Goal: Information Seeking & Learning: Find specific page/section

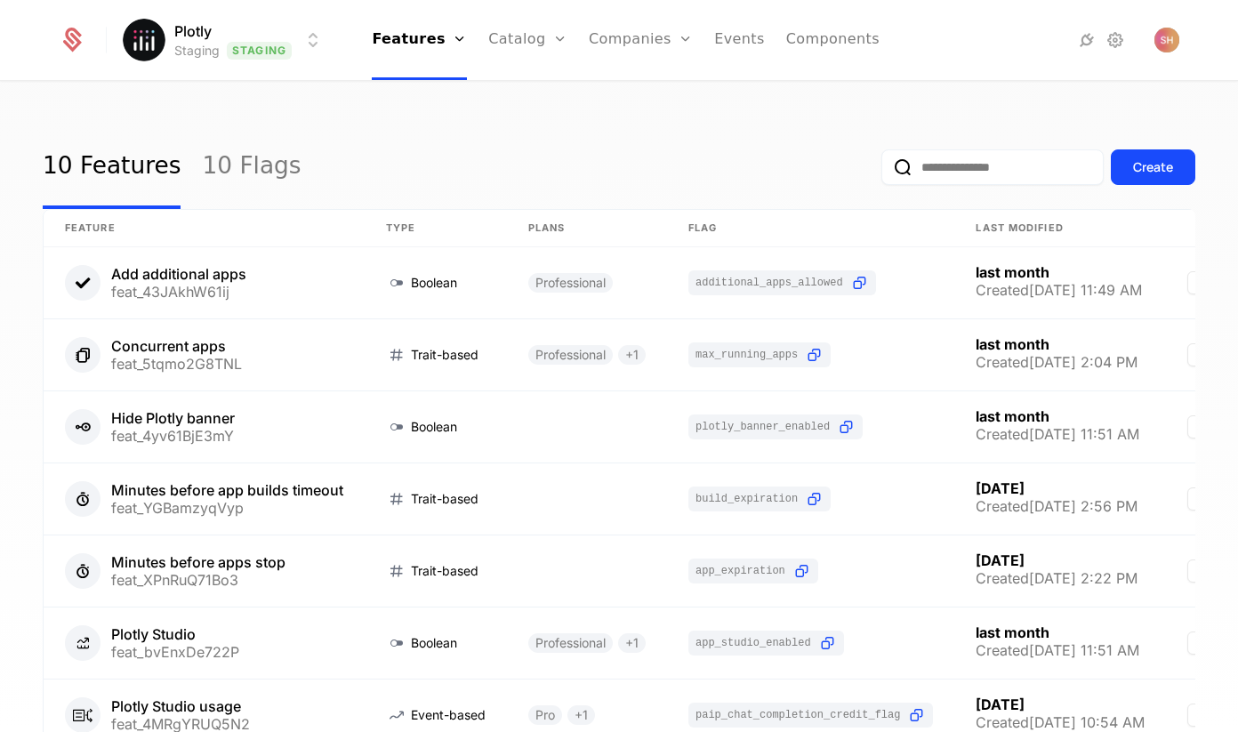
click at [249, 37] on html "Plotly Staging Staging Features Features Flags Catalog Plans Add Ons Credits Co…" at bounding box center [619, 366] width 1238 height 732
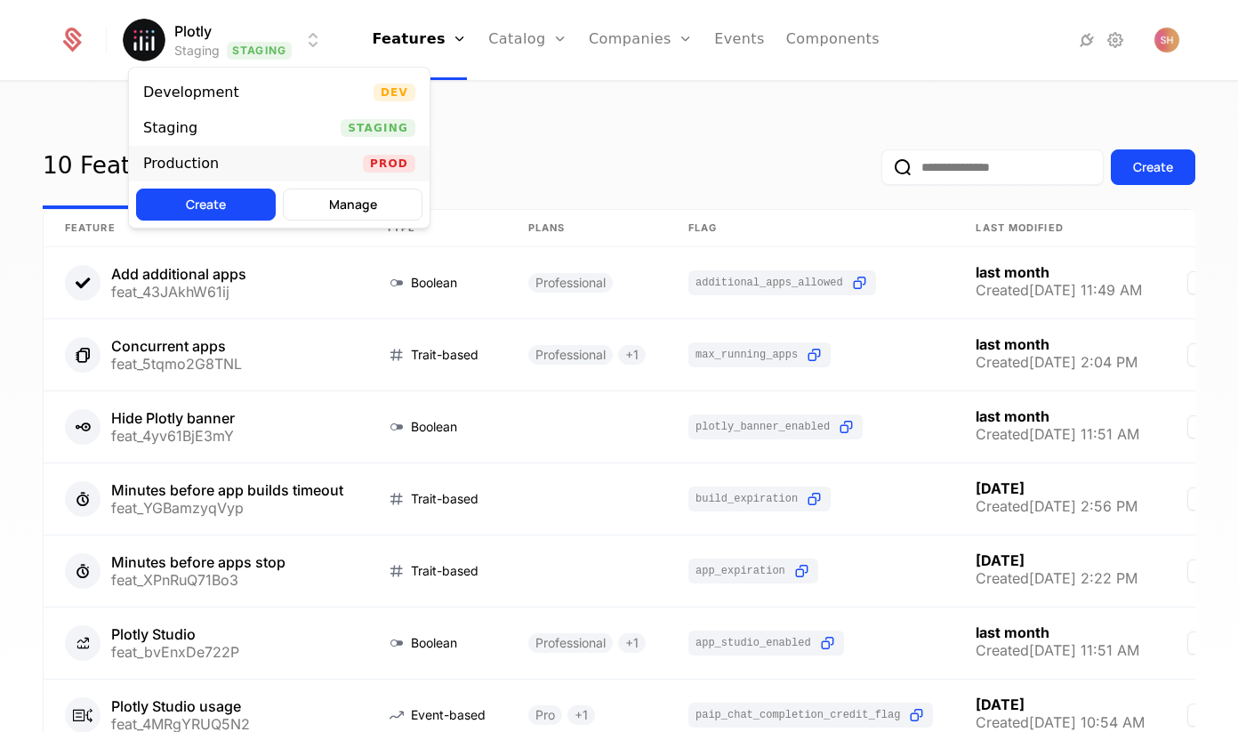
click at [390, 150] on div "Production Prod" at bounding box center [279, 164] width 301 height 36
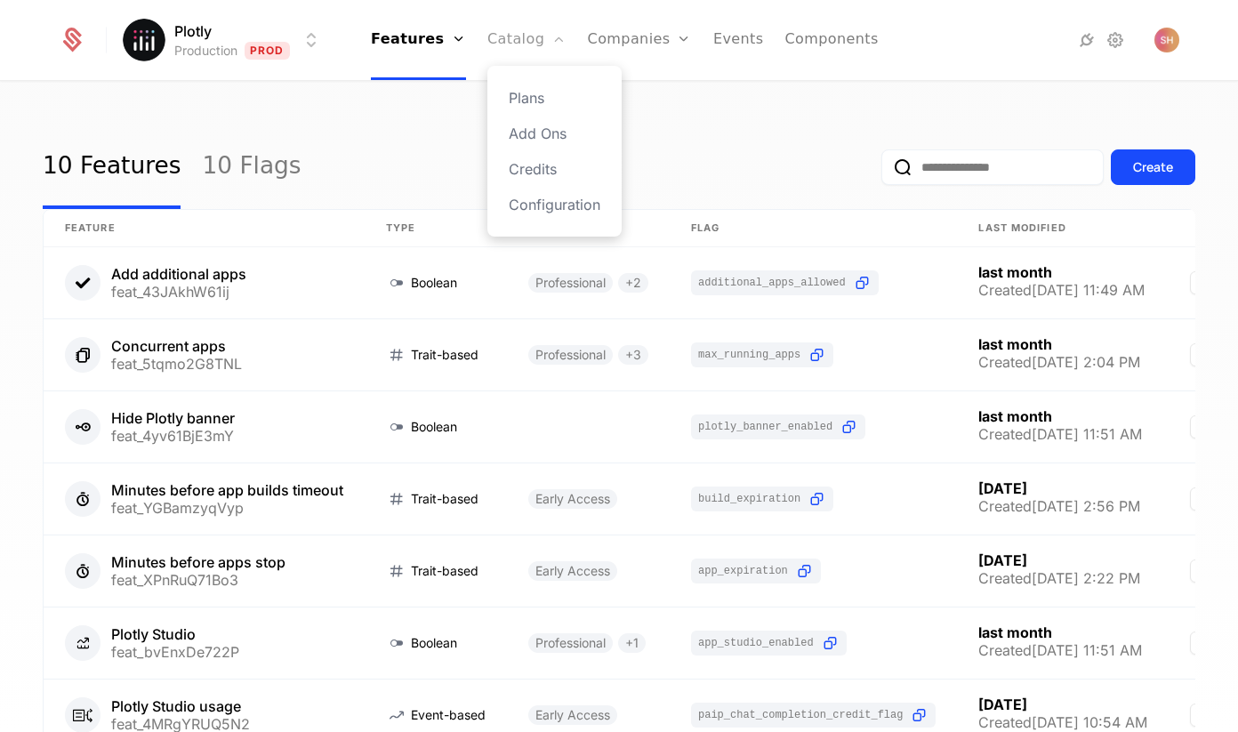
click at [531, 32] on link "Catalog" at bounding box center [526, 40] width 79 height 80
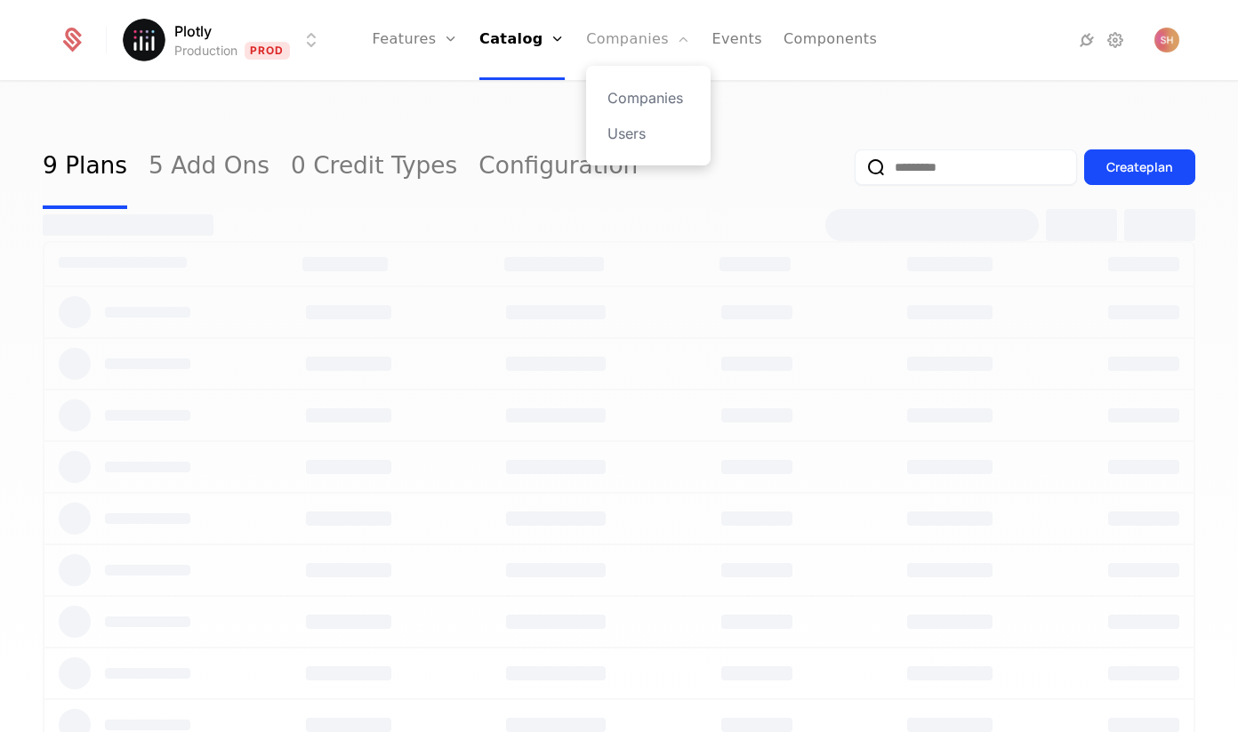
click at [623, 36] on link "Companies" at bounding box center [638, 40] width 104 height 80
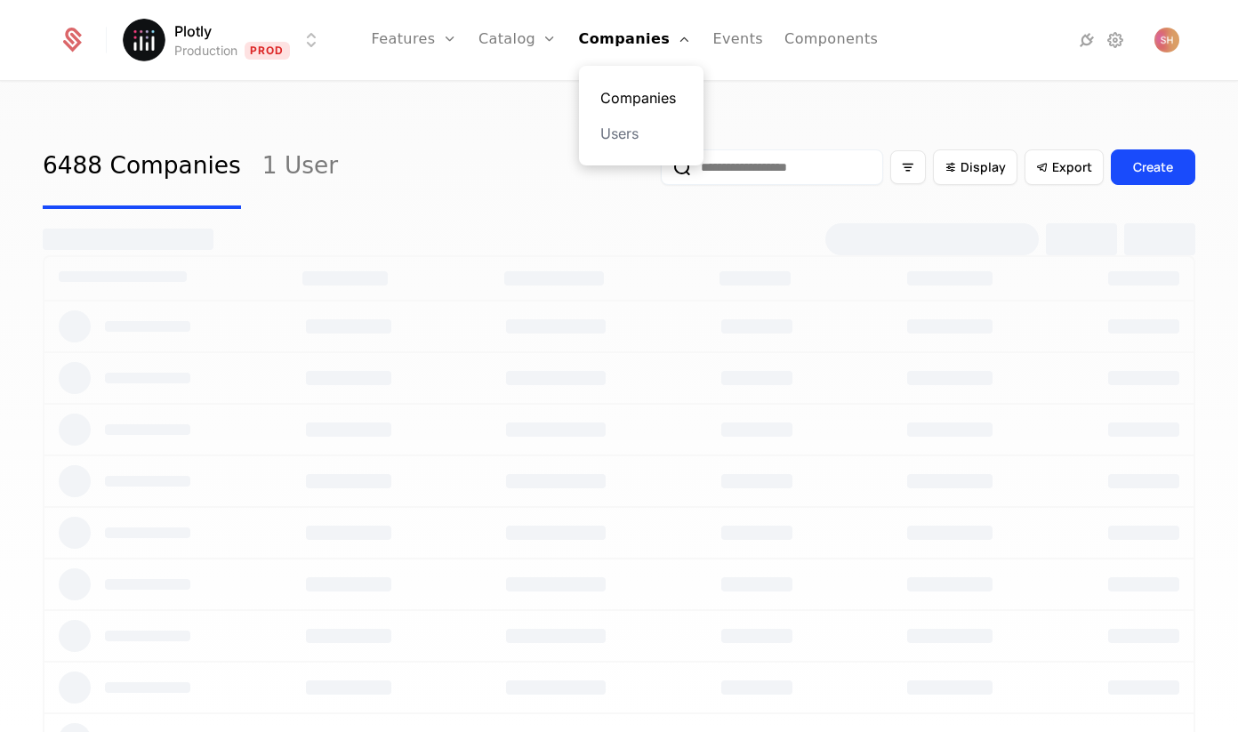
click at [622, 92] on link "Companies" at bounding box center [641, 97] width 82 height 21
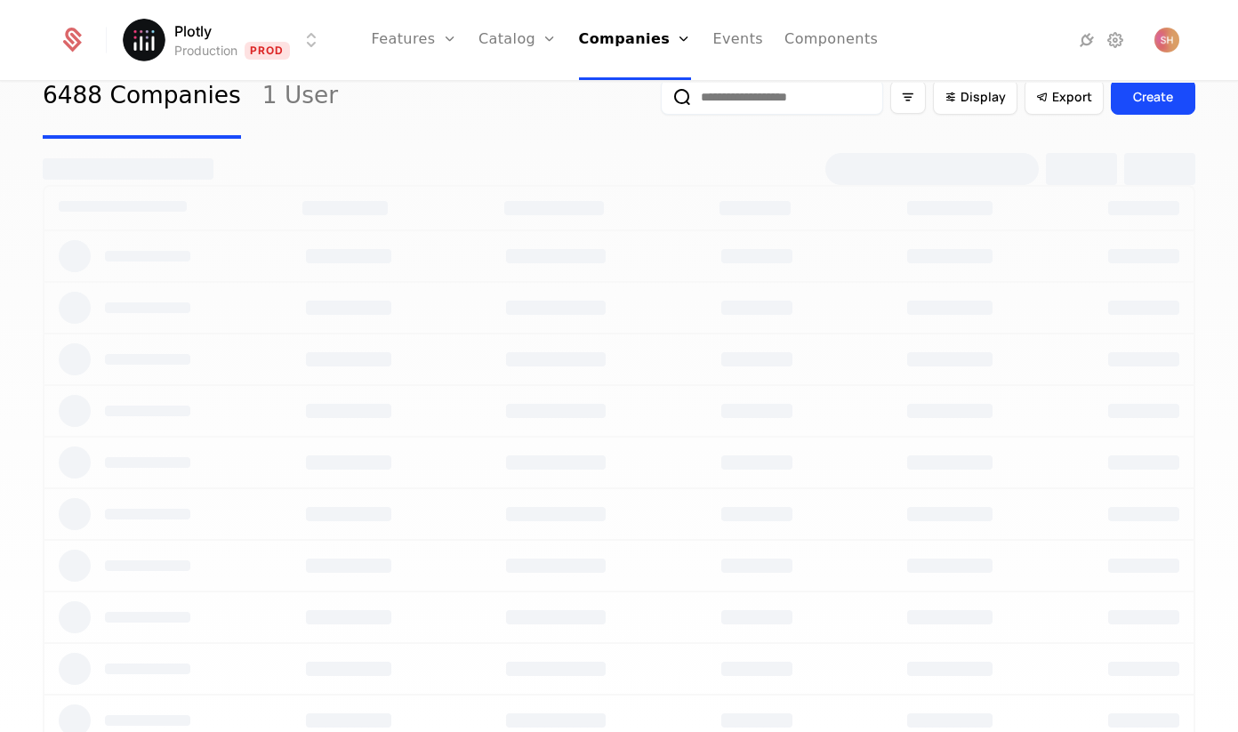
scroll to position [60, 0]
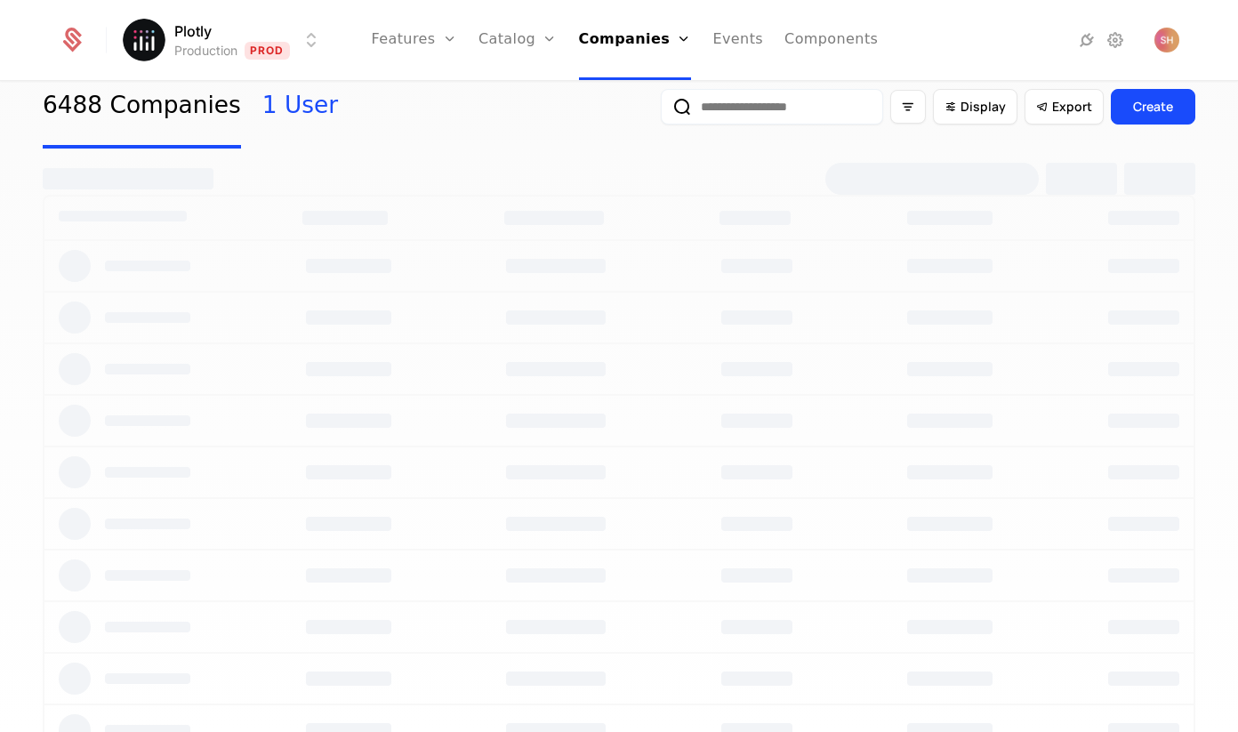
click at [289, 118] on link "1 User" at bounding box center [300, 107] width 76 height 84
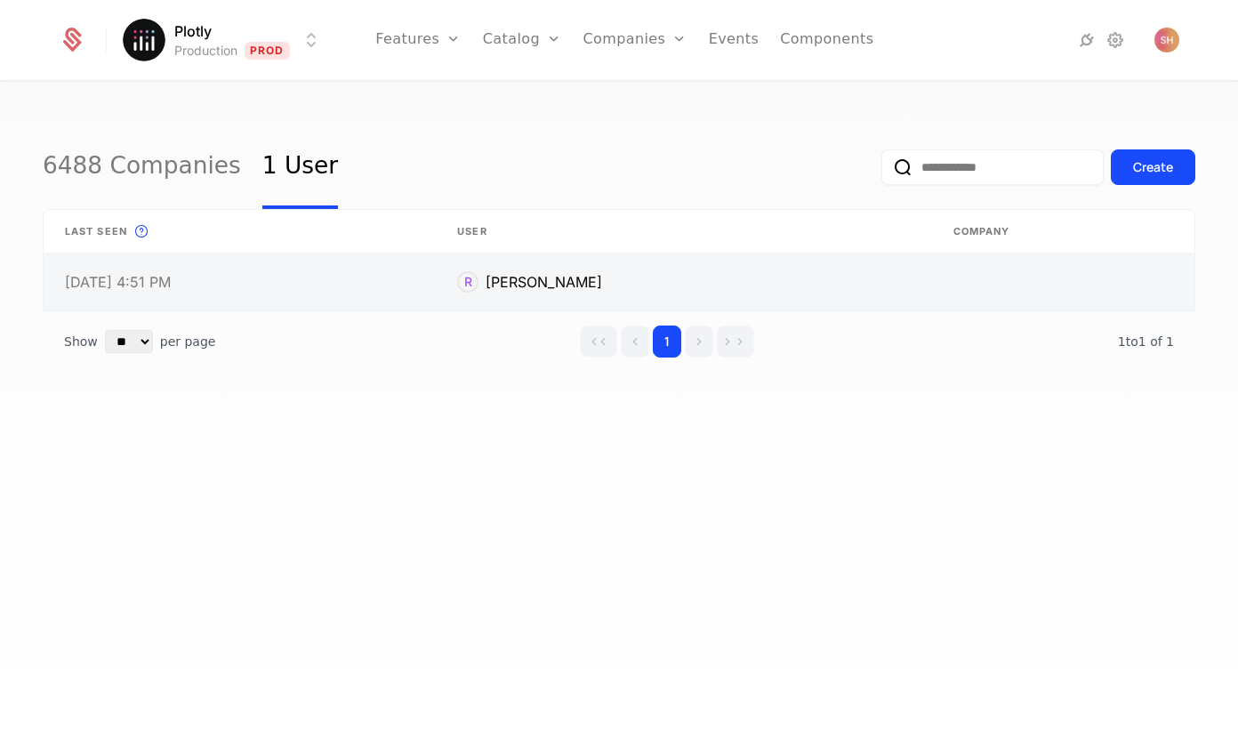
click at [600, 281] on link at bounding box center [684, 281] width 496 height 57
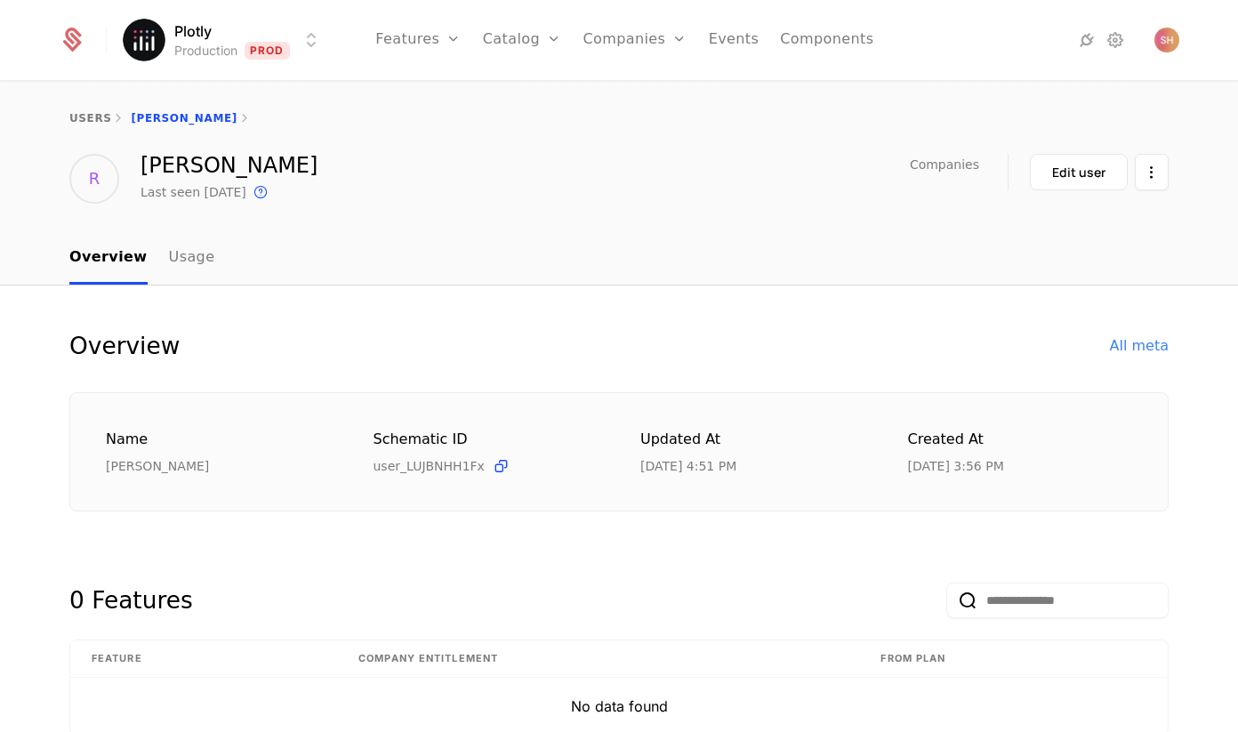
click at [82, 125] on div "users ryan" at bounding box center [619, 118] width 1238 height 71
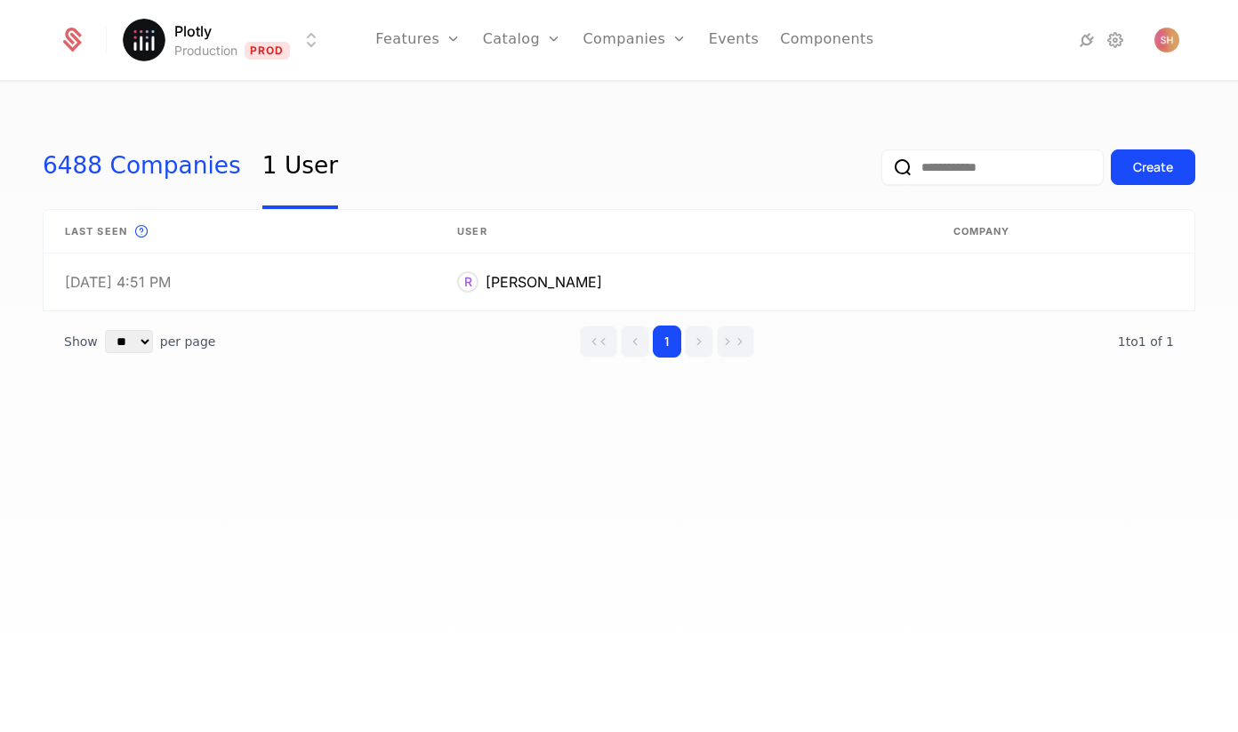
click at [134, 170] on link "6488 Companies" at bounding box center [142, 167] width 198 height 84
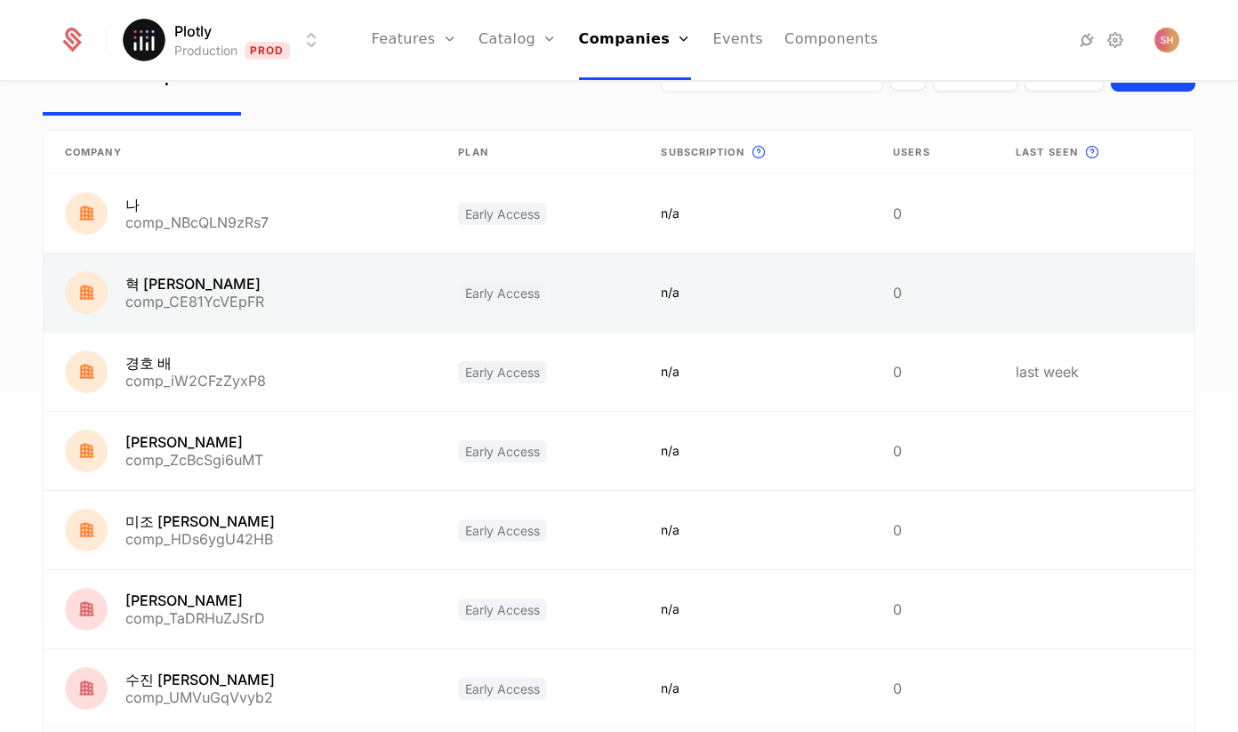
scroll to position [448, 0]
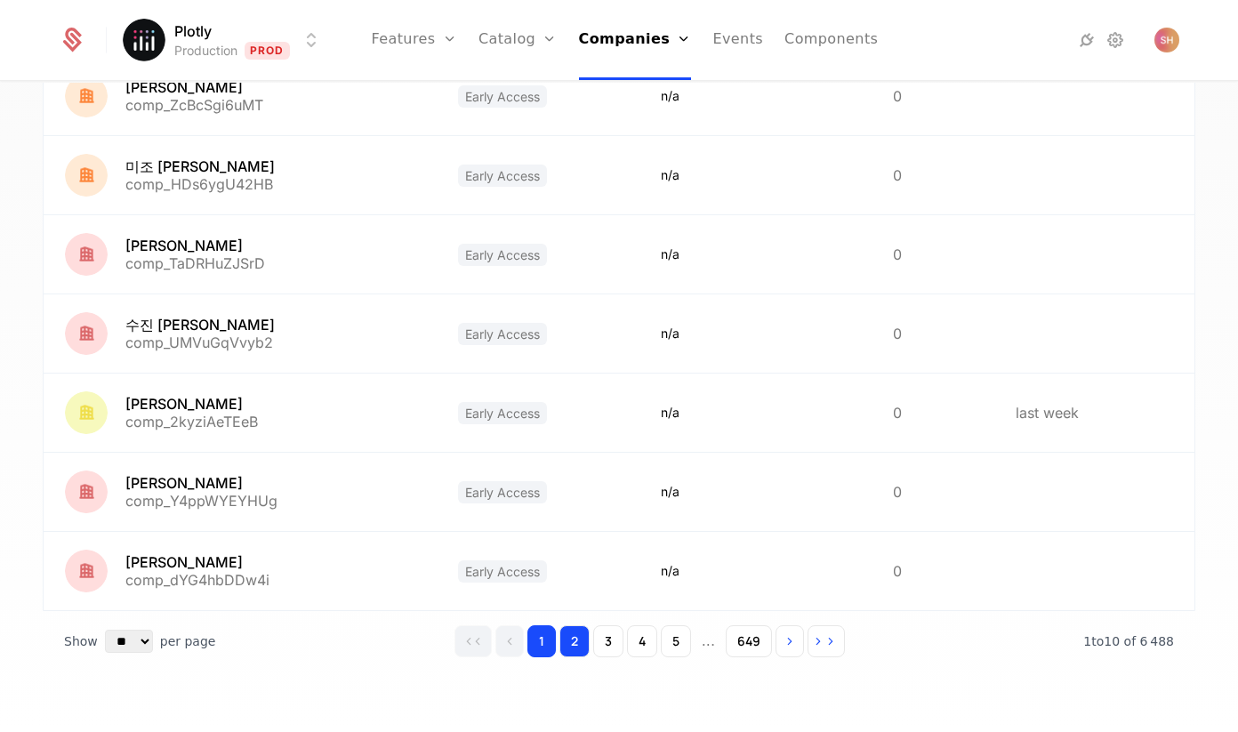
click at [571, 646] on button "2" at bounding box center [574, 641] width 30 height 32
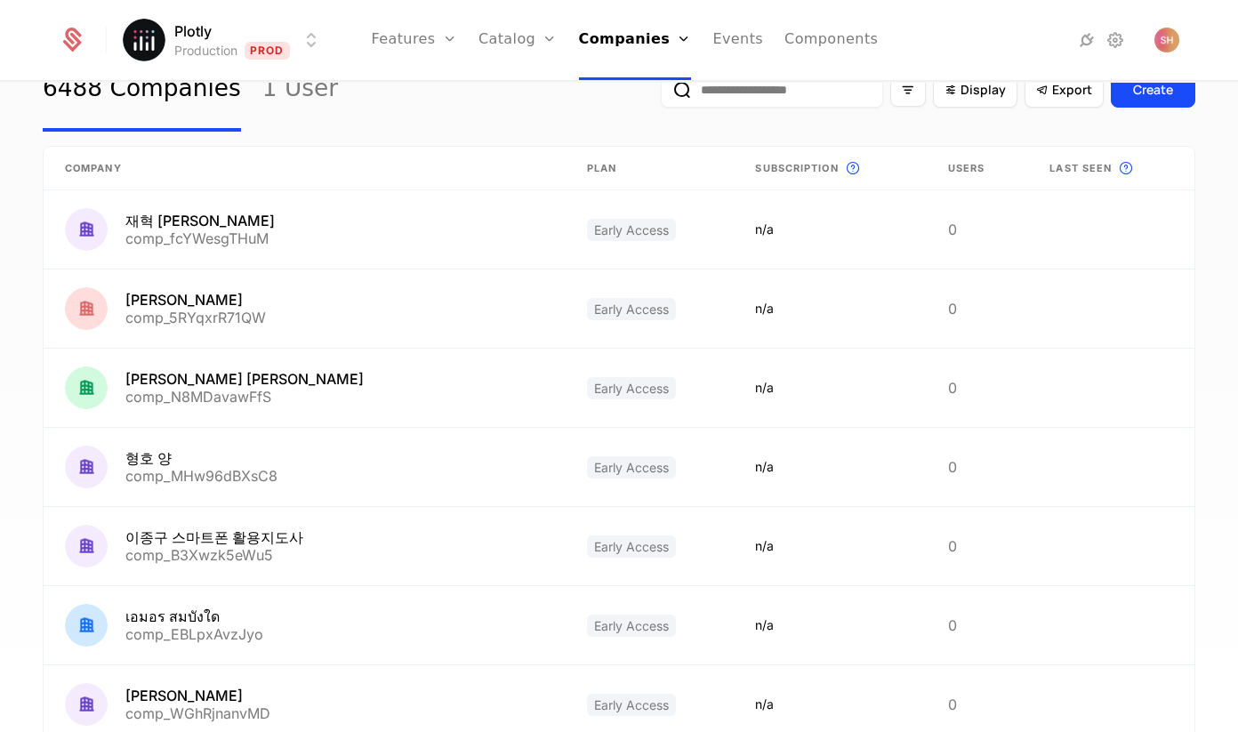
scroll to position [448, 0]
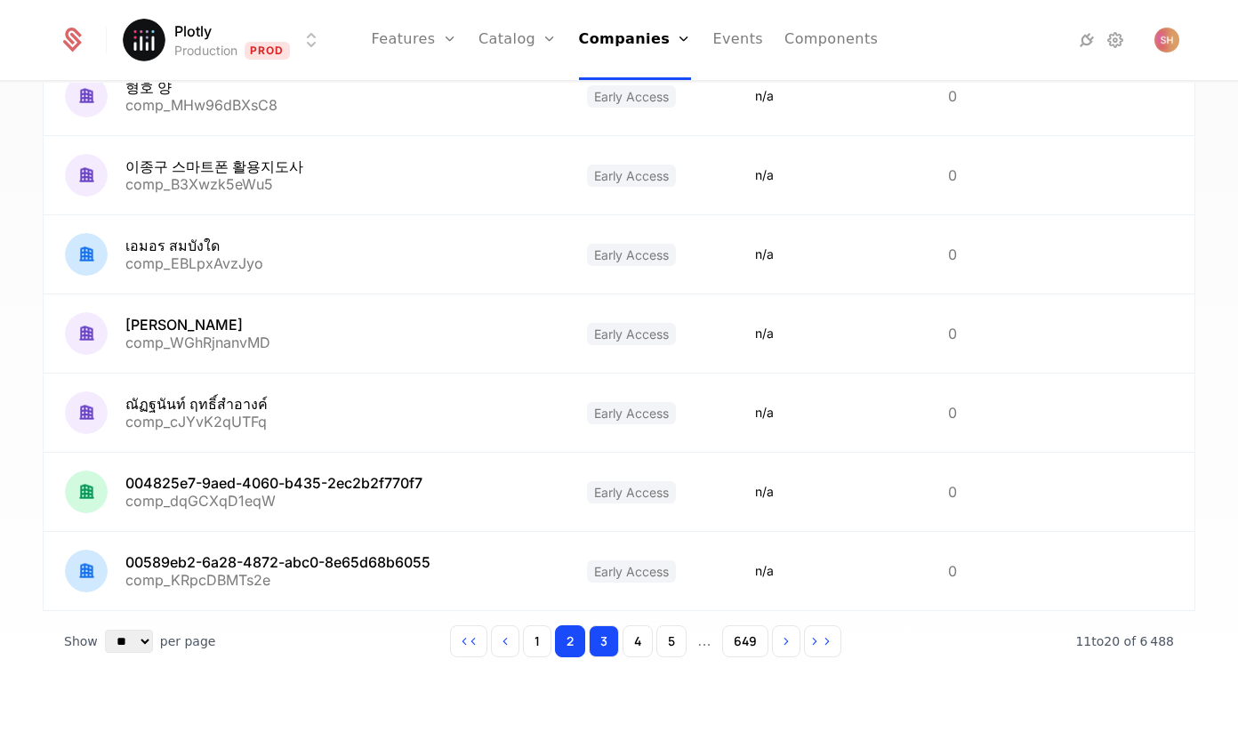
click at [602, 644] on button "3" at bounding box center [604, 641] width 30 height 32
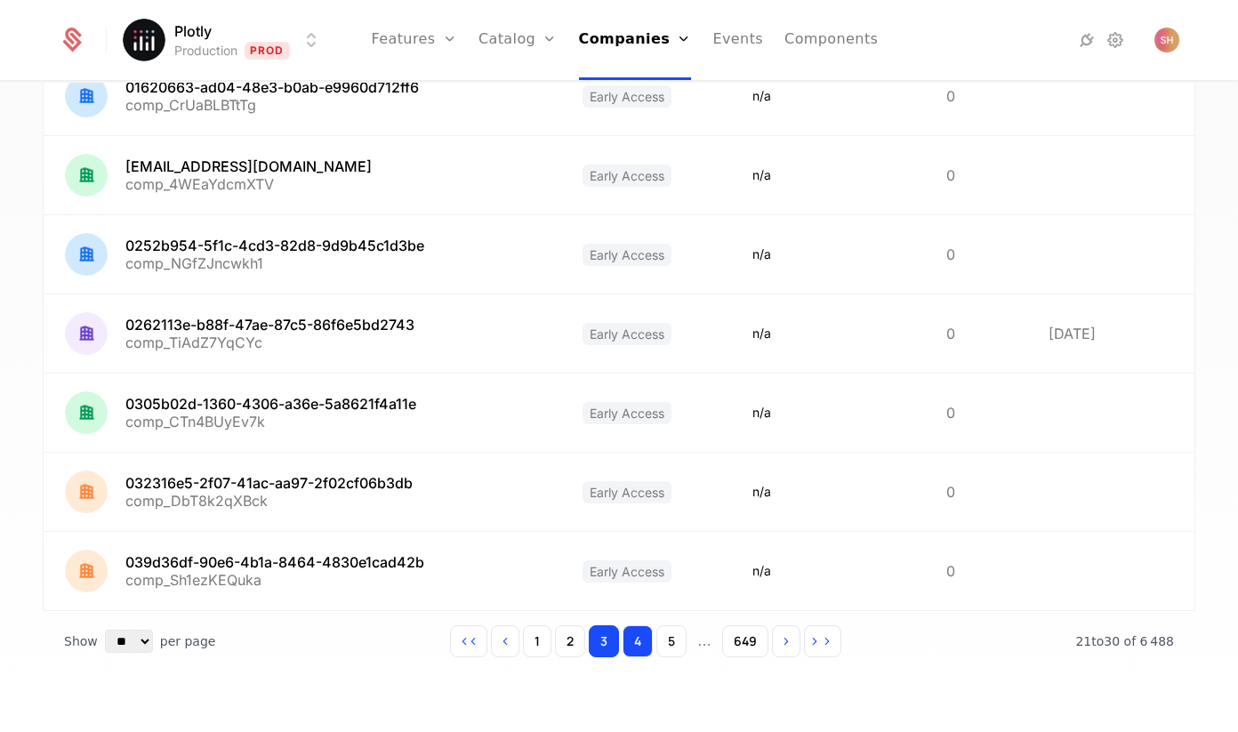
click at [638, 643] on button "4" at bounding box center [637, 641] width 30 height 32
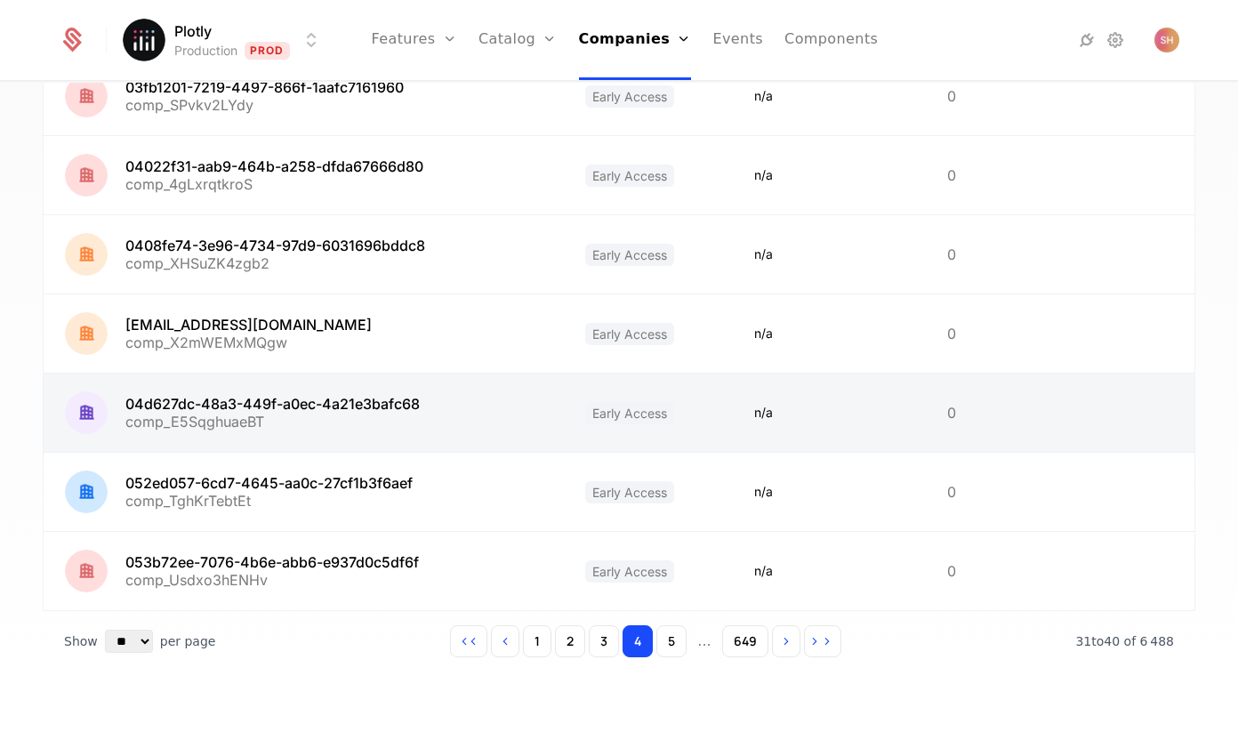
click at [358, 405] on link at bounding box center [304, 412] width 520 height 78
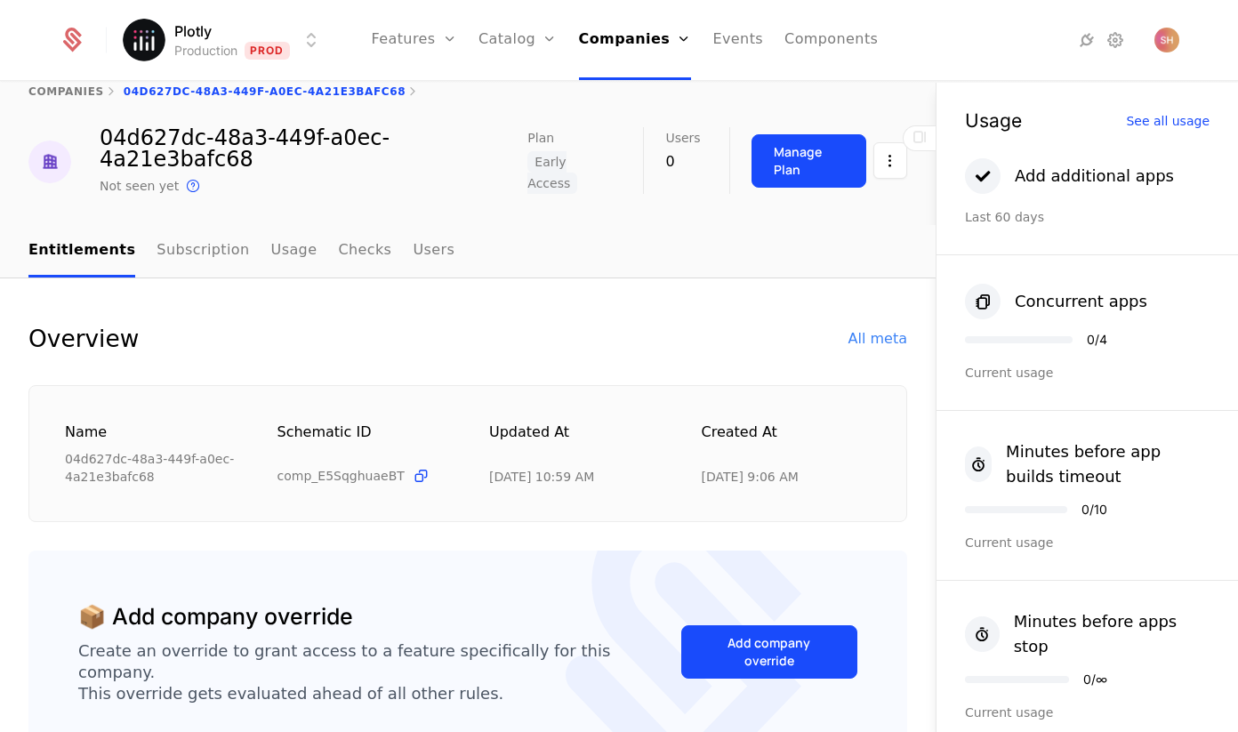
scroll to position [30, 0]
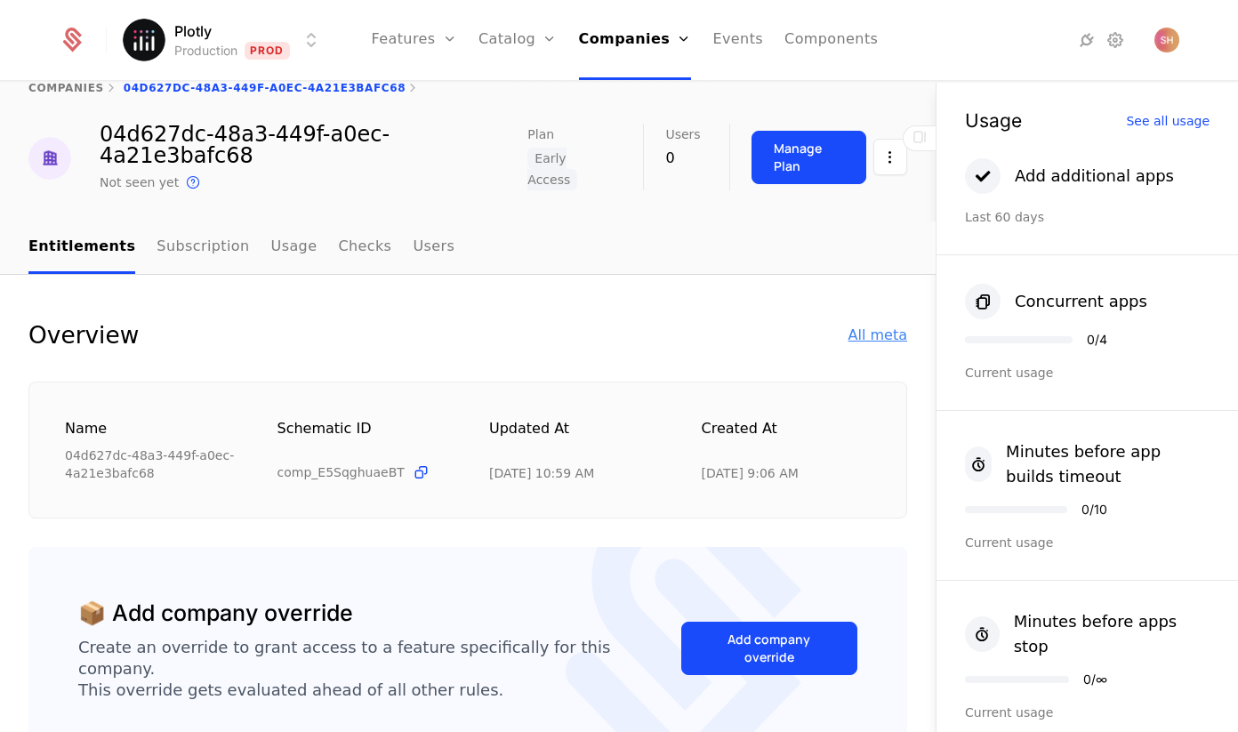
click at [862, 325] on div "All meta" at bounding box center [877, 335] width 59 height 21
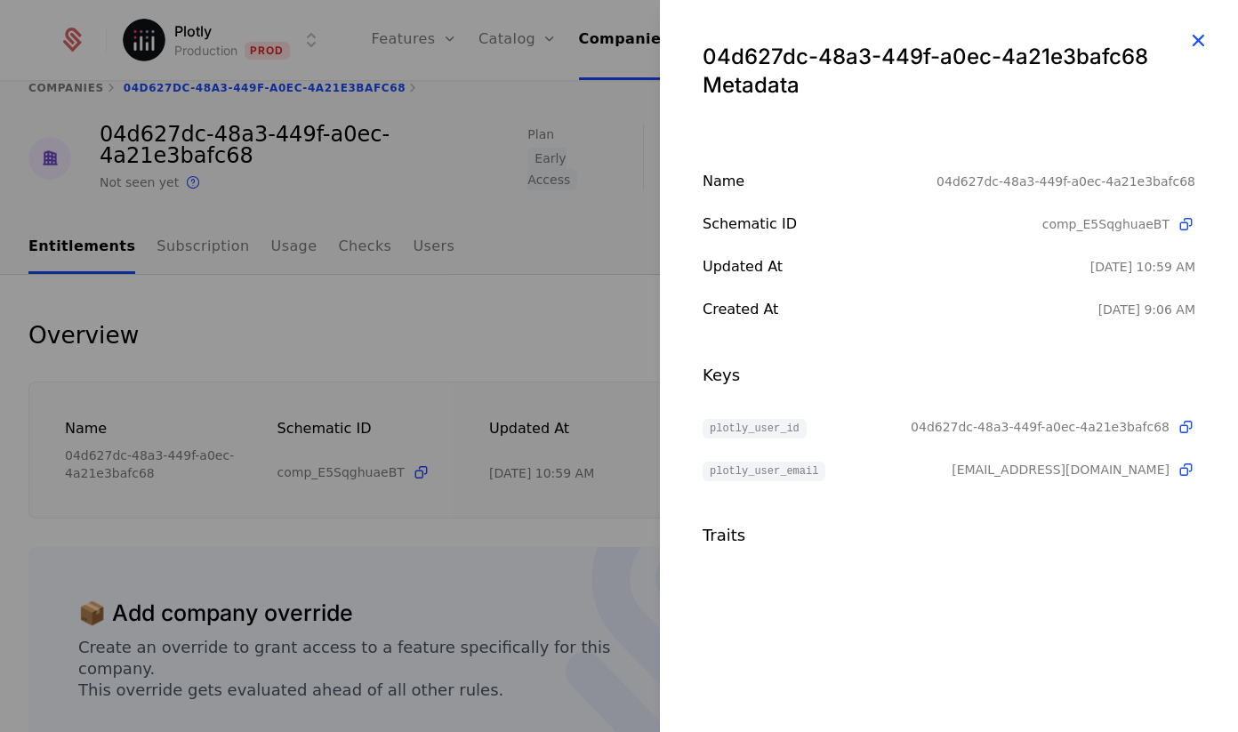
click at [1195, 28] on icon "button" at bounding box center [1197, 39] width 23 height 23
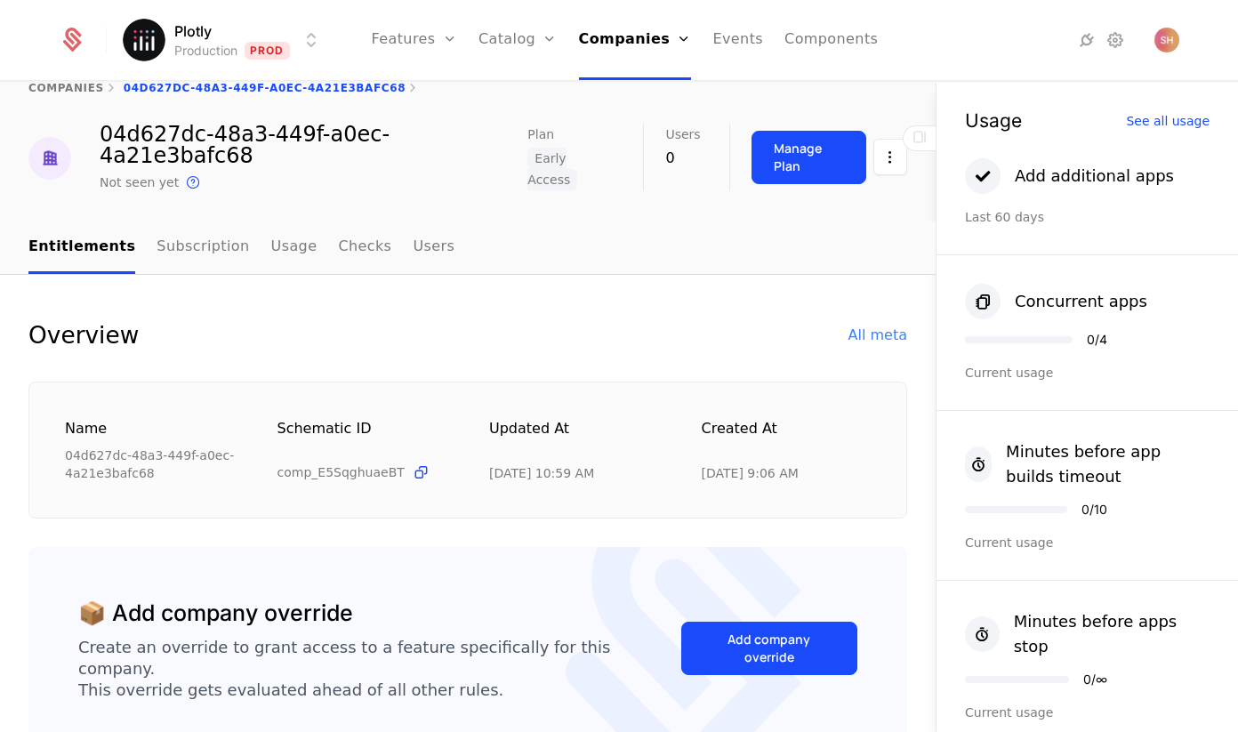
click at [301, 45] on html "Plotly Production Prod Features Features Flags Catalog Plans Add Ons Credits Co…" at bounding box center [619, 366] width 1238 height 732
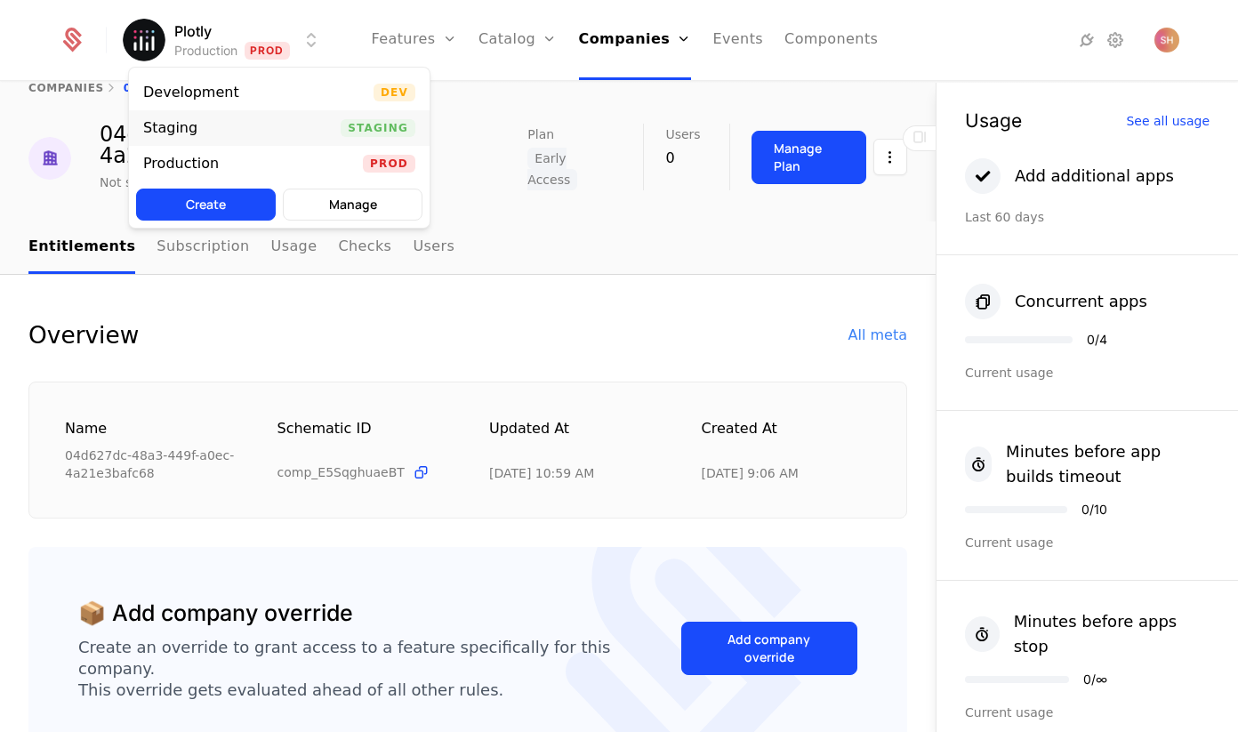
click at [268, 116] on div "Staging Staging" at bounding box center [279, 128] width 301 height 36
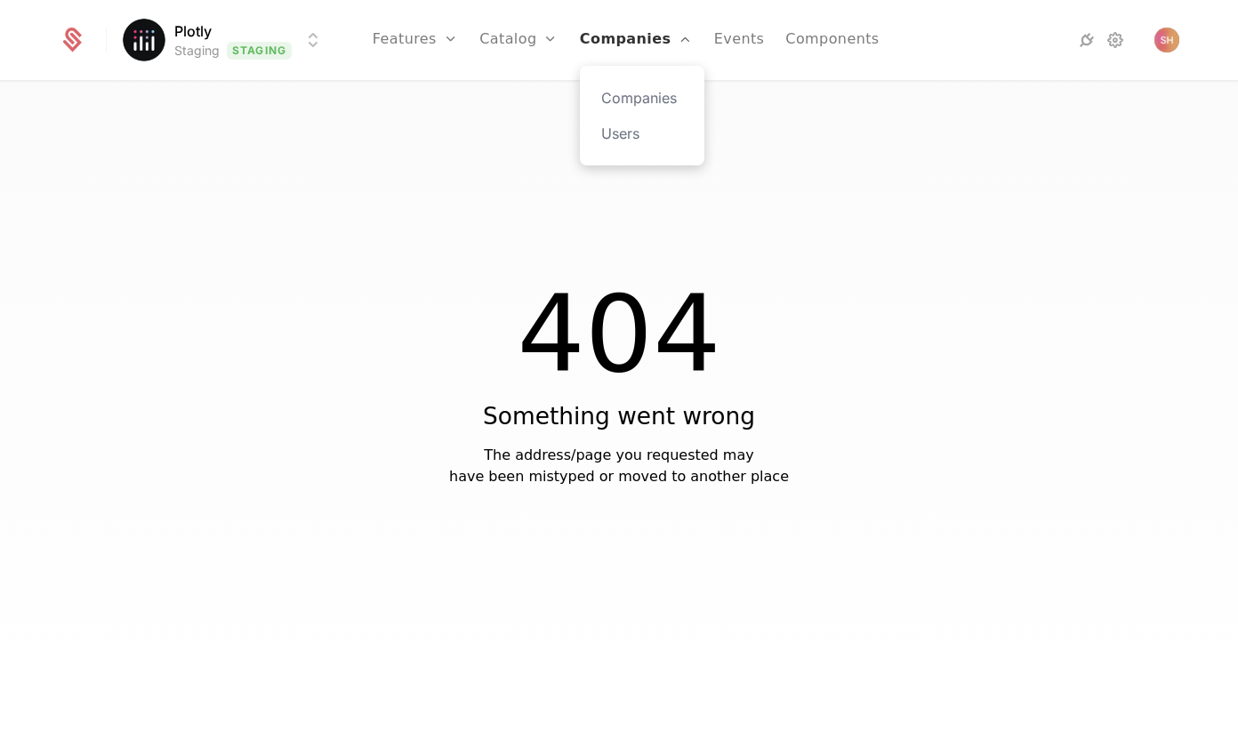
click at [620, 44] on link "Companies" at bounding box center [636, 40] width 113 height 80
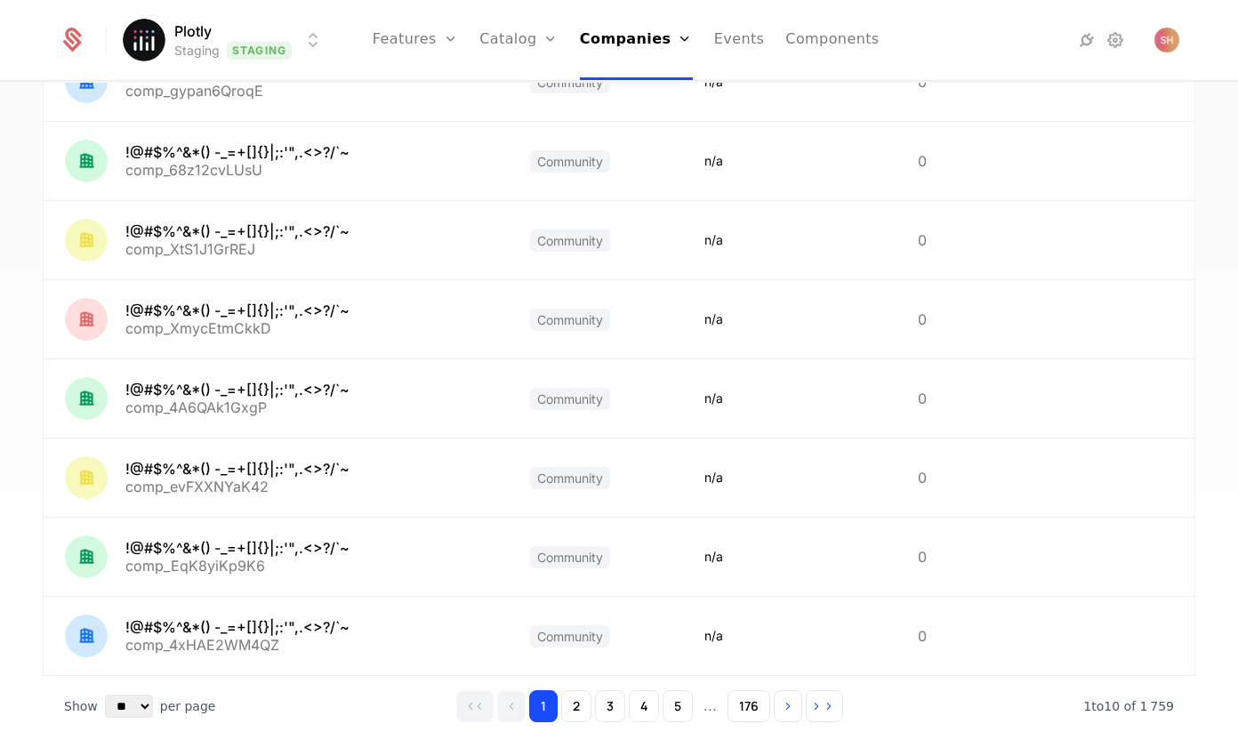
scroll to position [448, 0]
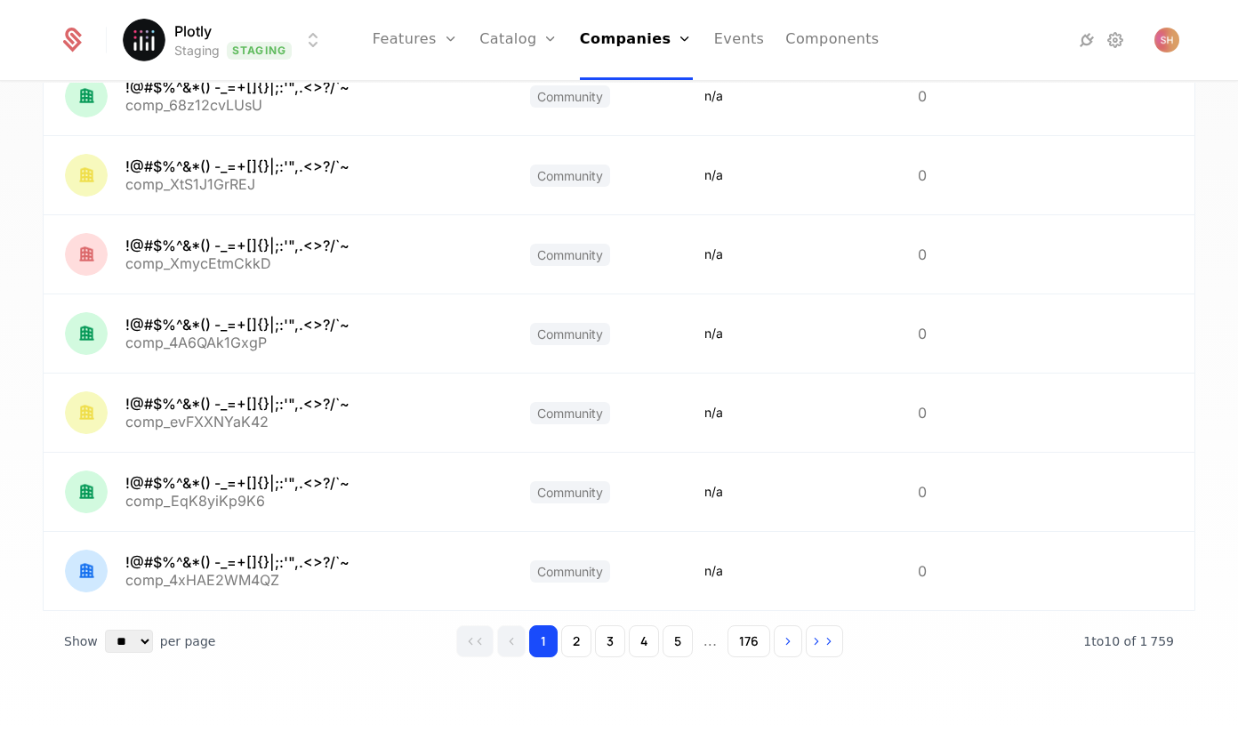
click at [697, 645] on div "1 2 3 4 5 ... 176" at bounding box center [649, 641] width 387 height 32
click at [684, 642] on button "5" at bounding box center [677, 641] width 30 height 32
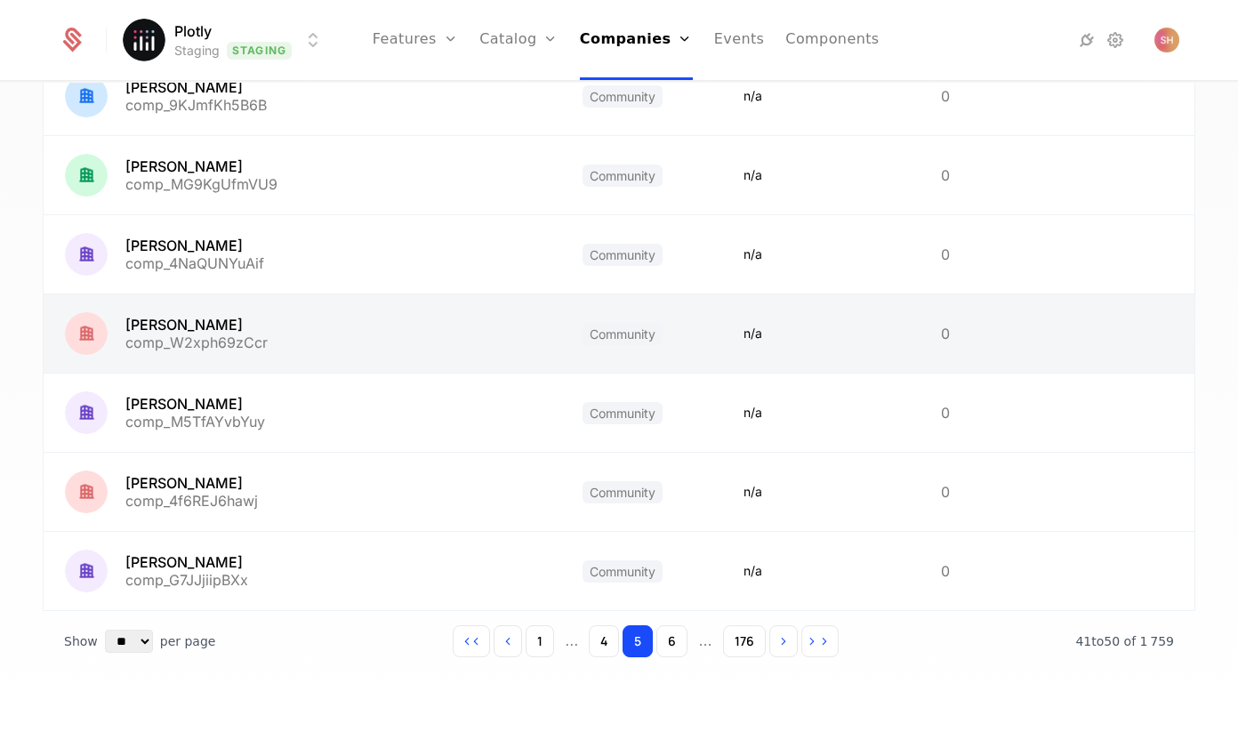
click at [183, 334] on link at bounding box center [302, 333] width 517 height 78
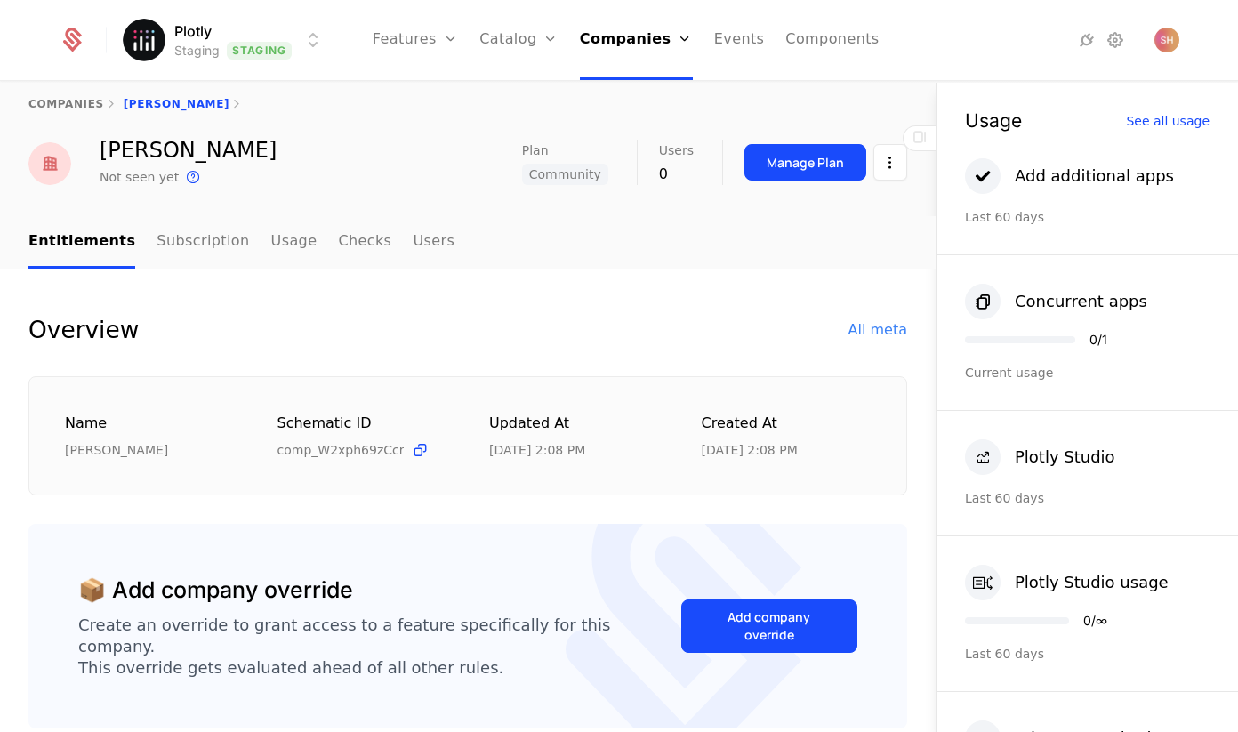
scroll to position [24, 0]
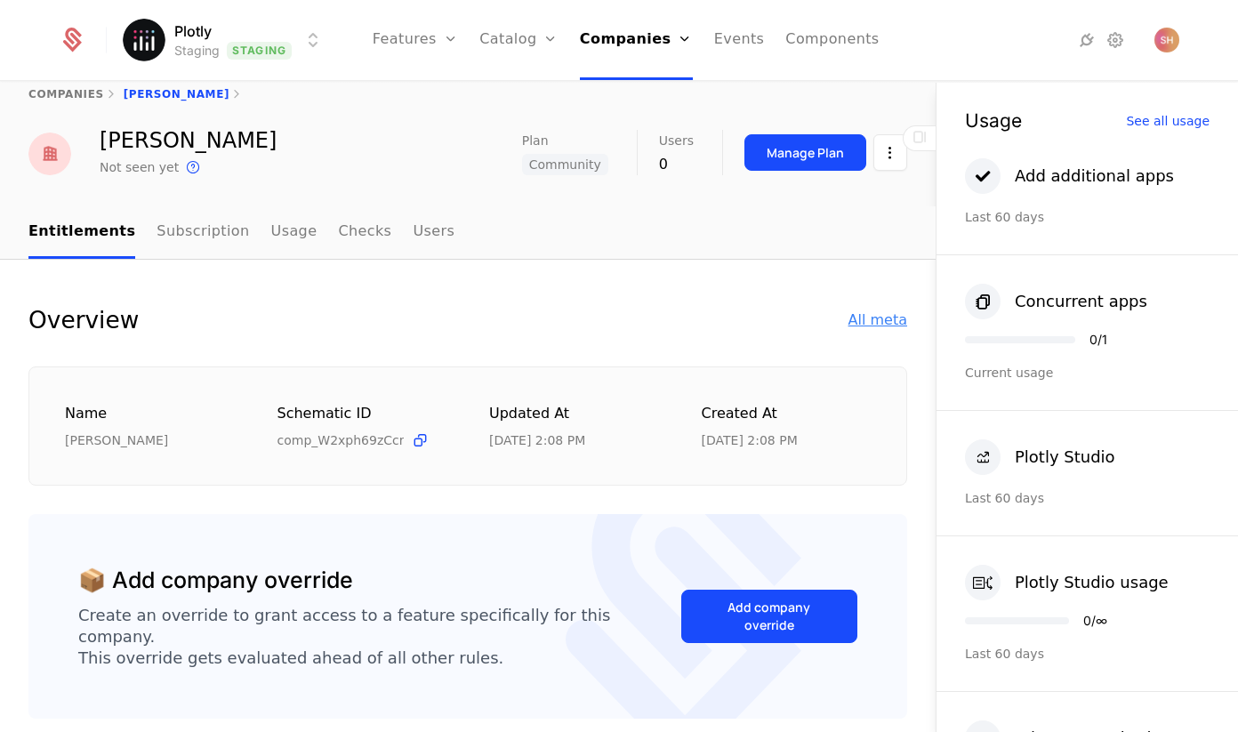
click at [886, 321] on div "All meta" at bounding box center [877, 319] width 59 height 21
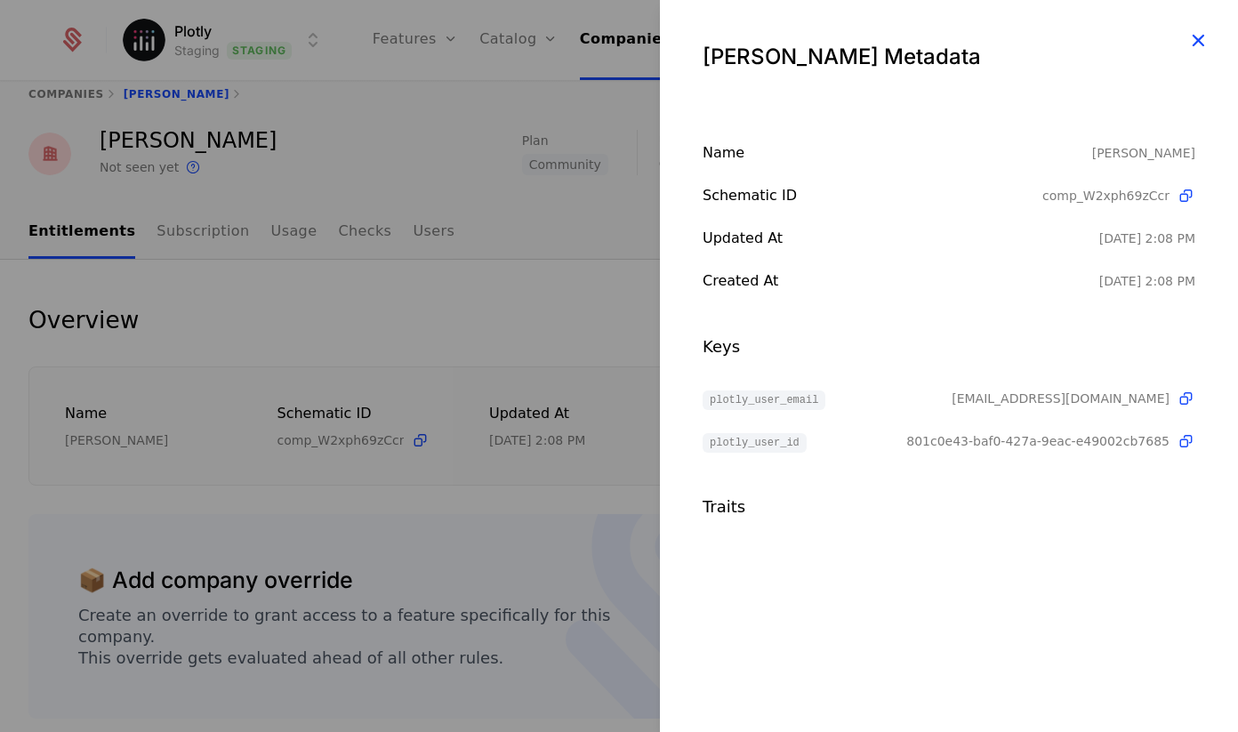
click at [1198, 42] on icon "button" at bounding box center [1197, 39] width 23 height 23
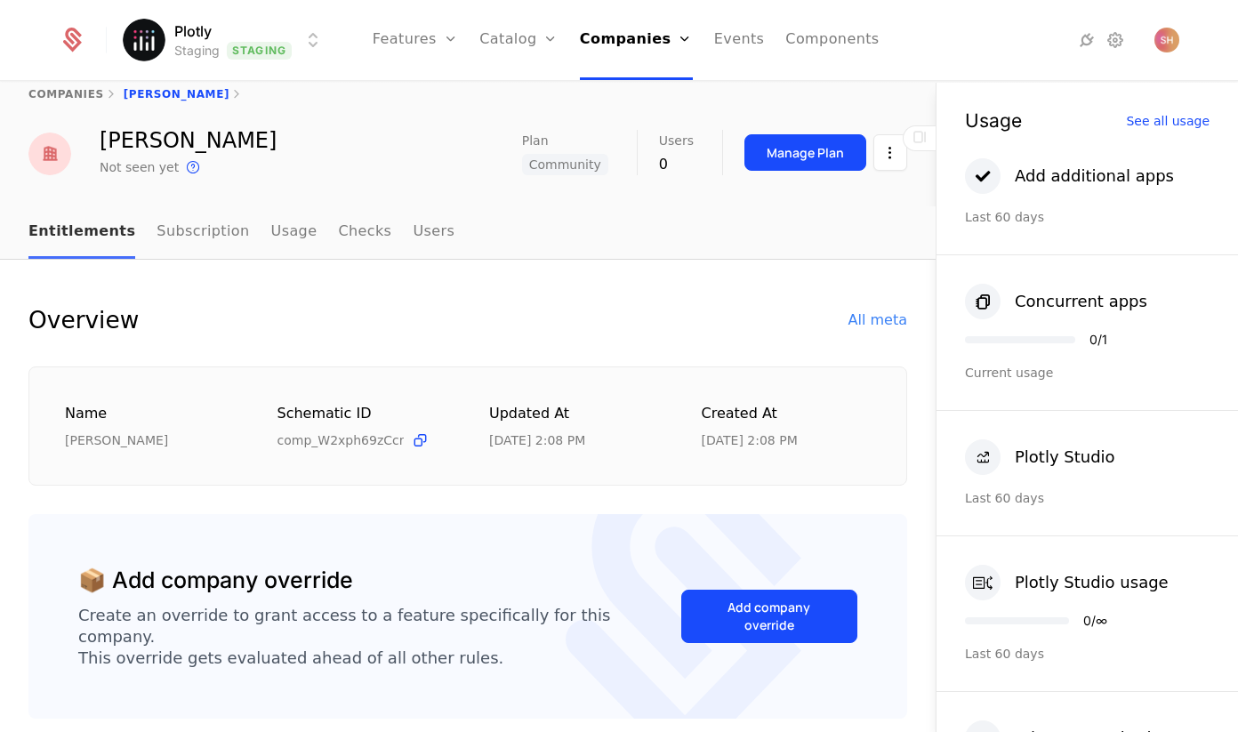
click at [50, 244] on link "Entitlements" at bounding box center [81, 232] width 107 height 52
click at [63, 89] on link "companies" at bounding box center [66, 94] width 76 height 12
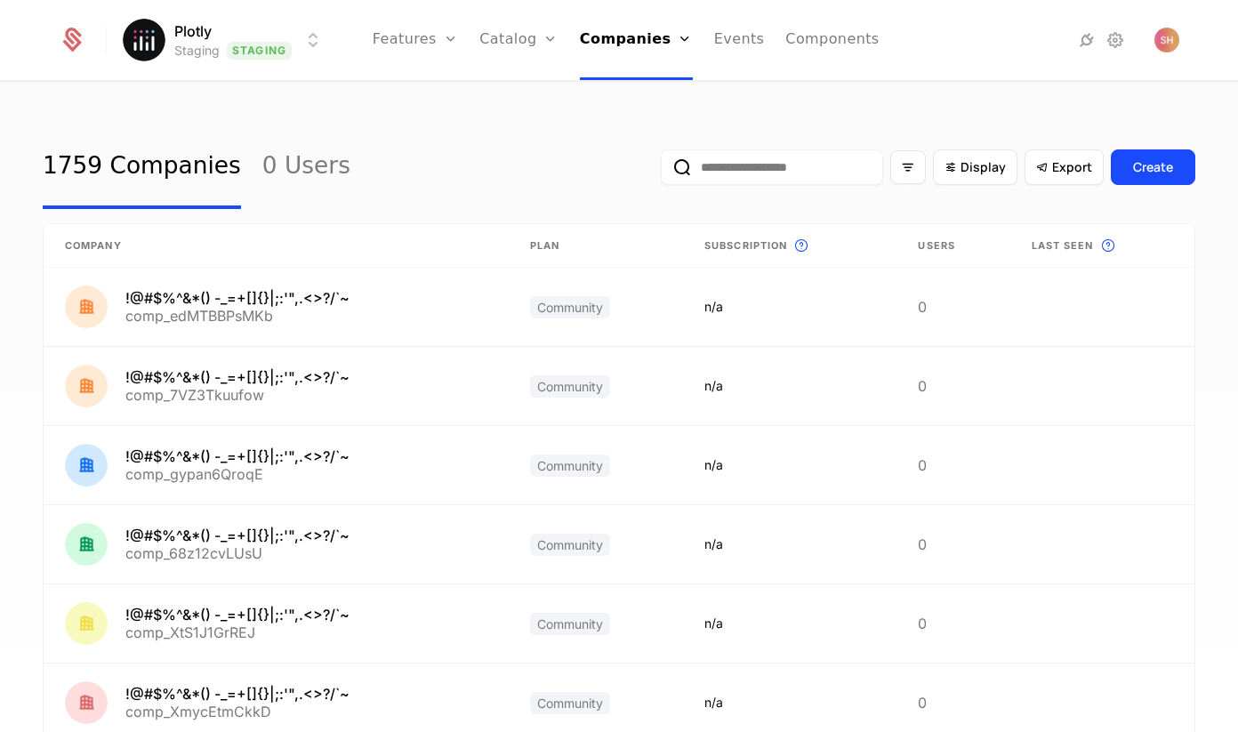
click at [757, 166] on input "email" at bounding box center [772, 167] width 222 height 36
type input "***"
click at [661, 171] on button "submit" at bounding box center [661, 171] width 0 height 0
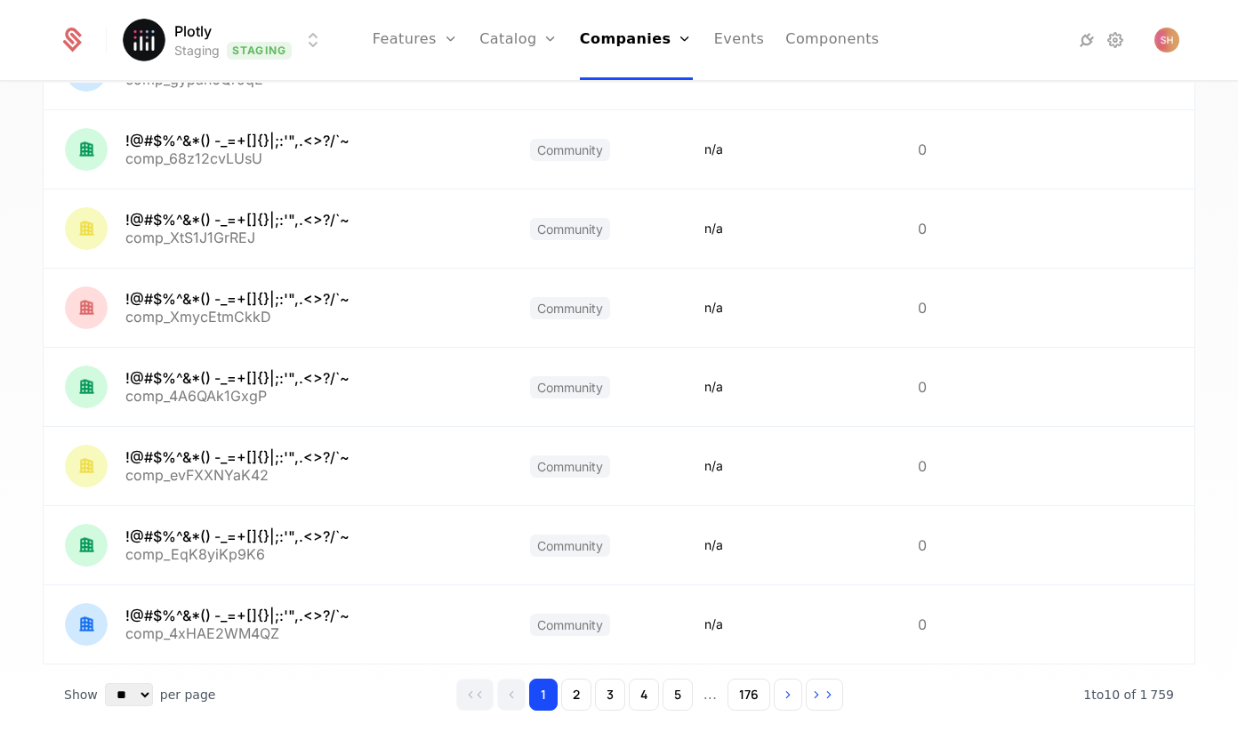
scroll to position [448, 0]
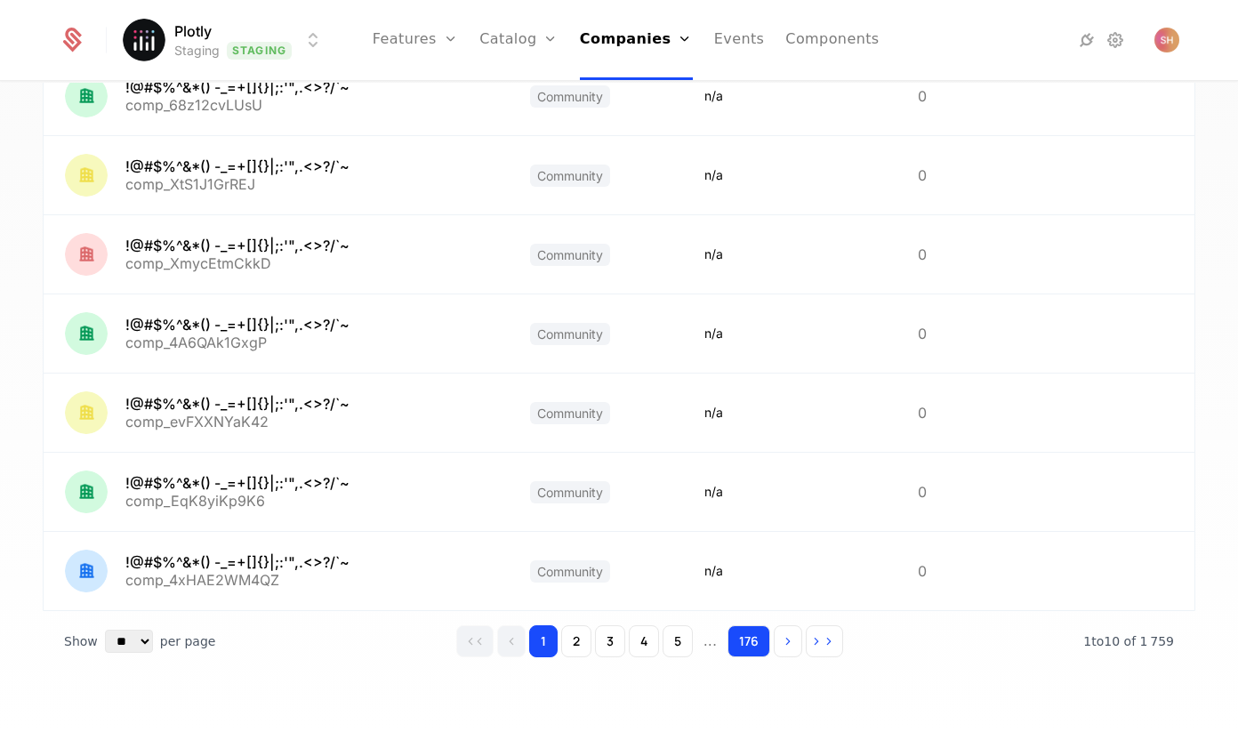
click at [740, 649] on button "176" at bounding box center [748, 641] width 43 height 32
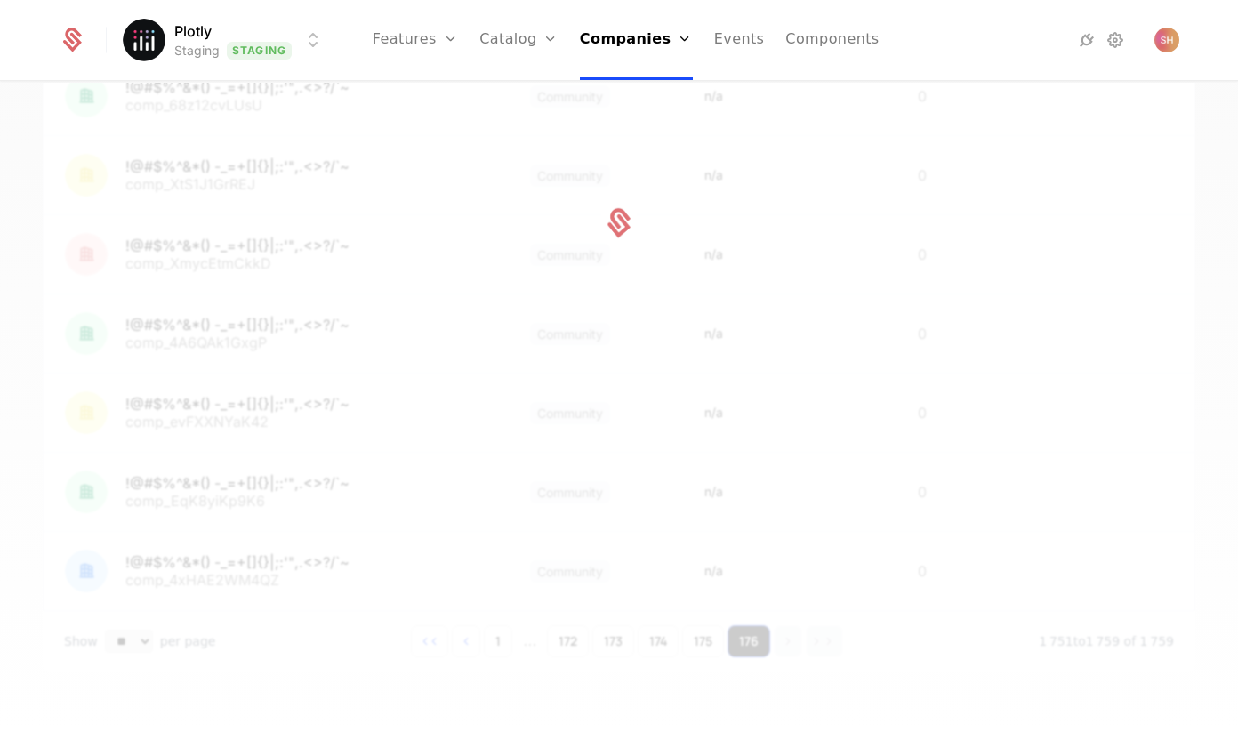
scroll to position [369, 0]
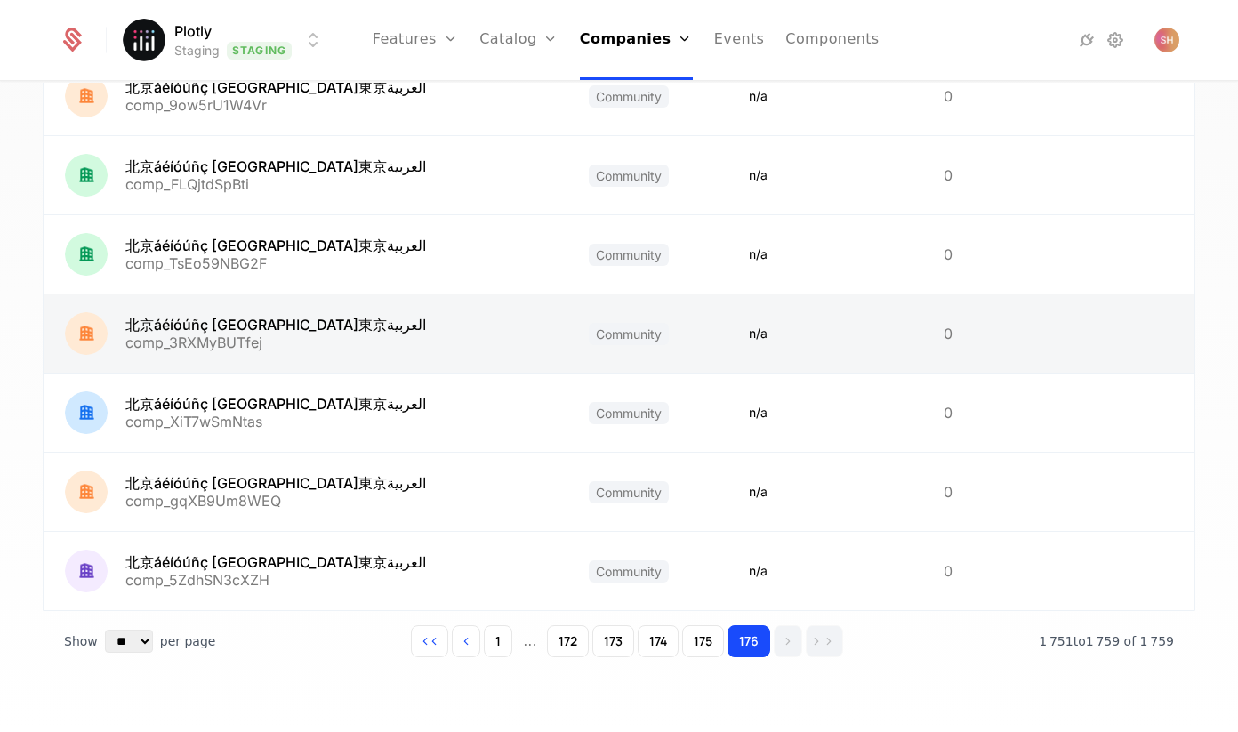
click at [260, 311] on link at bounding box center [306, 333] width 524 height 78
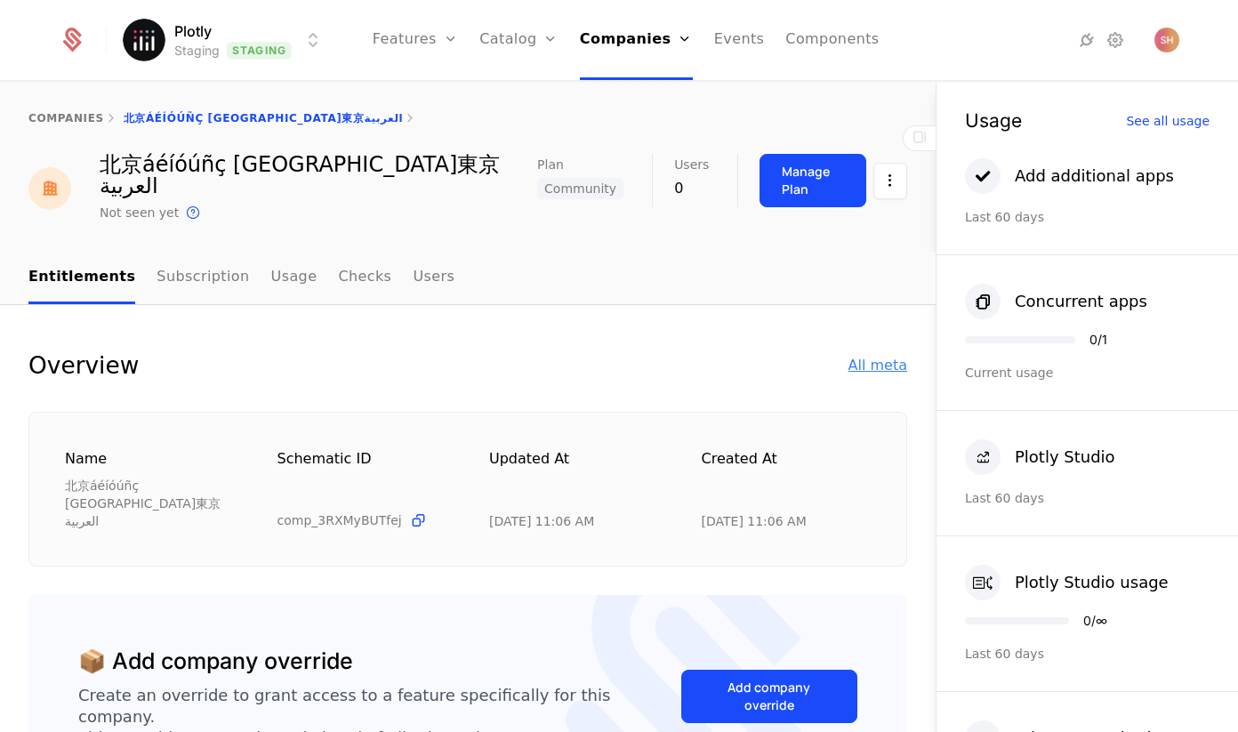
click at [886, 355] on div "All meta" at bounding box center [877, 365] width 59 height 21
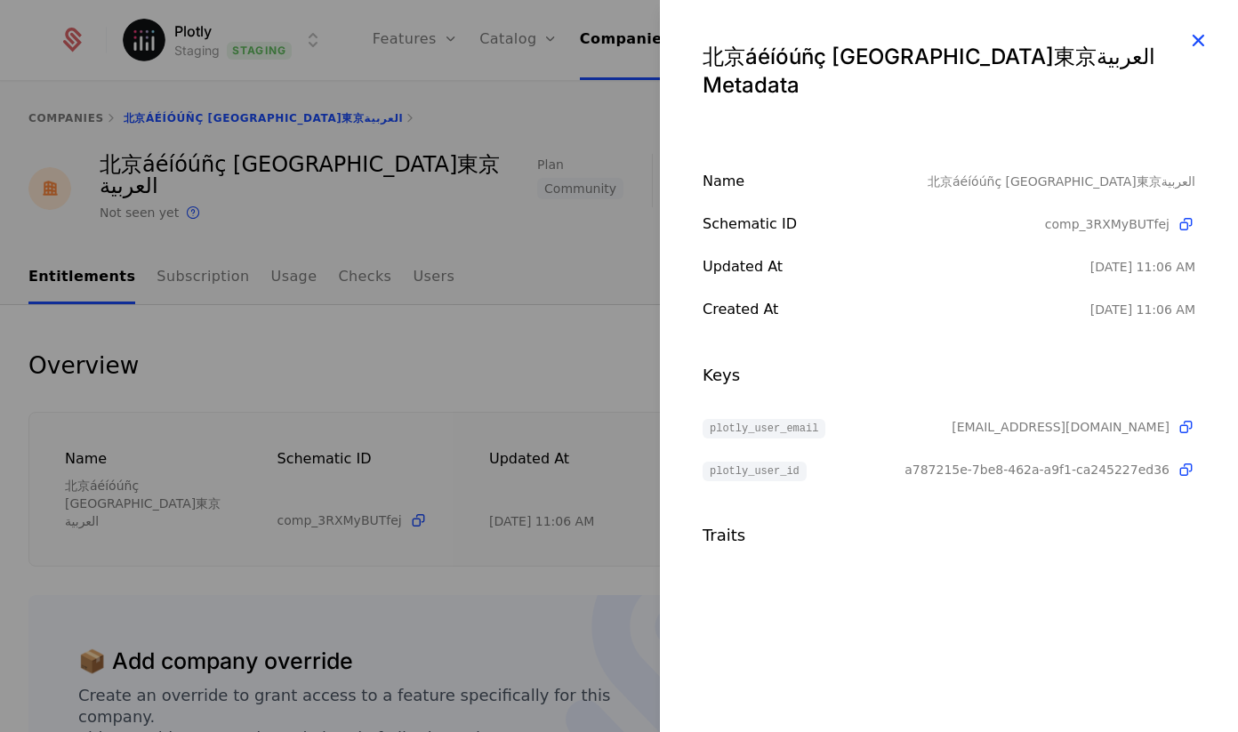
click at [1201, 44] on icon "button" at bounding box center [1197, 39] width 23 height 23
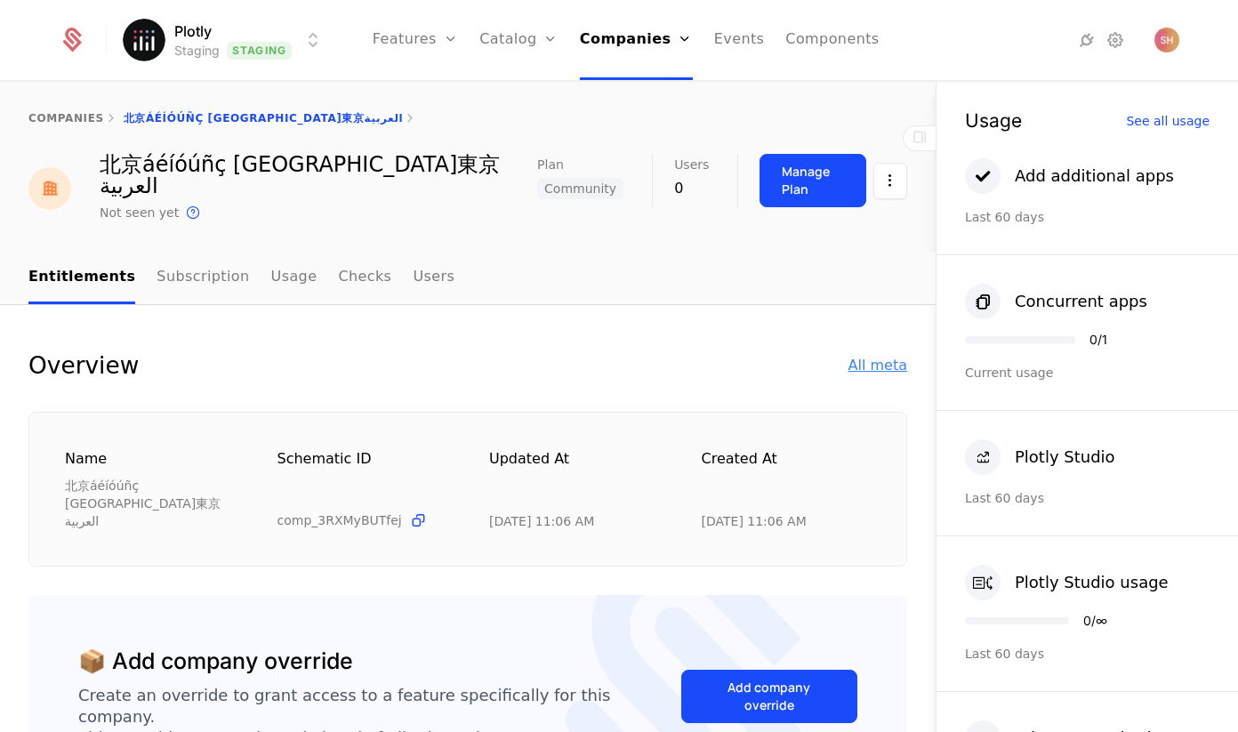
click at [880, 355] on div "All meta" at bounding box center [877, 365] width 59 height 21
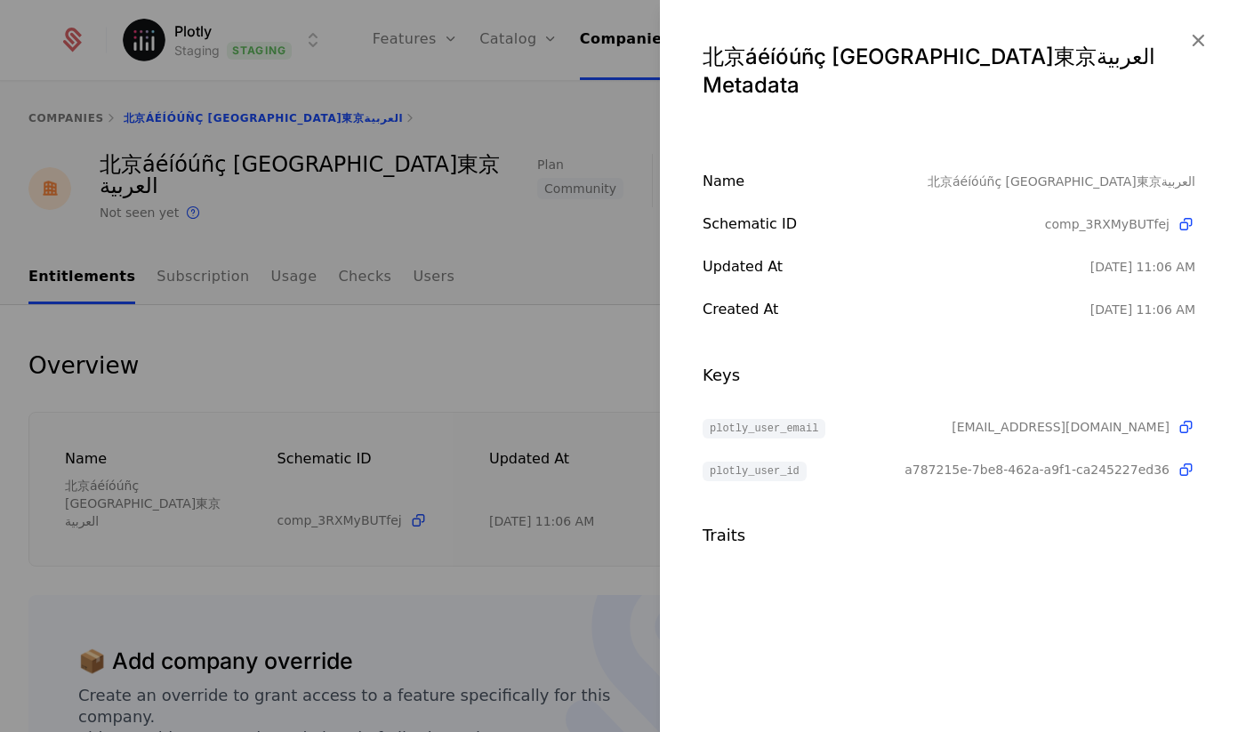
click at [774, 419] on span "plotly_user_email" at bounding box center [763, 429] width 123 height 20
copy span "plotly_user_email"
click at [1194, 44] on icon "button" at bounding box center [1197, 39] width 23 height 23
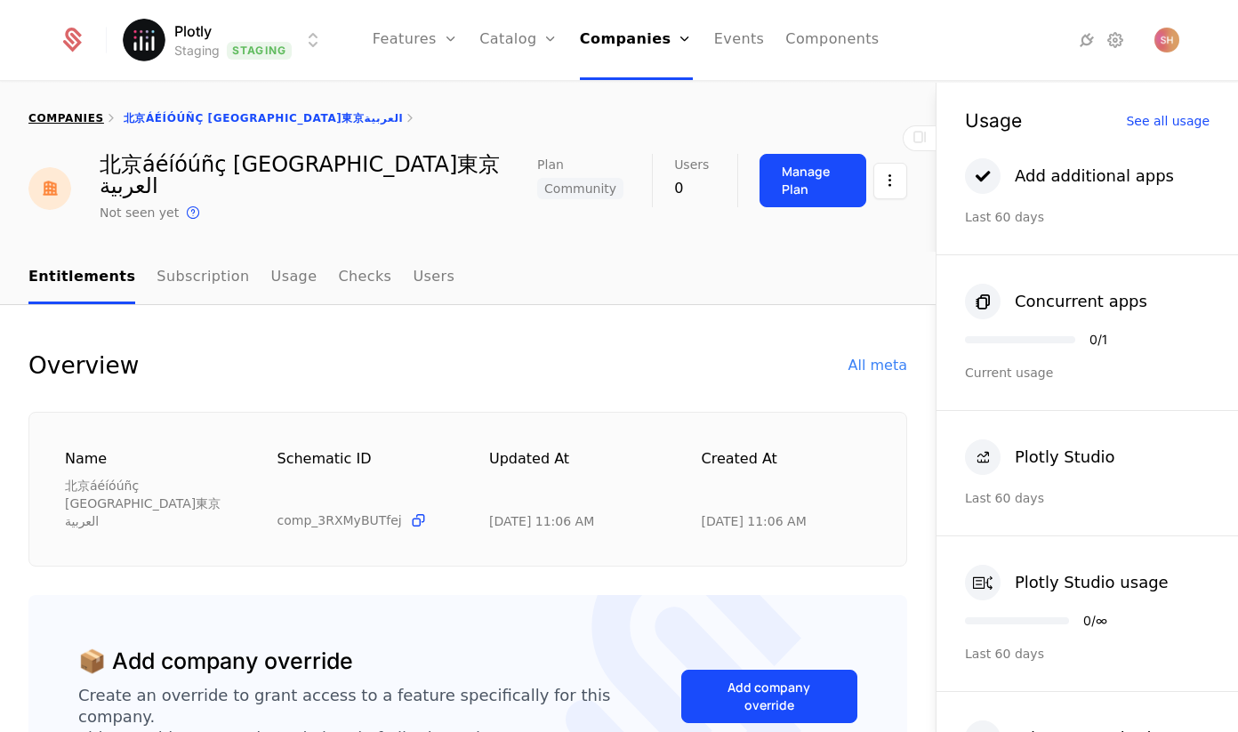
click at [82, 116] on link "companies" at bounding box center [66, 118] width 76 height 12
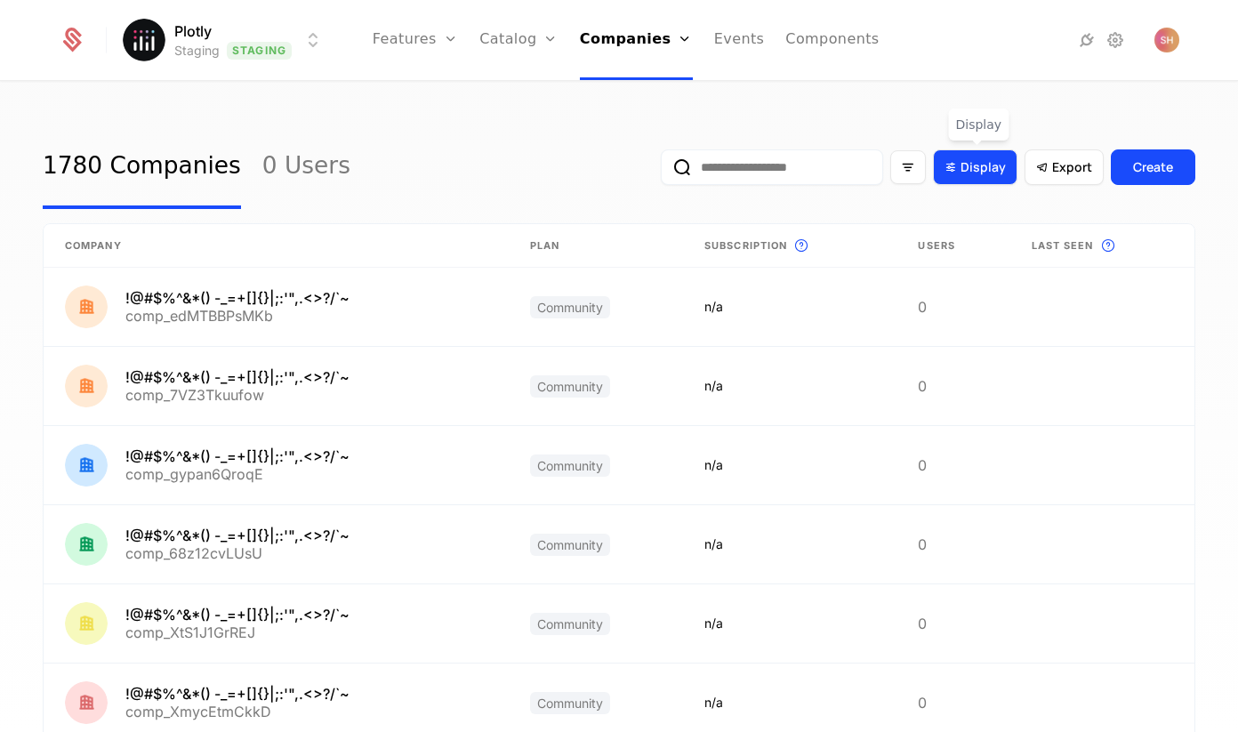
click at [969, 179] on div "Display" at bounding box center [975, 167] width 84 height 36
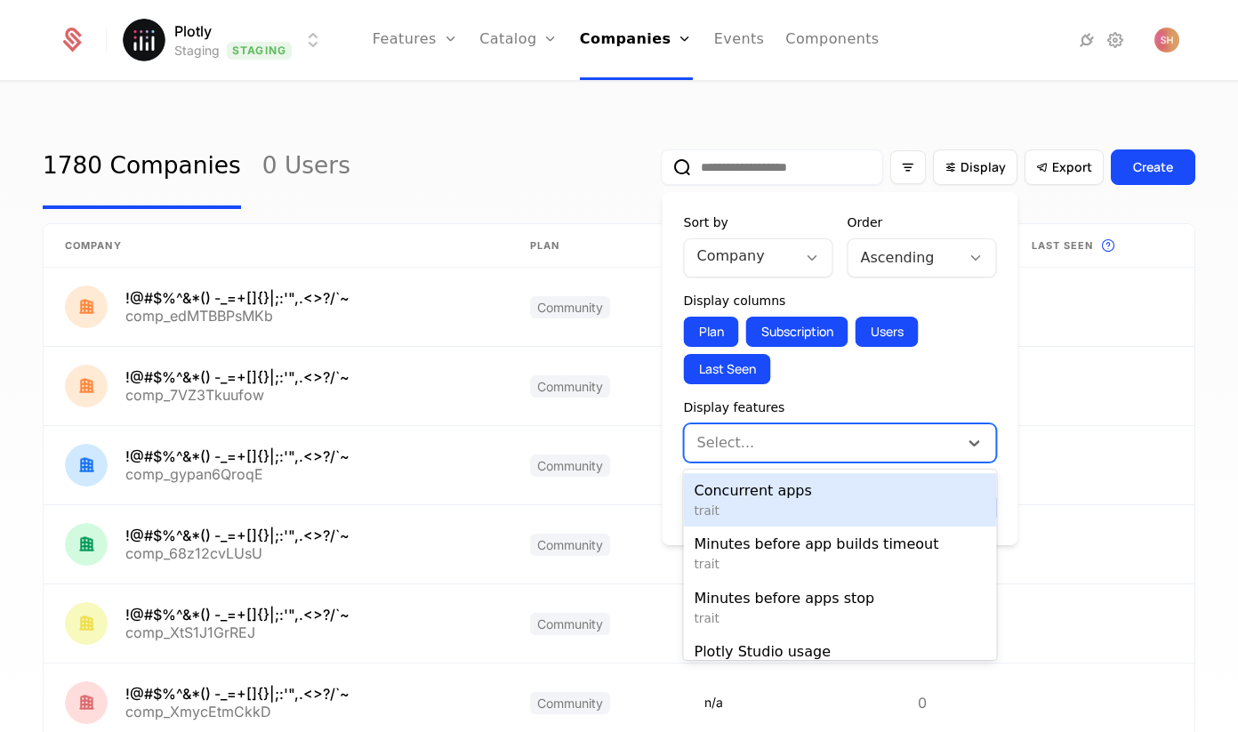
click at [926, 424] on div "Select..." at bounding box center [840, 442] width 313 height 39
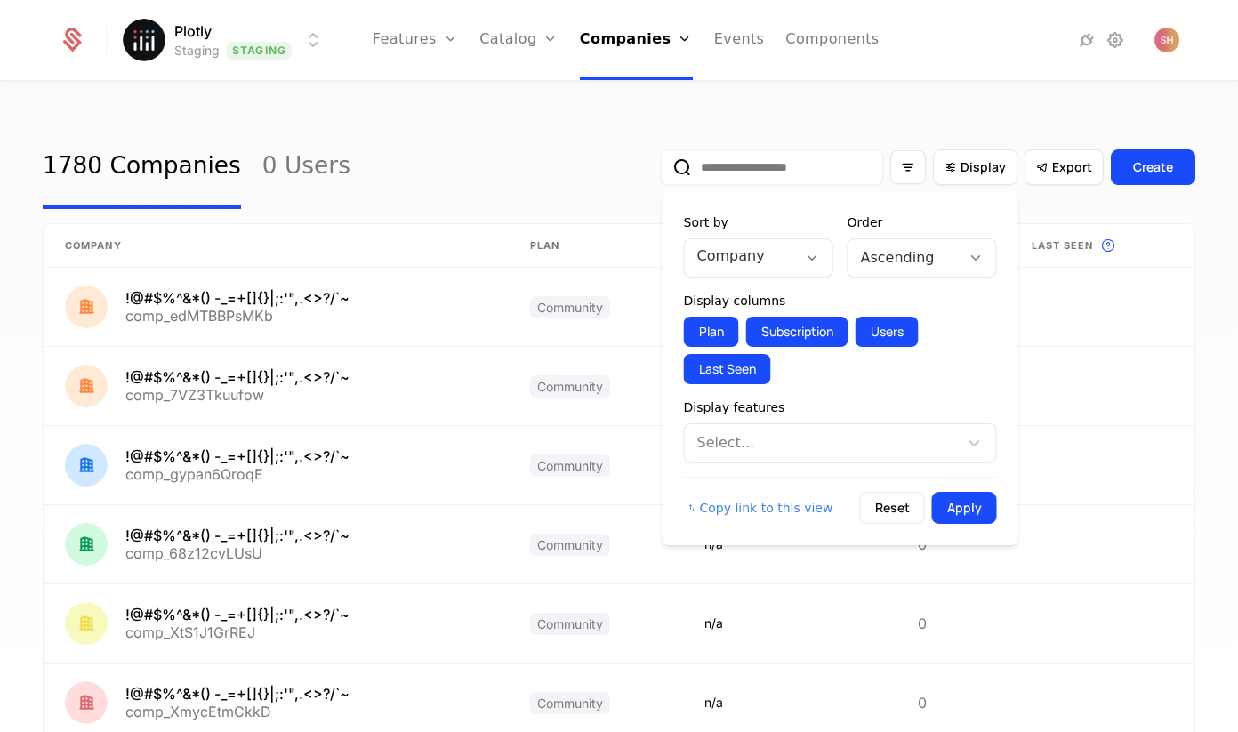
click at [924, 391] on form "Sort by Company Order Ascending Display columns Plan Subscription Users Last Se…" at bounding box center [840, 368] width 313 height 310
click at [797, 253] on div at bounding box center [812, 258] width 30 height 20
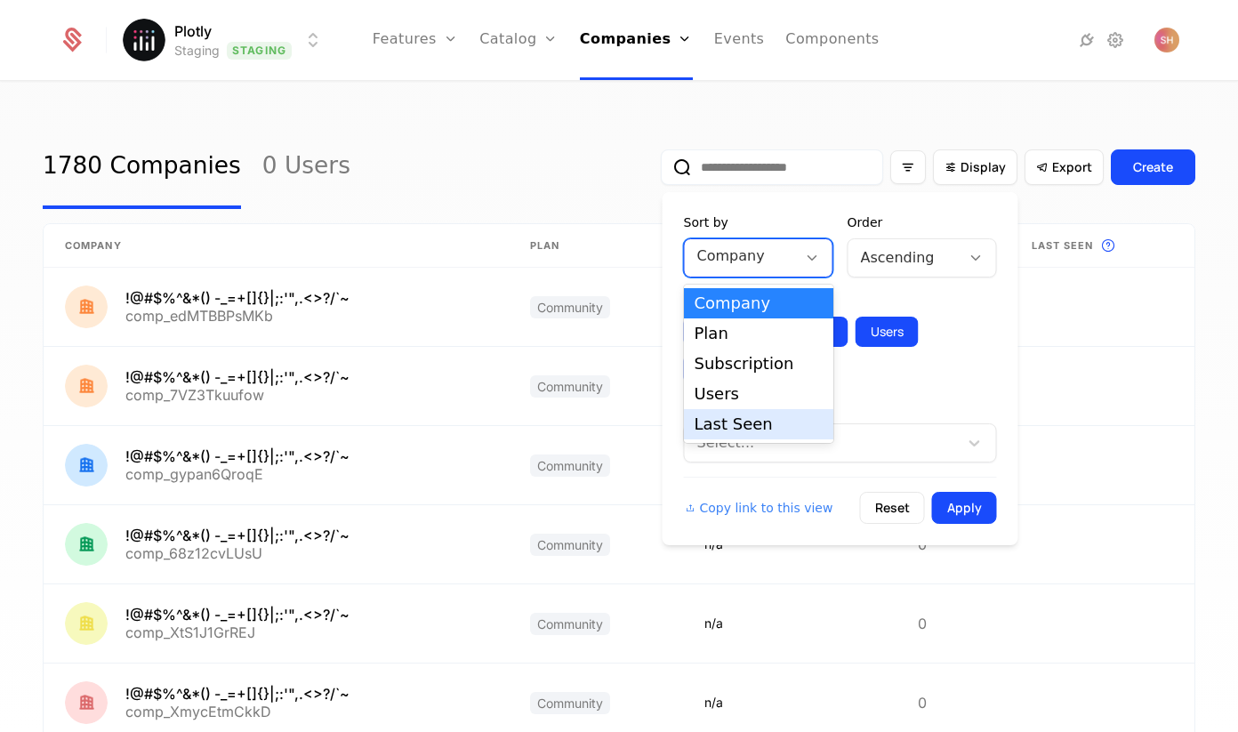
click at [769, 423] on div "Last Seen" at bounding box center [758, 424] width 128 height 16
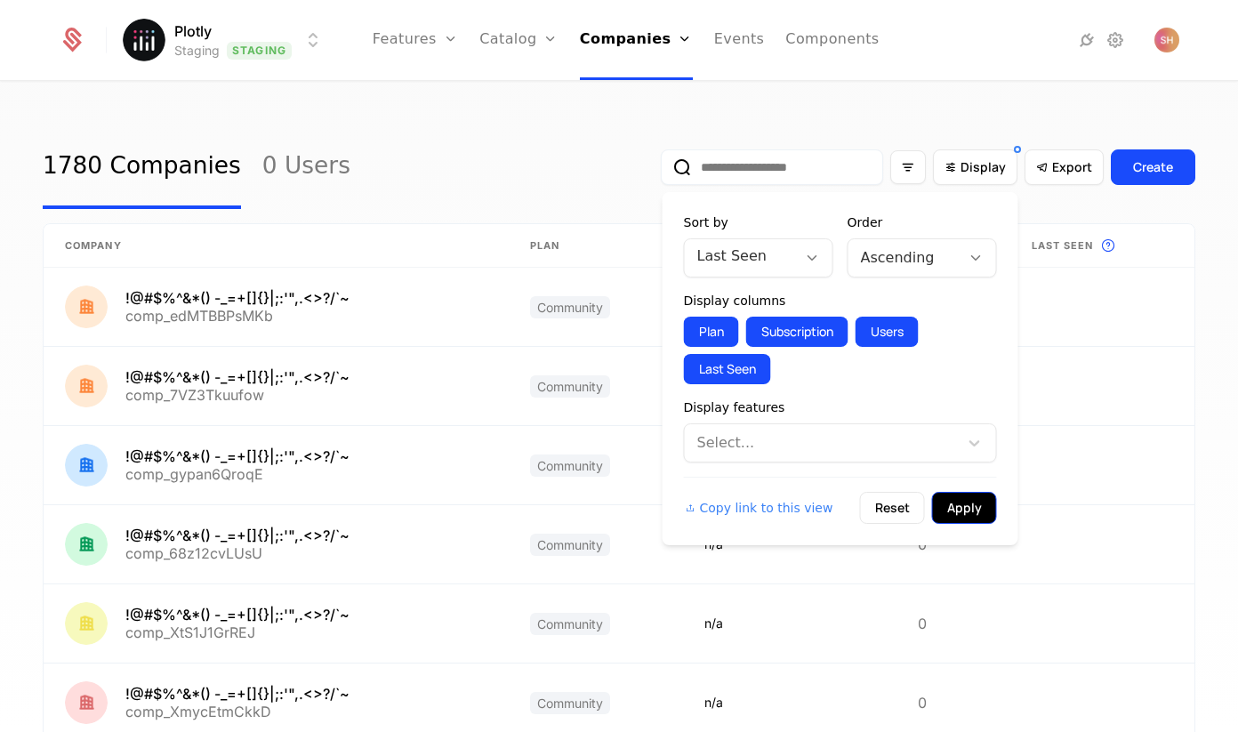
click at [976, 515] on button "Apply" at bounding box center [964, 508] width 65 height 32
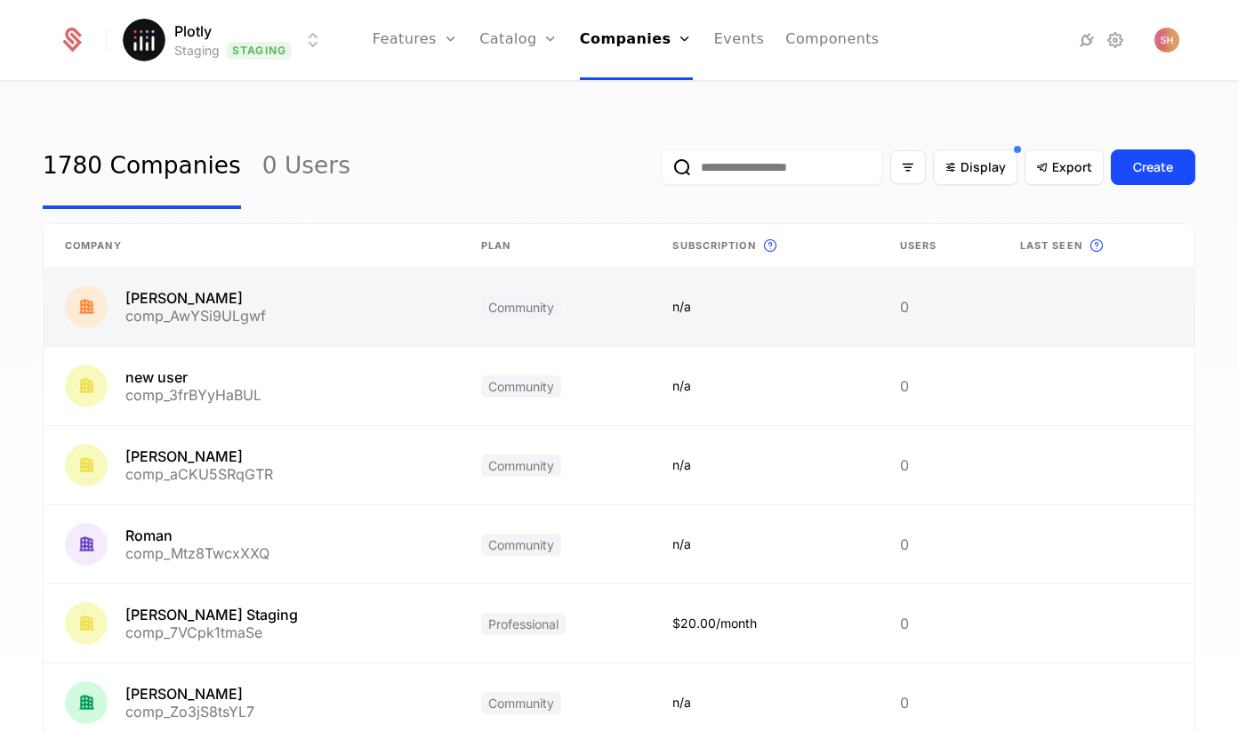
click at [159, 301] on link at bounding box center [252, 307] width 416 height 78
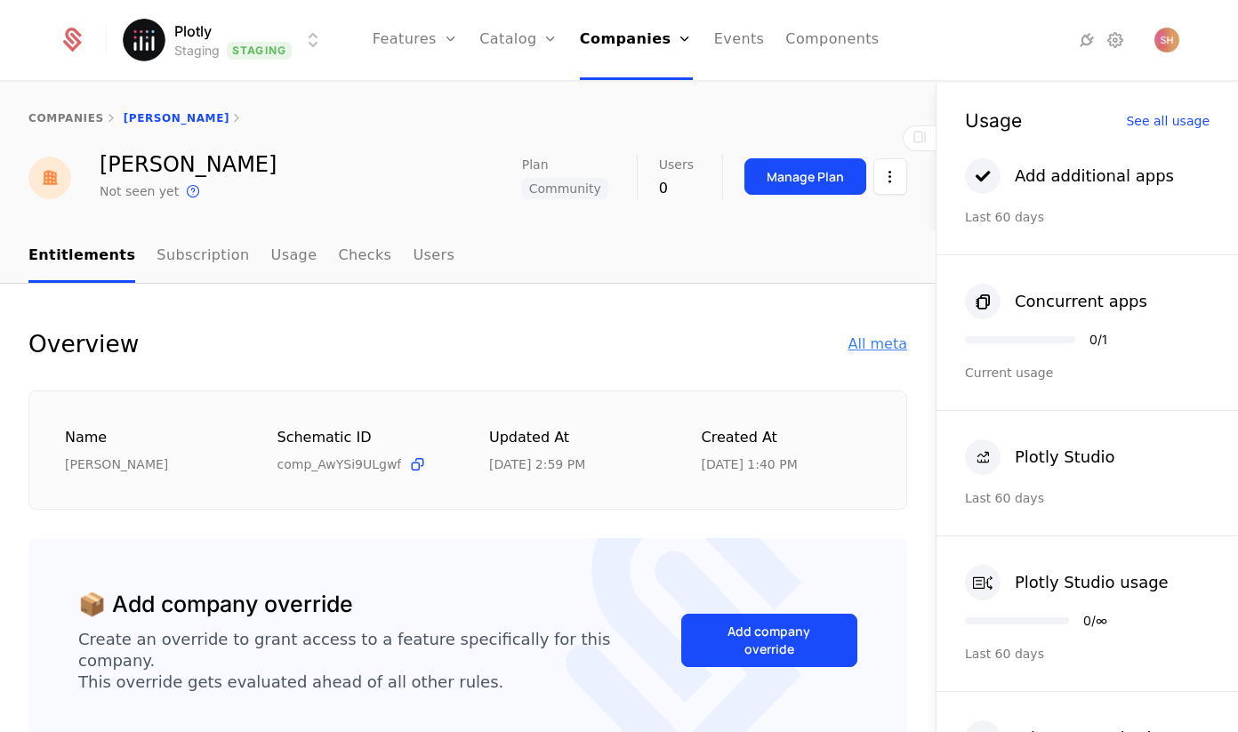
click at [893, 346] on div "All meta" at bounding box center [877, 343] width 59 height 21
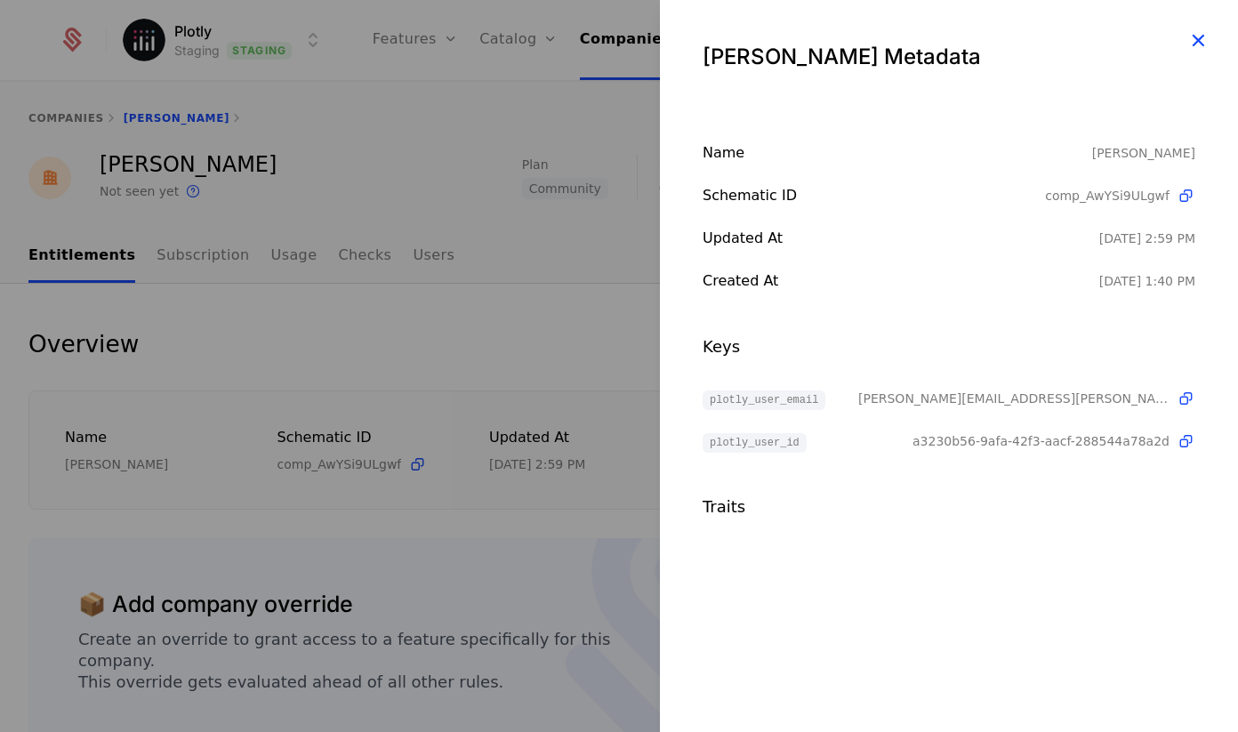
click at [1195, 31] on icon "button" at bounding box center [1197, 39] width 23 height 23
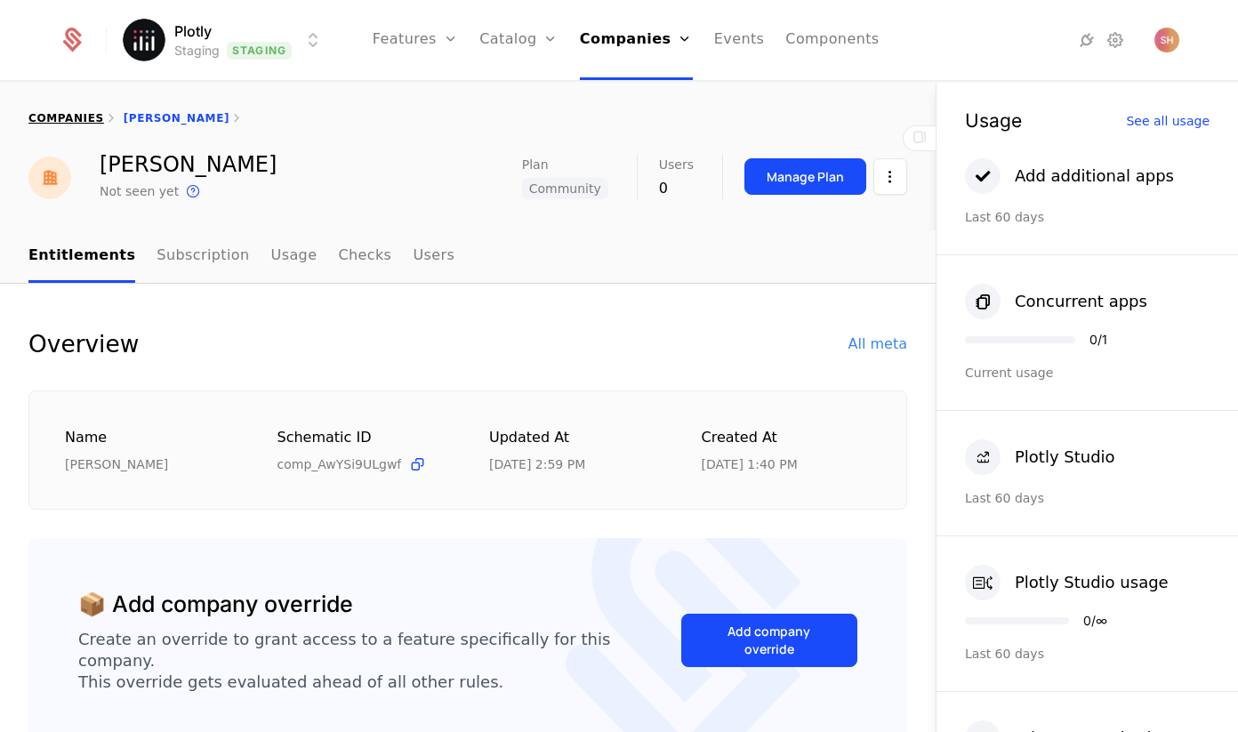
click at [57, 116] on link "companies" at bounding box center [66, 118] width 76 height 12
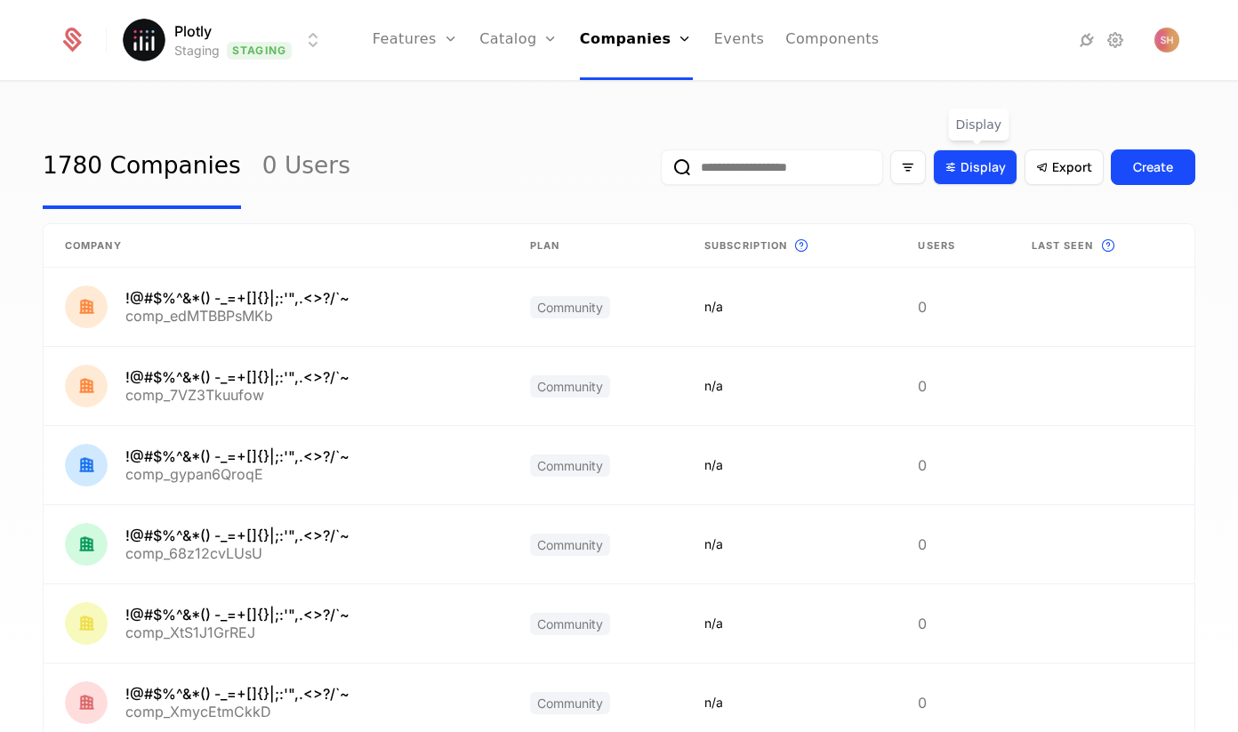
click at [990, 181] on div "Display" at bounding box center [975, 167] width 84 height 36
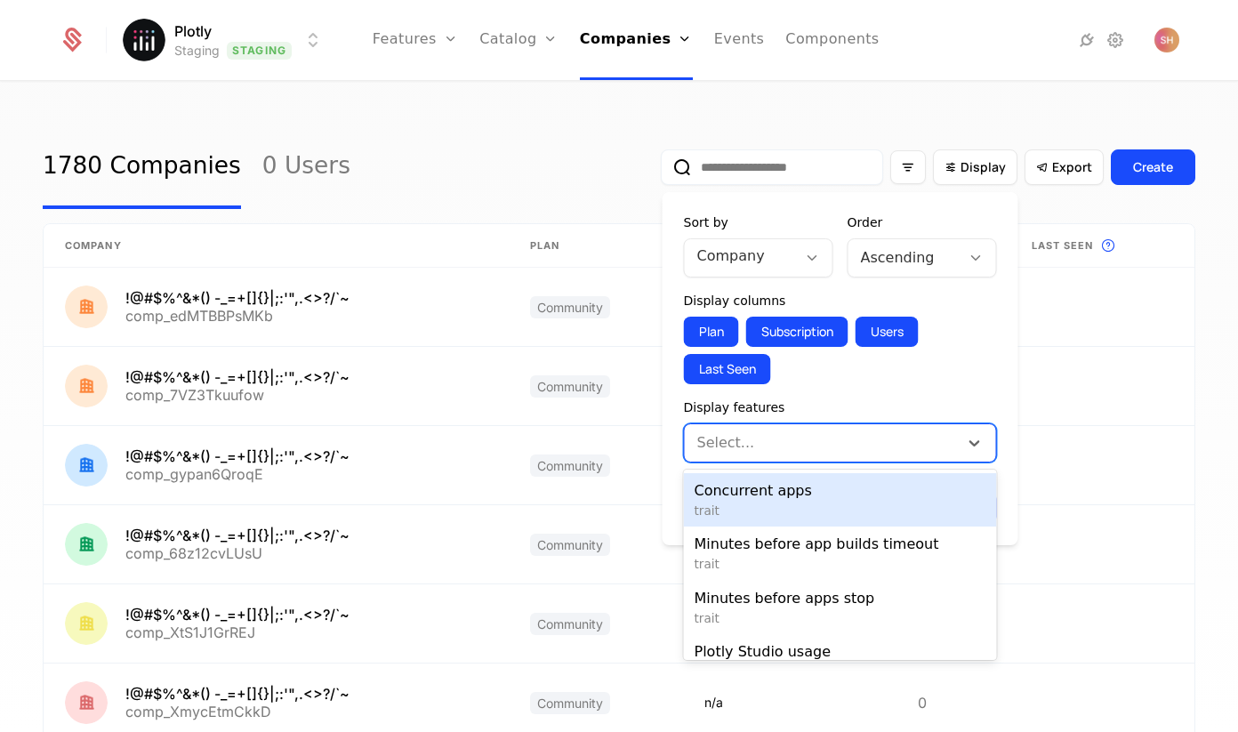
click at [851, 438] on div at bounding box center [823, 442] width 249 height 25
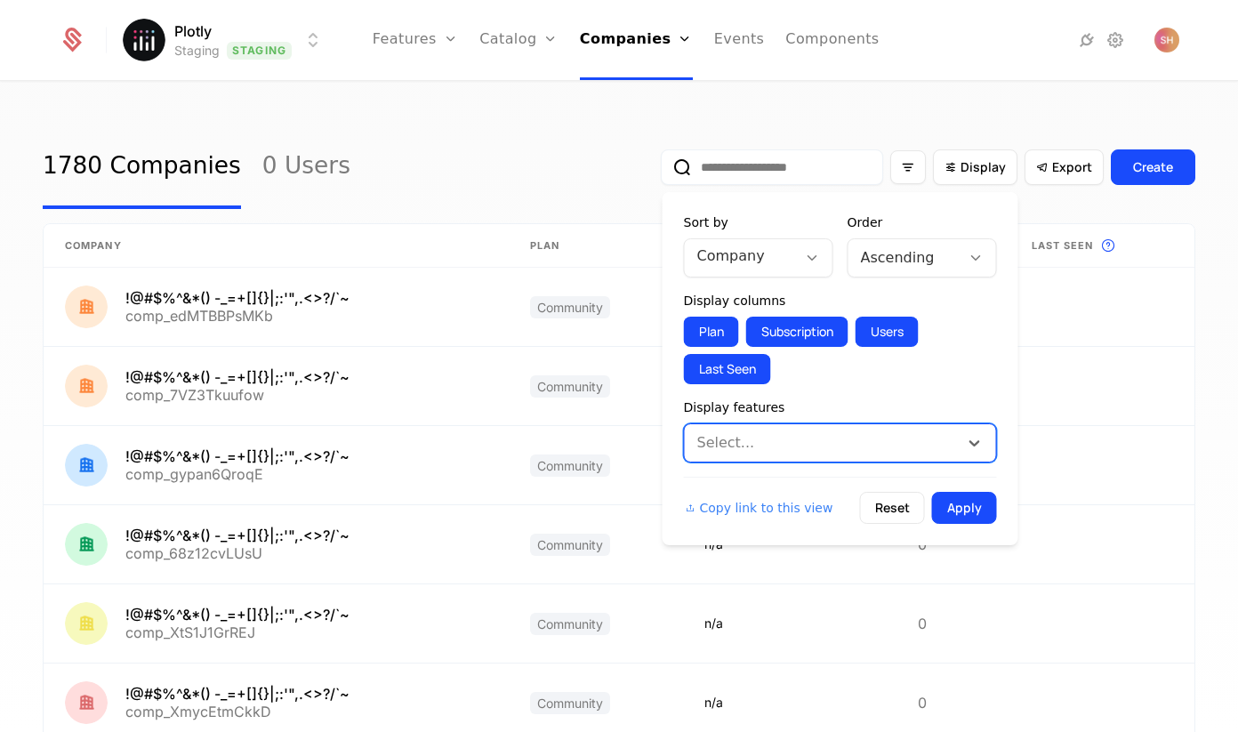
click at [835, 444] on div at bounding box center [823, 442] width 249 height 25
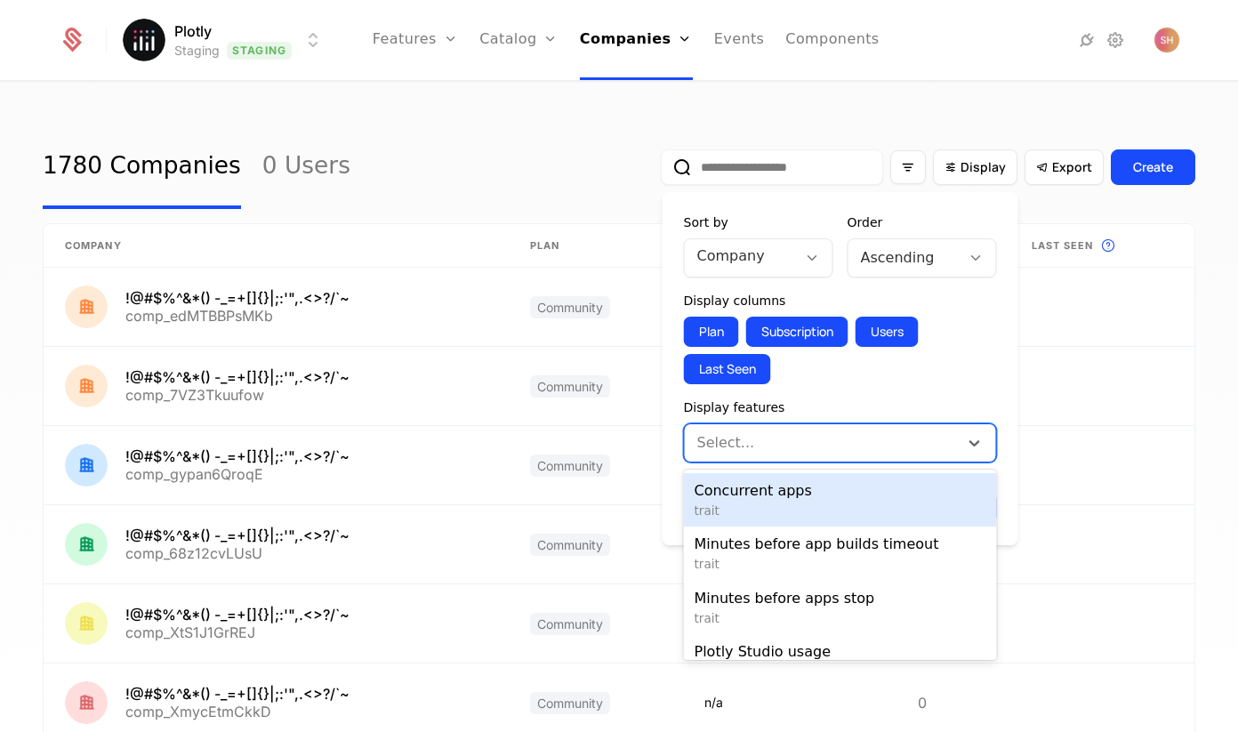
click at [851, 444] on div at bounding box center [823, 442] width 249 height 25
click at [851, 425] on div "Select..." at bounding box center [840, 442] width 313 height 39
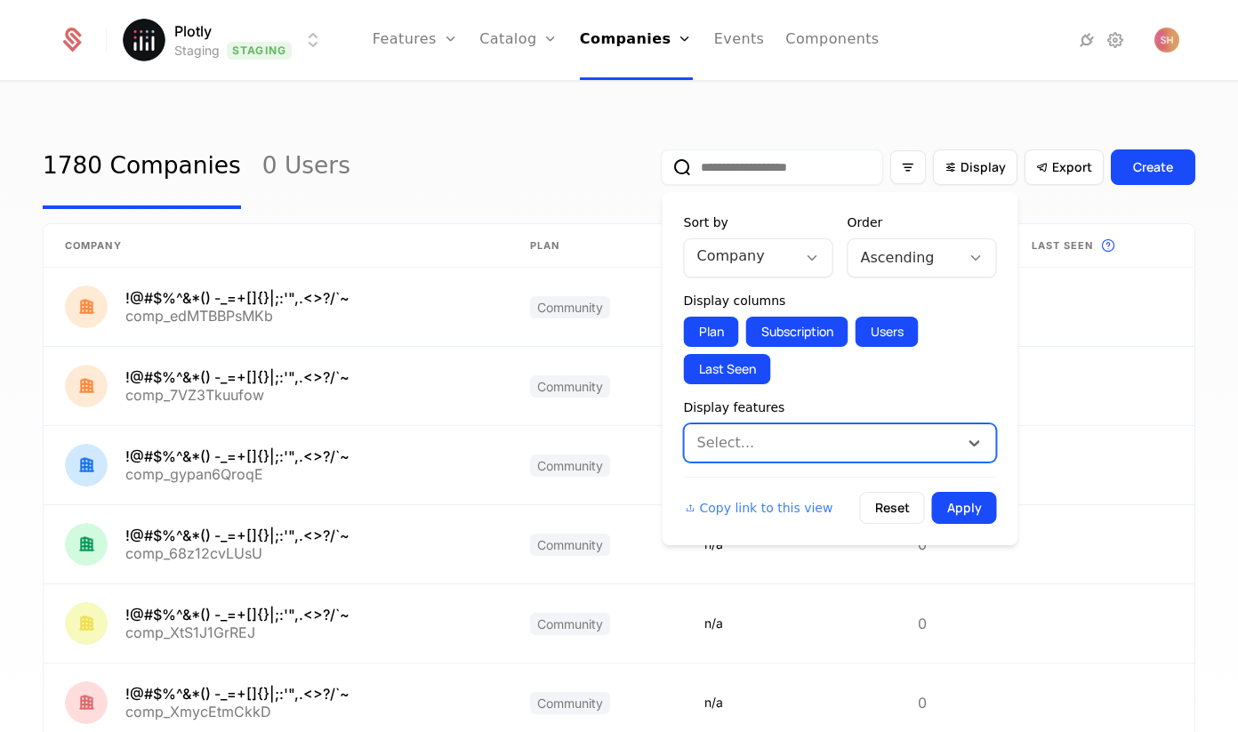
click at [887, 397] on form "Sort by Company Order Ascending Display columns Plan Subscription Users Last Se…" at bounding box center [840, 368] width 313 height 310
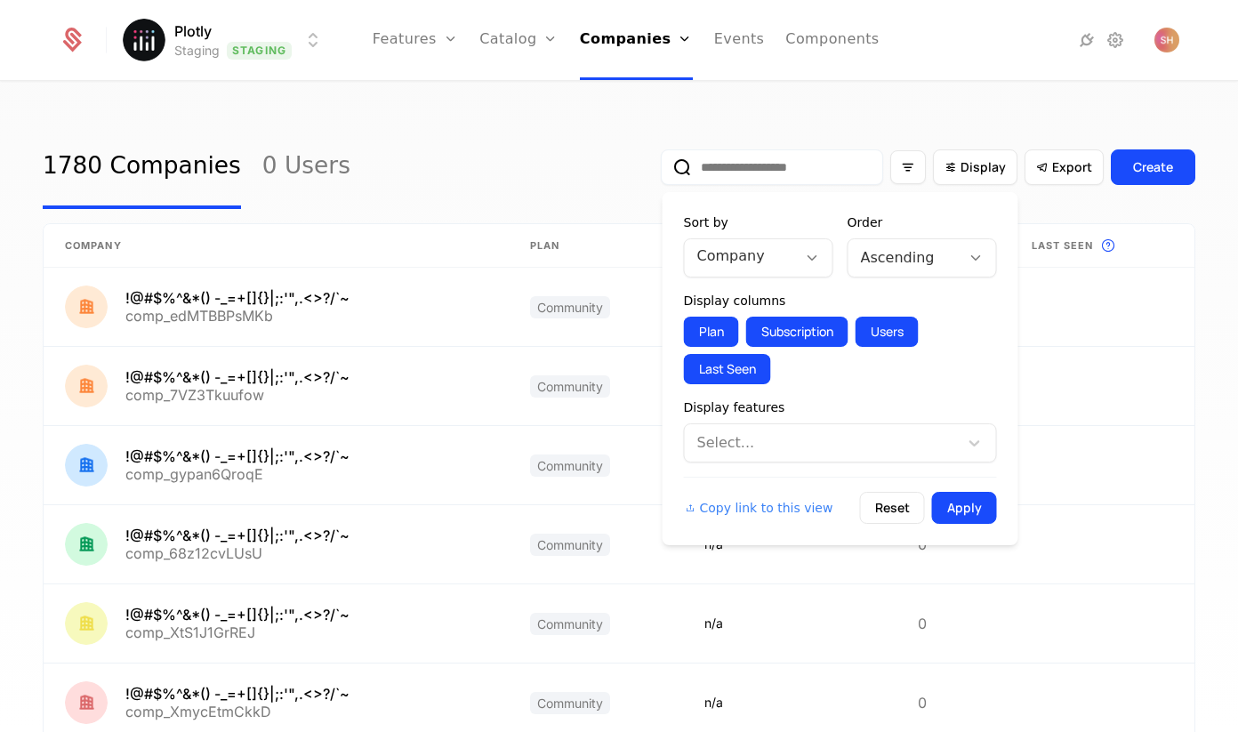
click at [990, 140] on div "Display Export Create" at bounding box center [928, 167] width 534 height 84
click at [953, 170] on icon "Display" at bounding box center [951, 167] width 16 height 16
click at [866, 446] on div at bounding box center [823, 442] width 249 height 25
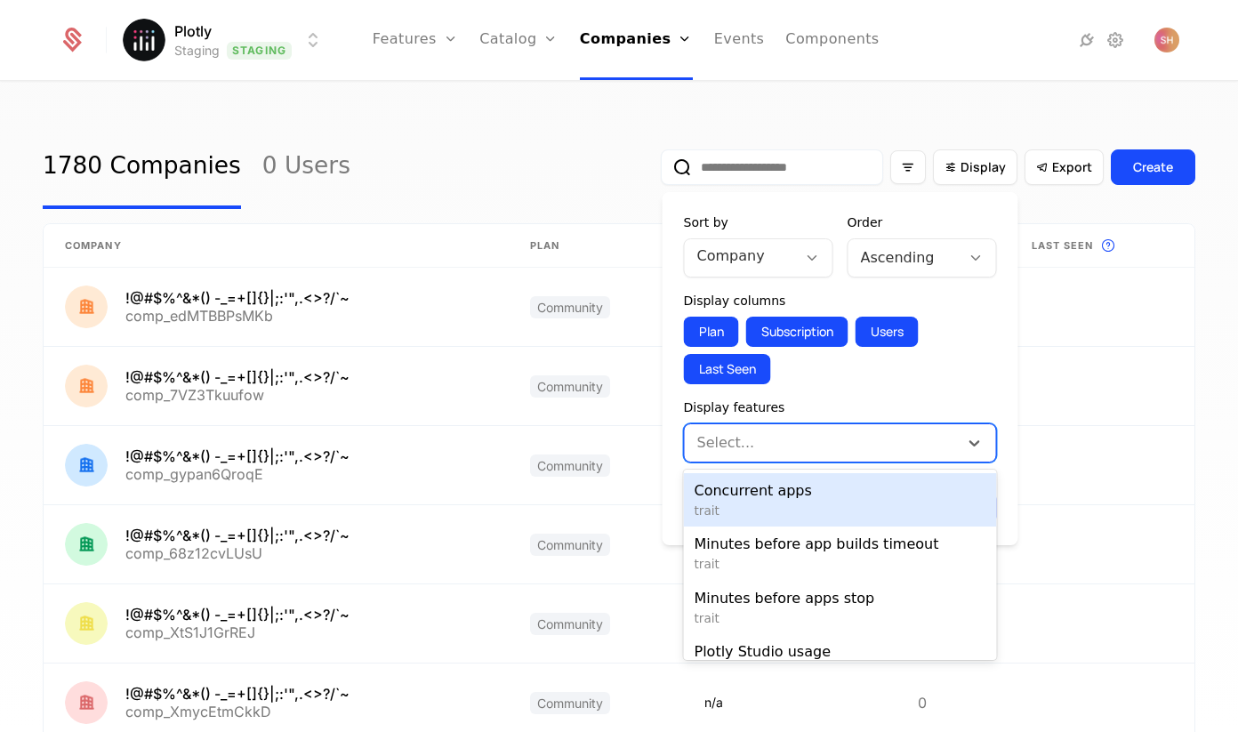
click at [852, 446] on div at bounding box center [823, 442] width 249 height 25
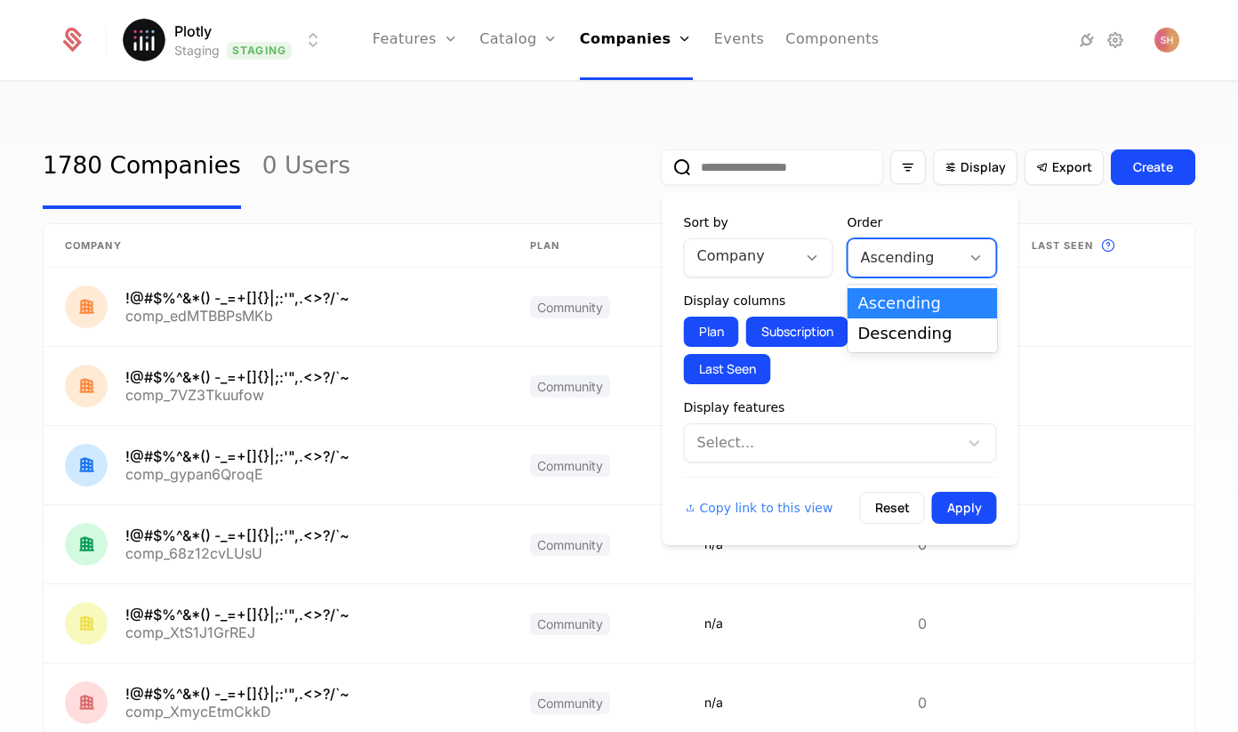
click at [885, 256] on div at bounding box center [904, 257] width 87 height 25
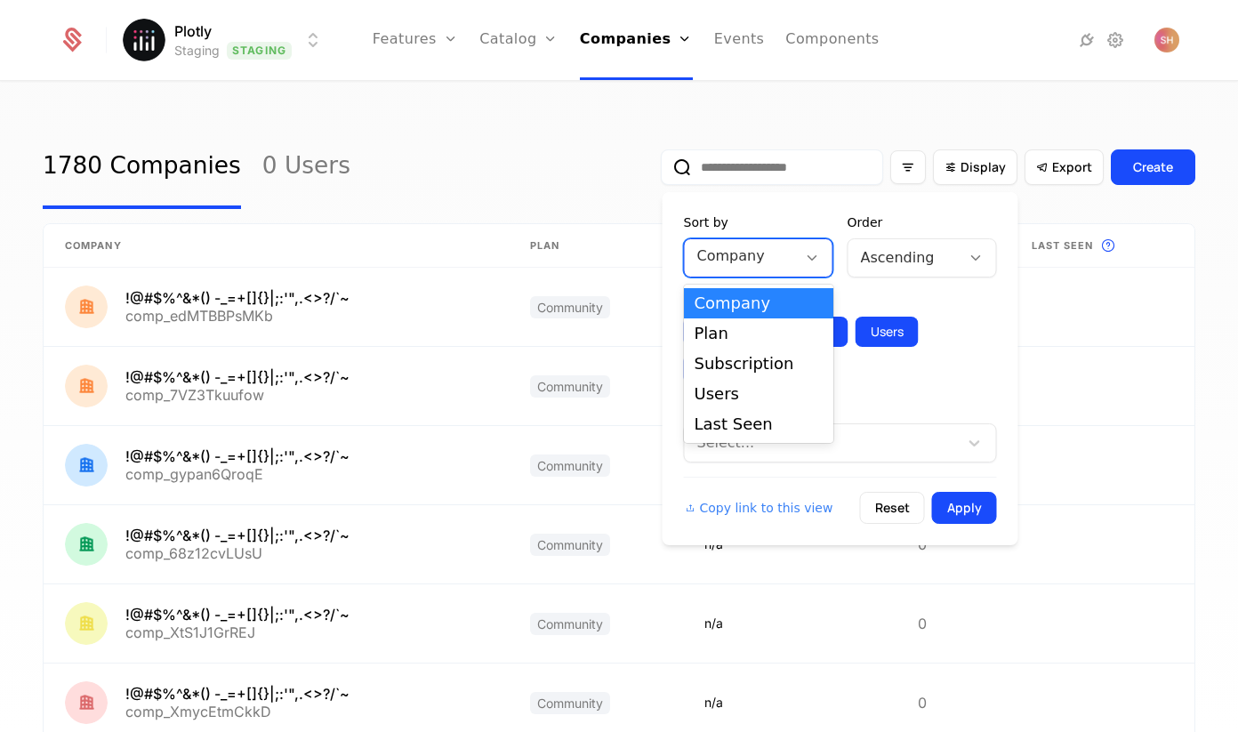
click at [810, 253] on icon at bounding box center [812, 258] width 16 height 16
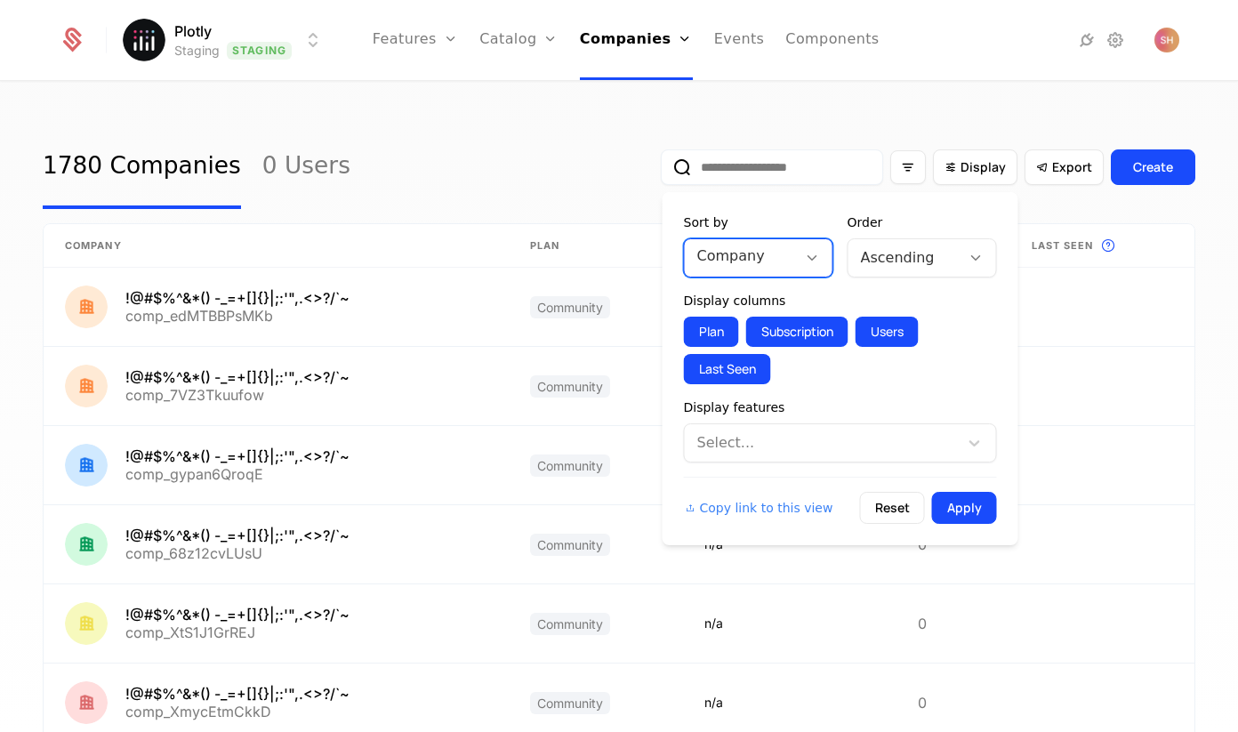
click at [809, 261] on icon at bounding box center [812, 258] width 16 height 16
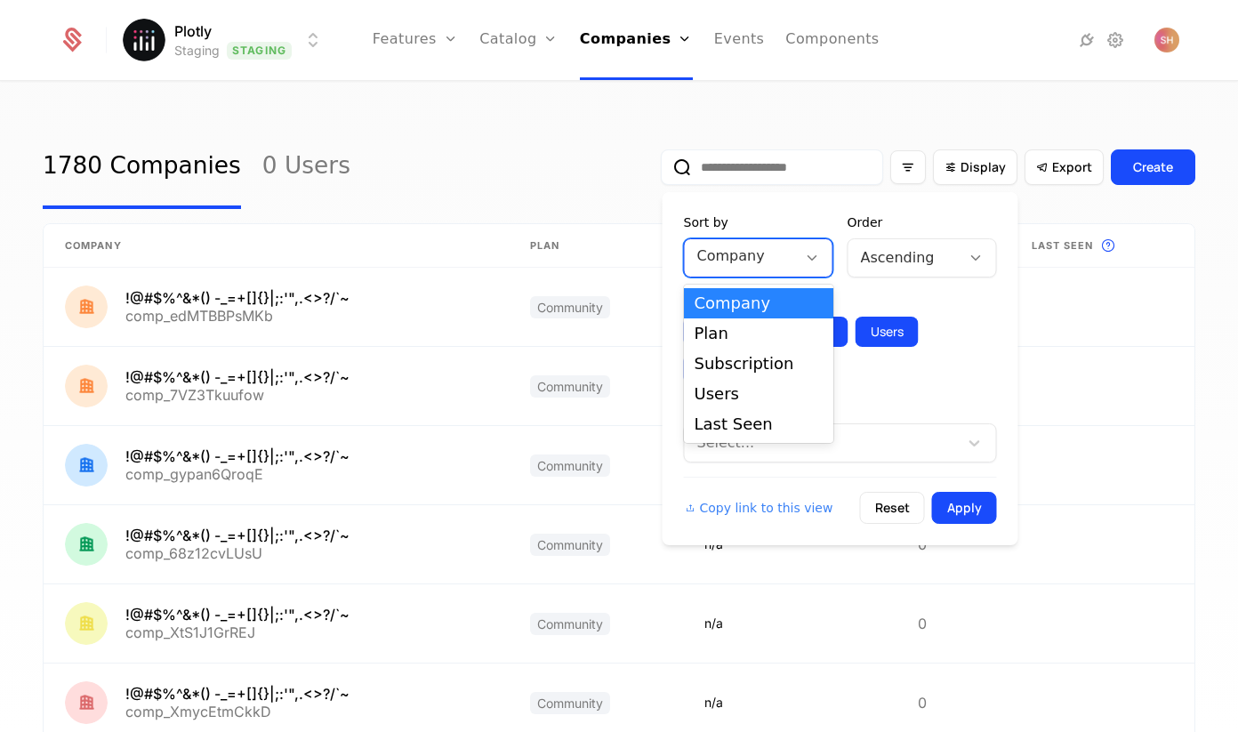
click at [809, 261] on icon at bounding box center [812, 258] width 16 height 16
click at [769, 429] on div "Last Seen" at bounding box center [758, 424] width 128 height 16
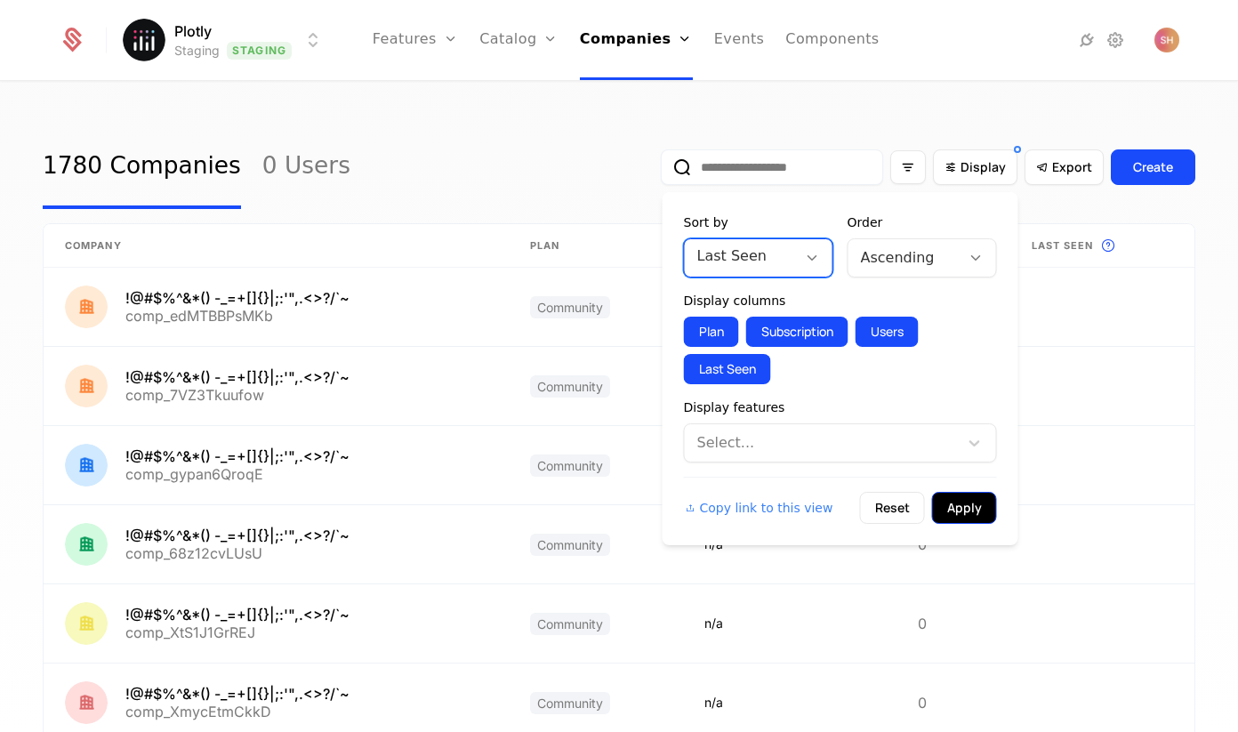
click at [951, 509] on button "Apply" at bounding box center [964, 508] width 65 height 32
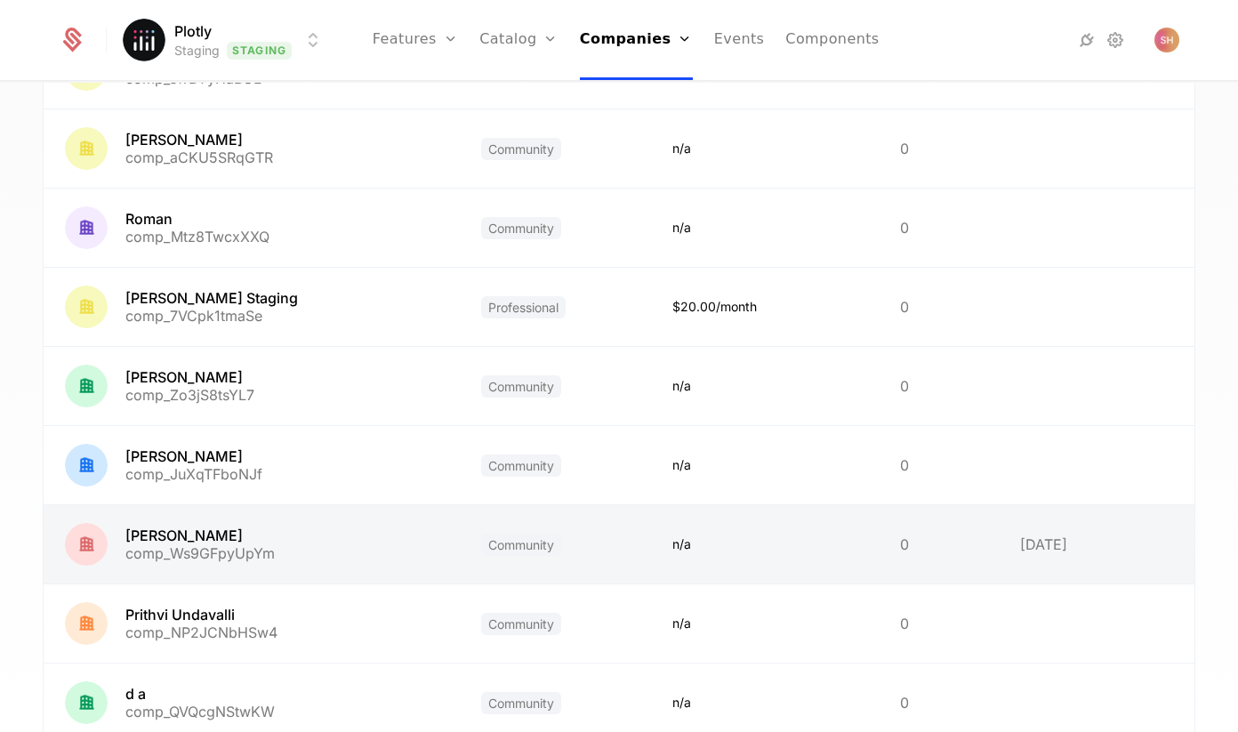
scroll to position [322, 0]
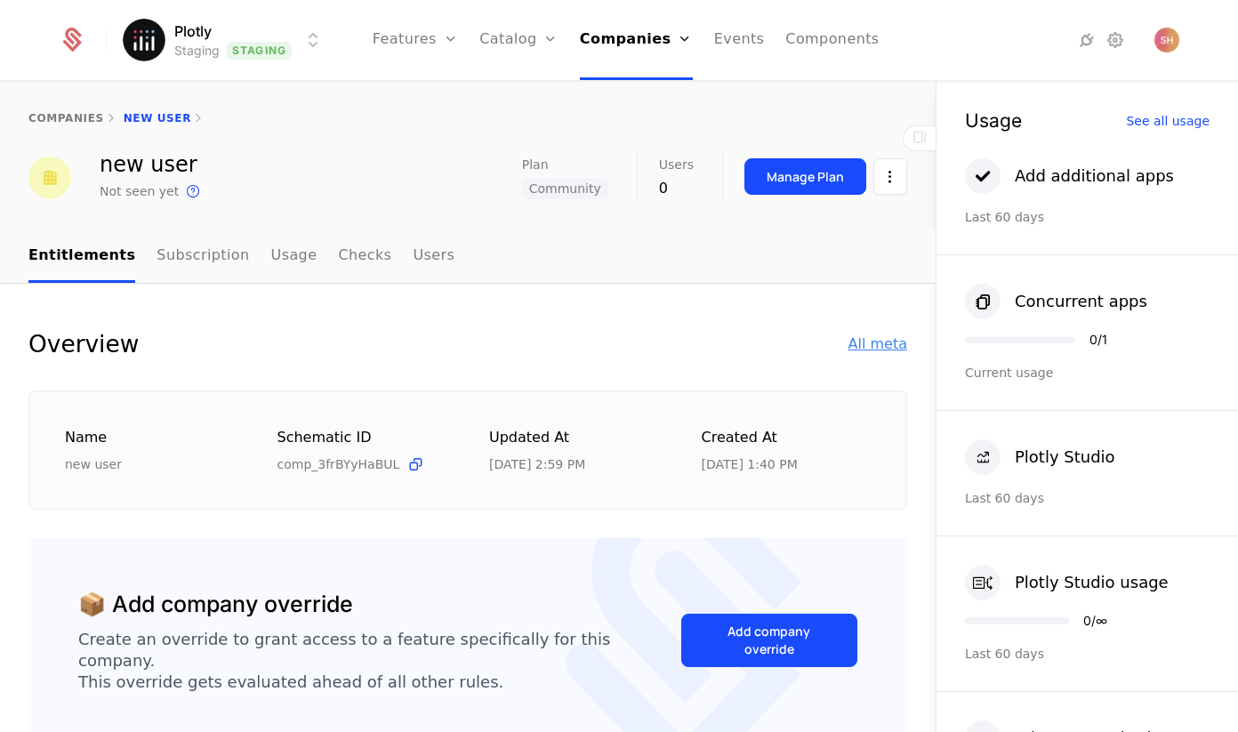
click at [895, 345] on div "All meta" at bounding box center [877, 343] width 59 height 21
click at [899, 347] on div "All meta" at bounding box center [877, 343] width 59 height 21
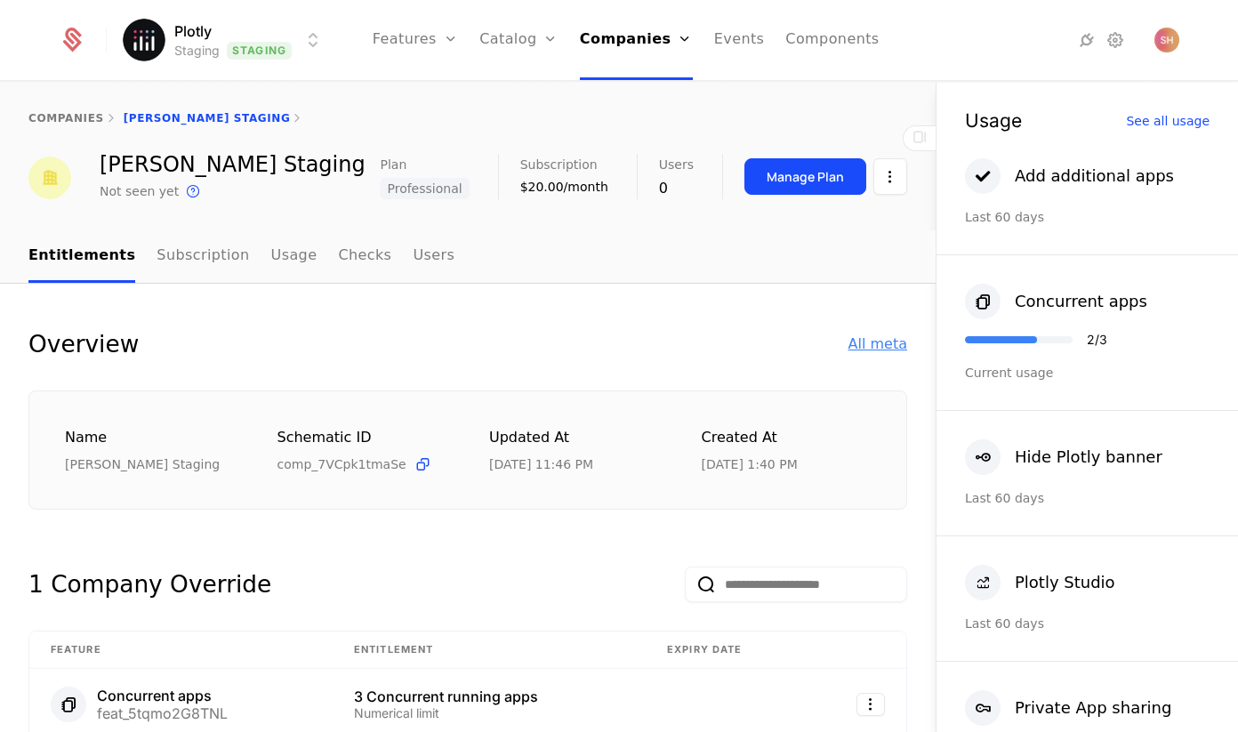
click at [875, 339] on div "All meta" at bounding box center [877, 343] width 59 height 21
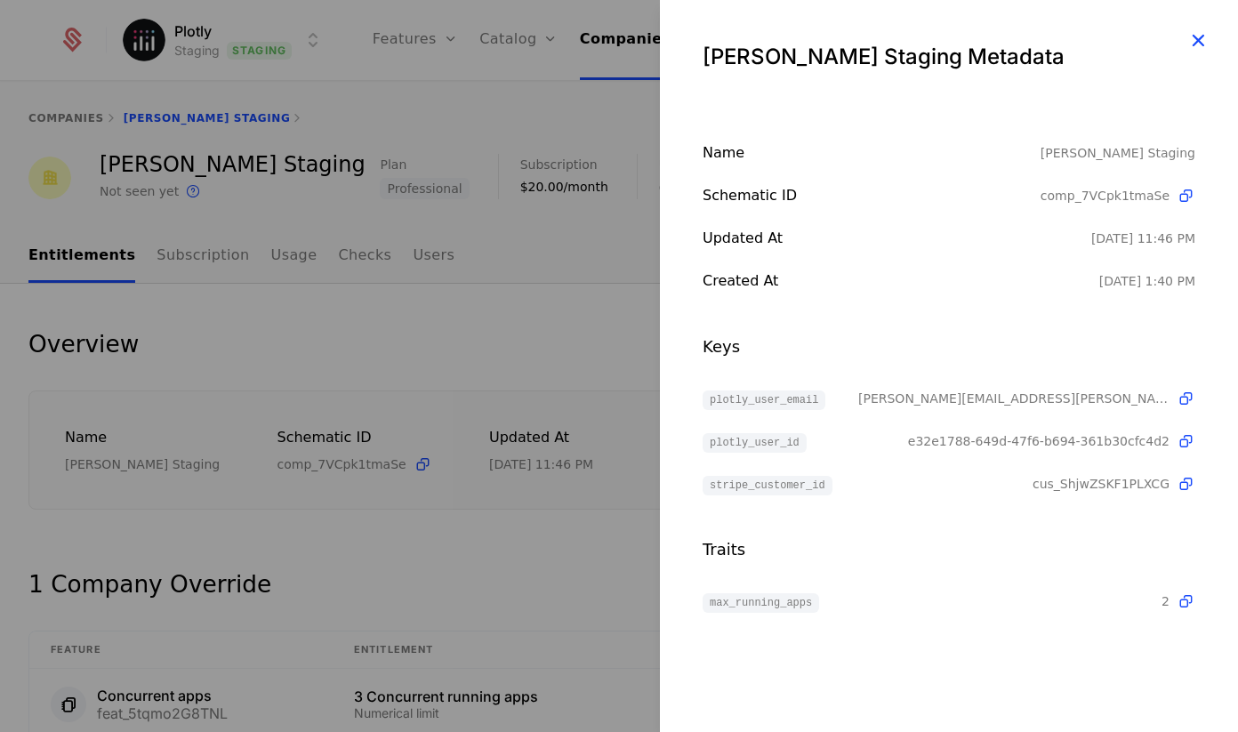
click at [1195, 35] on icon "button" at bounding box center [1197, 39] width 23 height 23
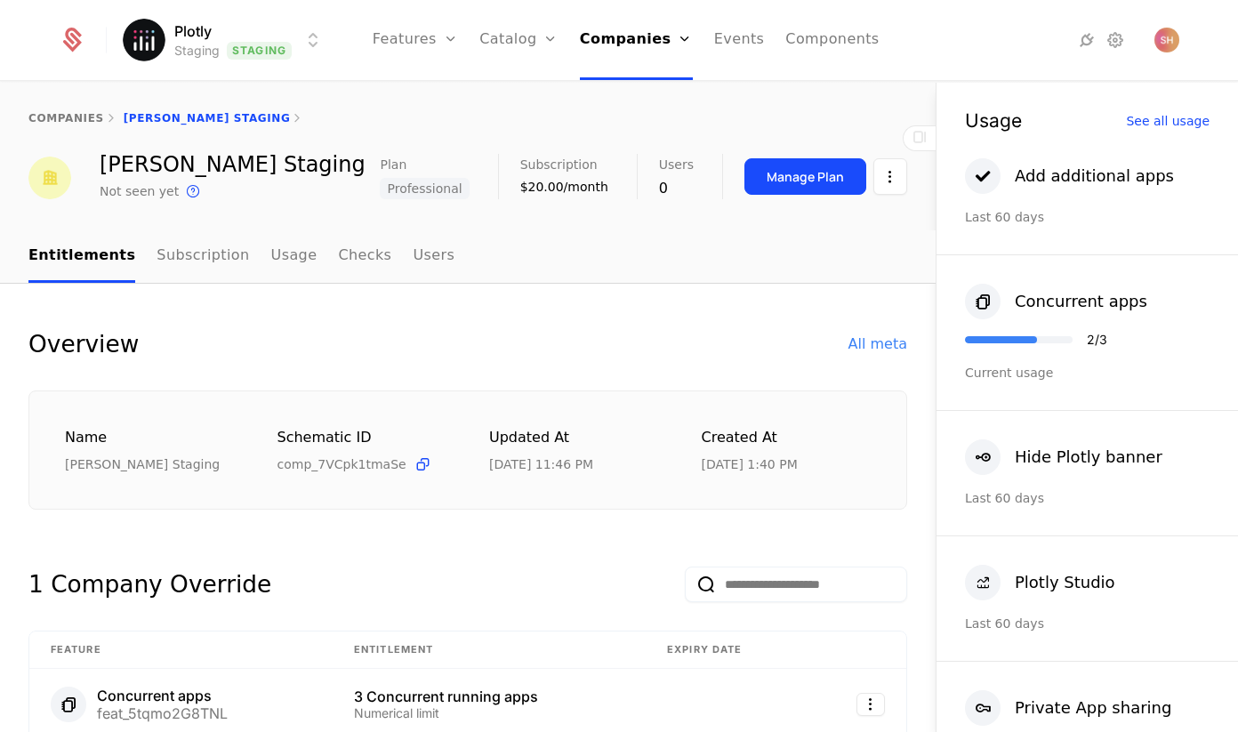
click at [69, 125] on div "companies Gregory Staging" at bounding box center [467, 118] width 935 height 71
click at [69, 115] on link "companies" at bounding box center [66, 118] width 76 height 12
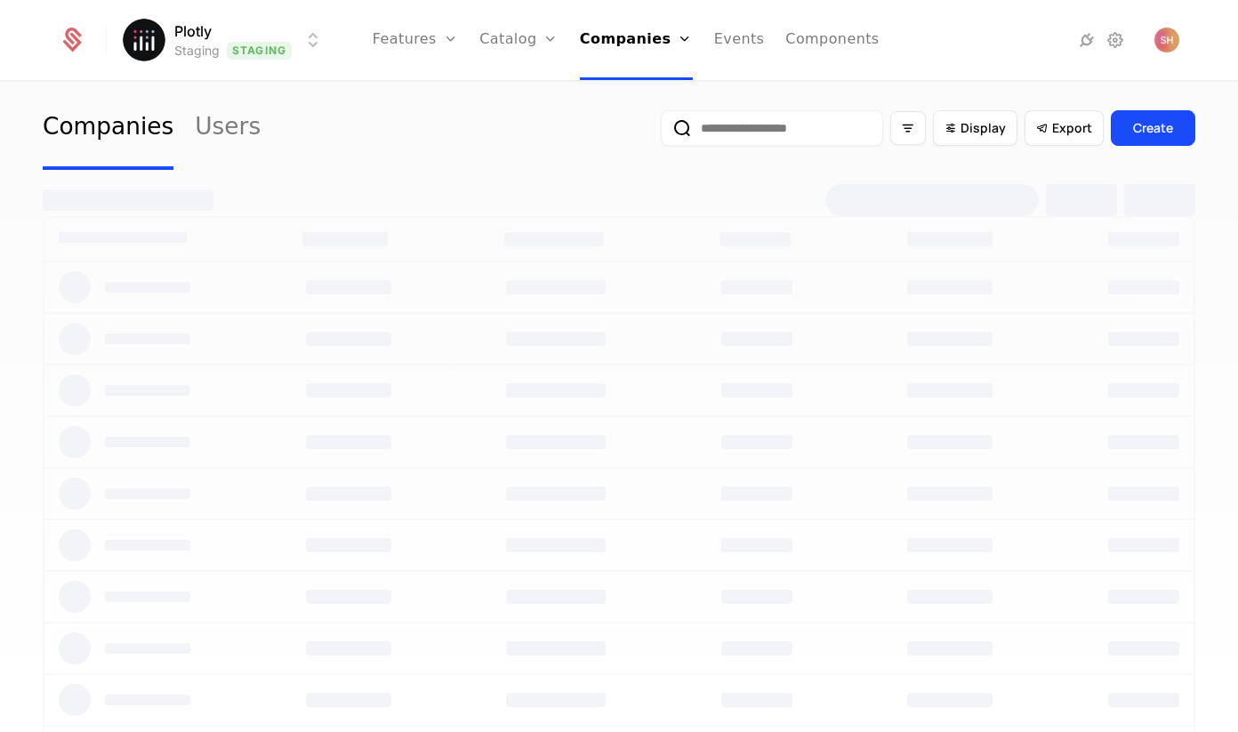
scroll to position [53, 0]
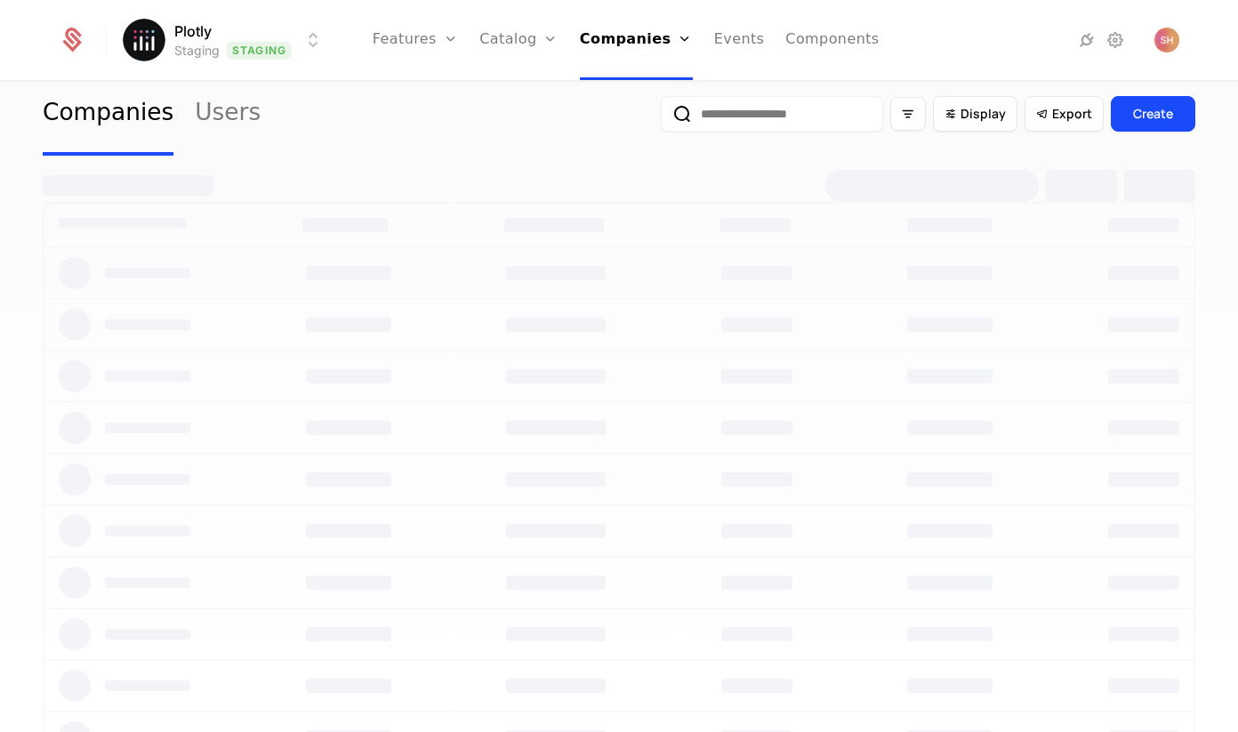
click at [762, 125] on input "email" at bounding box center [772, 114] width 222 height 36
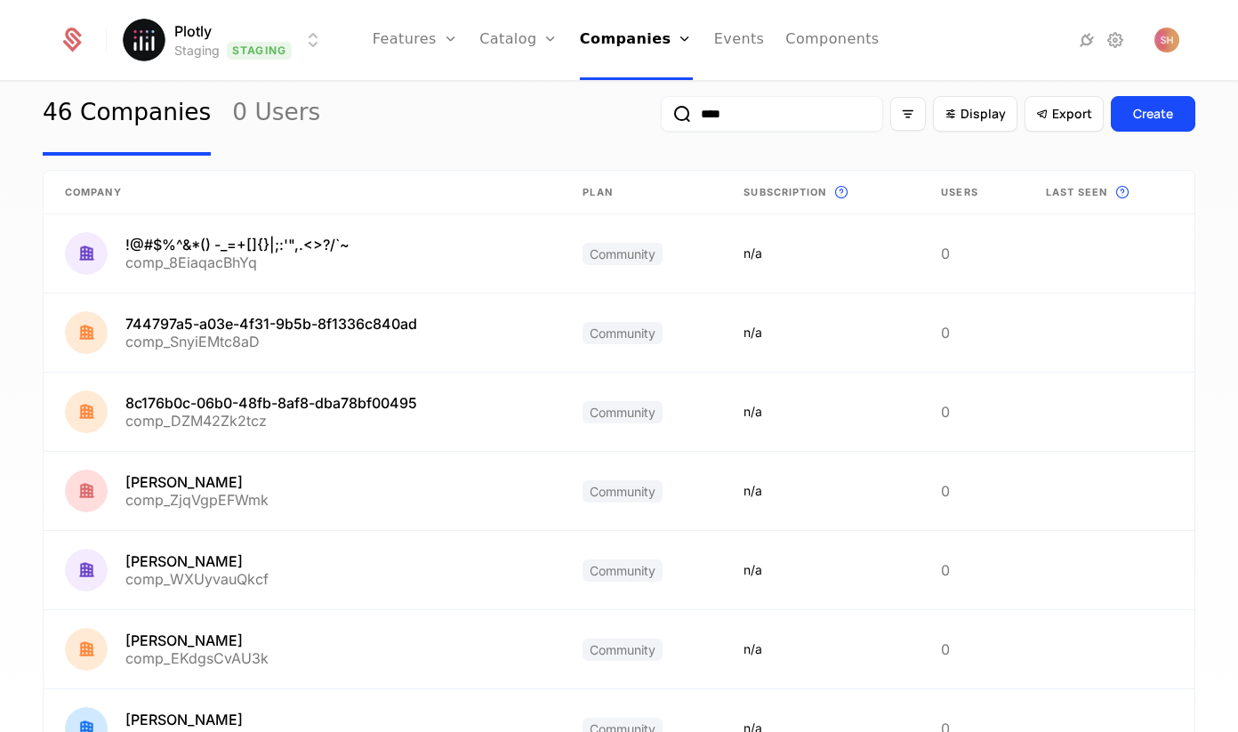
type input "****"
click at [661, 117] on button "submit" at bounding box center [661, 117] width 0 height 0
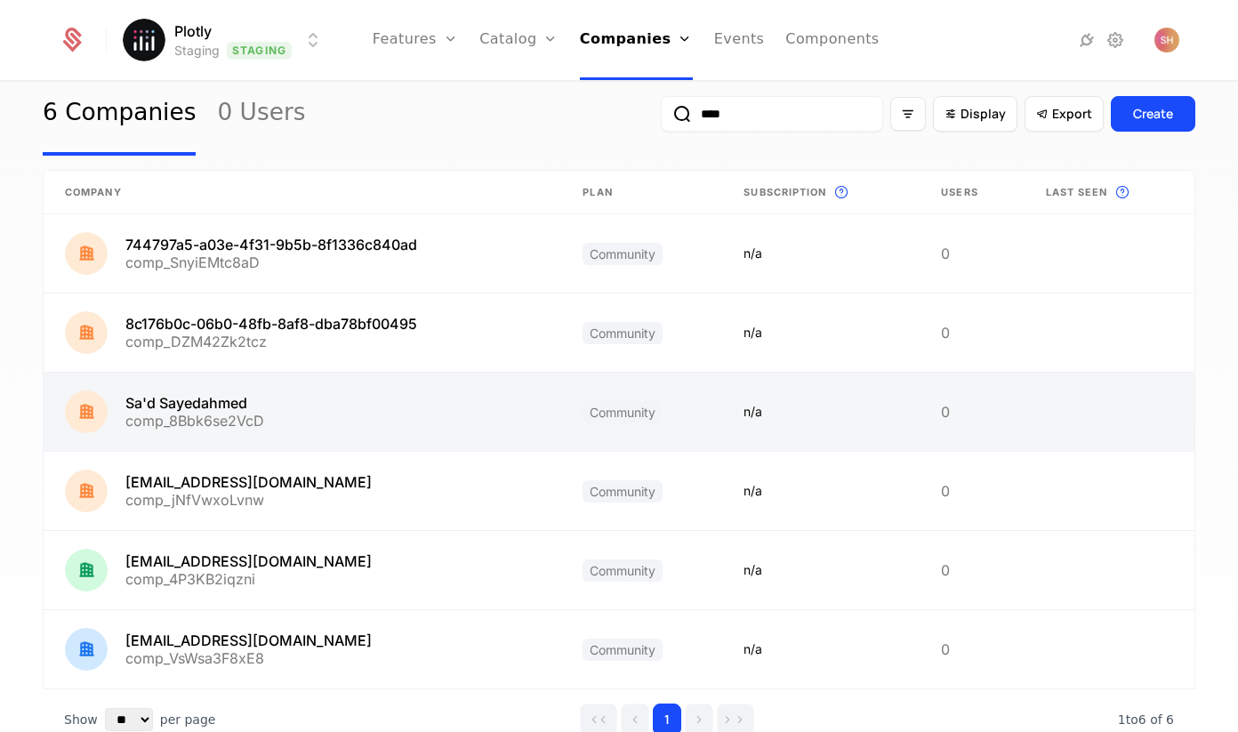
click at [223, 393] on link at bounding box center [302, 412] width 517 height 78
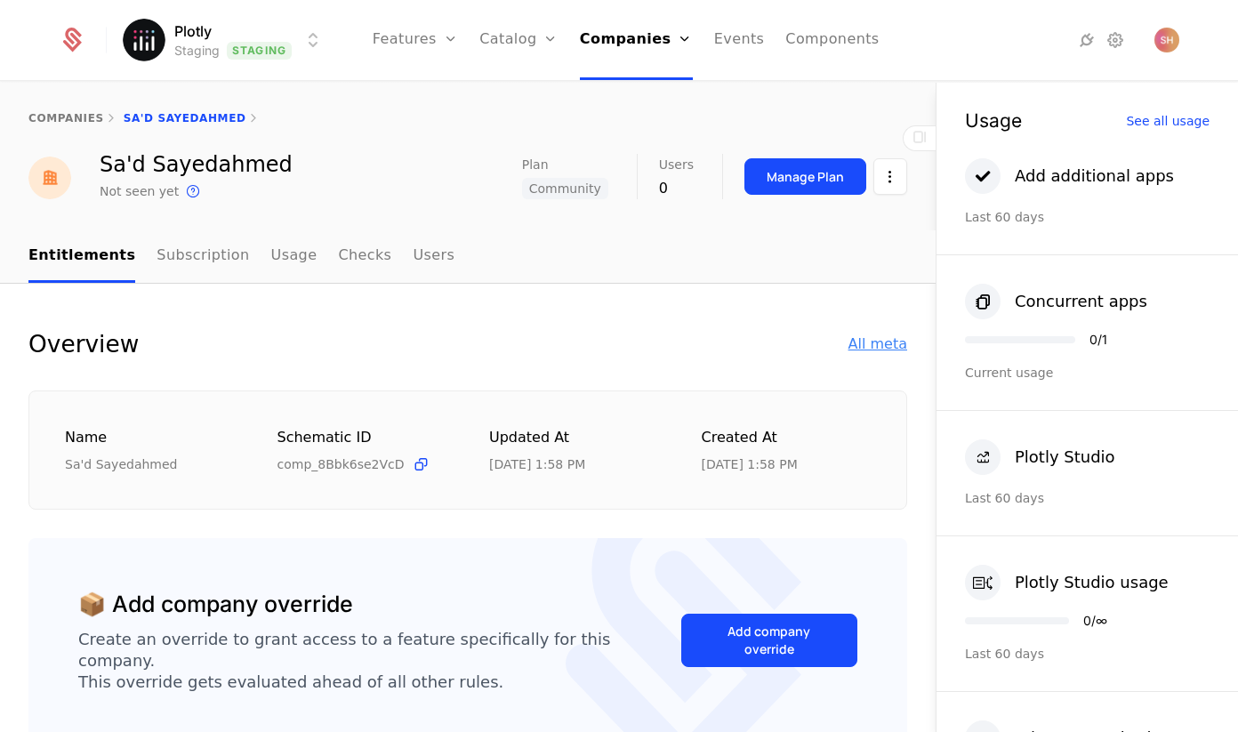
click at [880, 336] on div "All meta" at bounding box center [877, 343] width 59 height 21
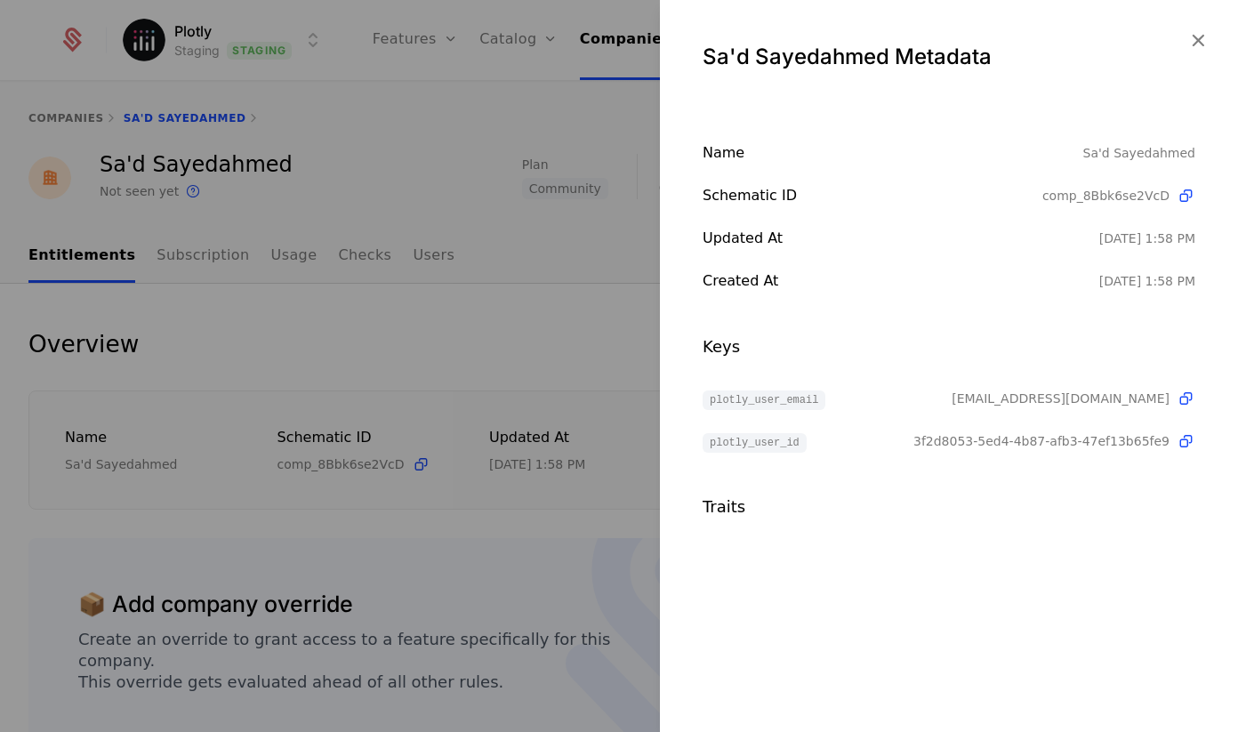
click at [333, 141] on div at bounding box center [619, 366] width 1238 height 732
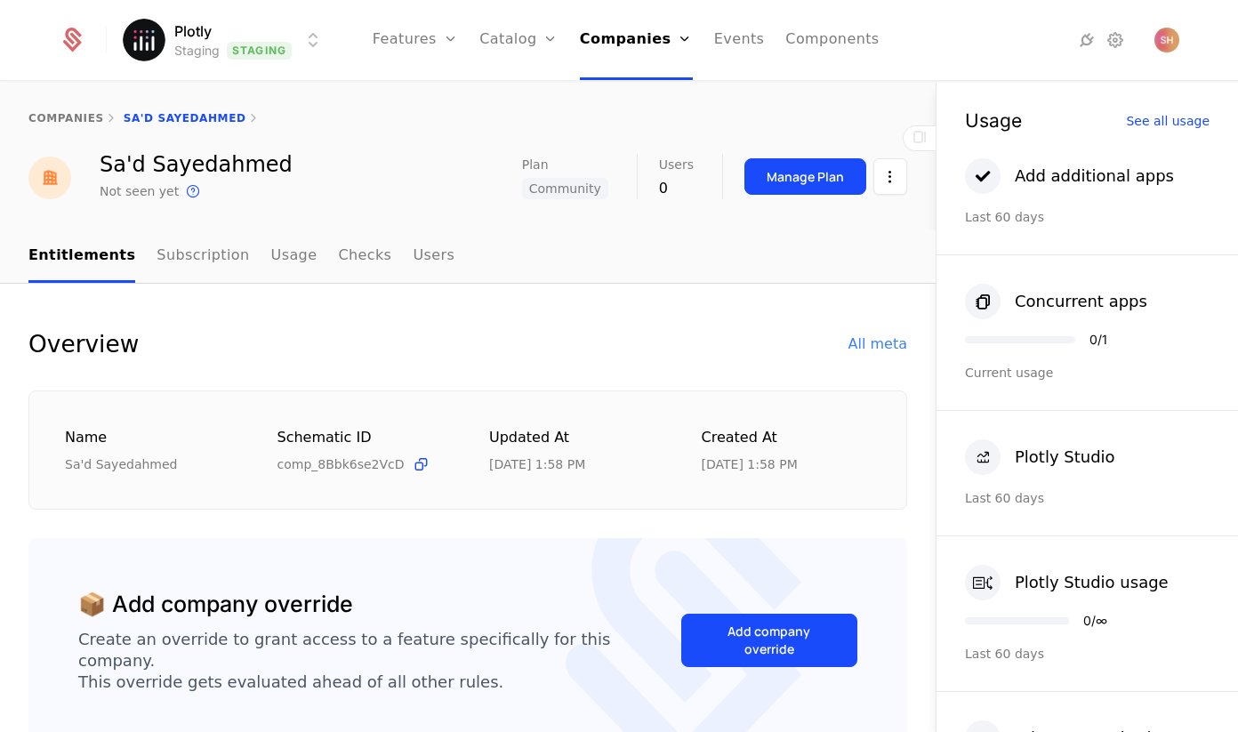
click at [53, 110] on div "companies Sa'd Sayedahmed" at bounding box center [467, 118] width 935 height 71
click at [53, 118] on link "companies" at bounding box center [66, 118] width 76 height 12
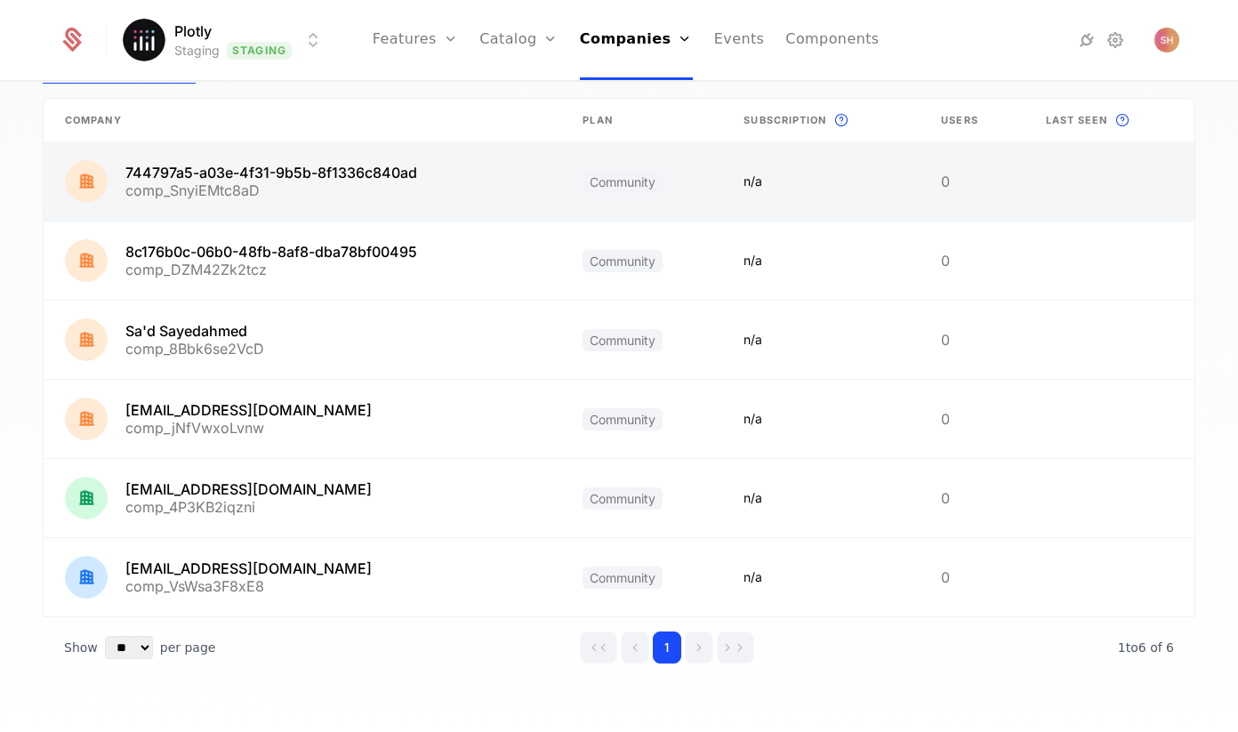
scroll to position [129, 0]
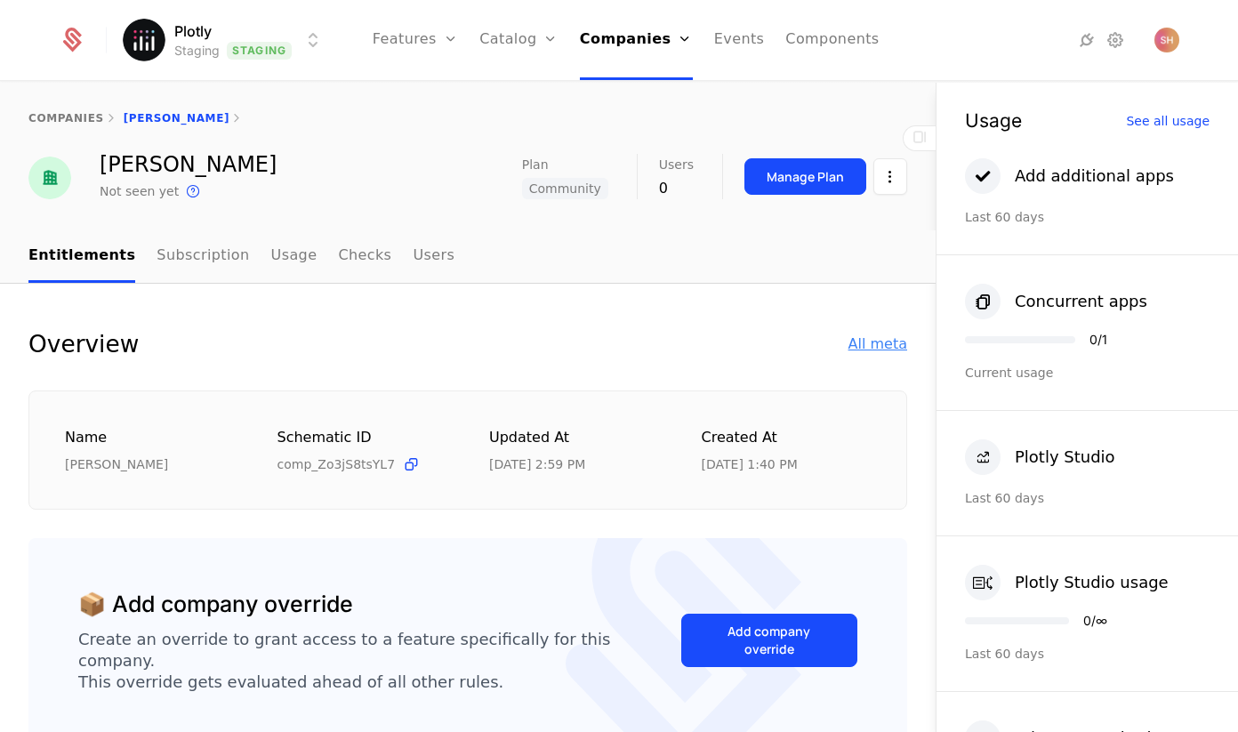
click at [889, 341] on div "All meta" at bounding box center [877, 343] width 59 height 21
click at [882, 348] on div "All meta" at bounding box center [877, 343] width 59 height 21
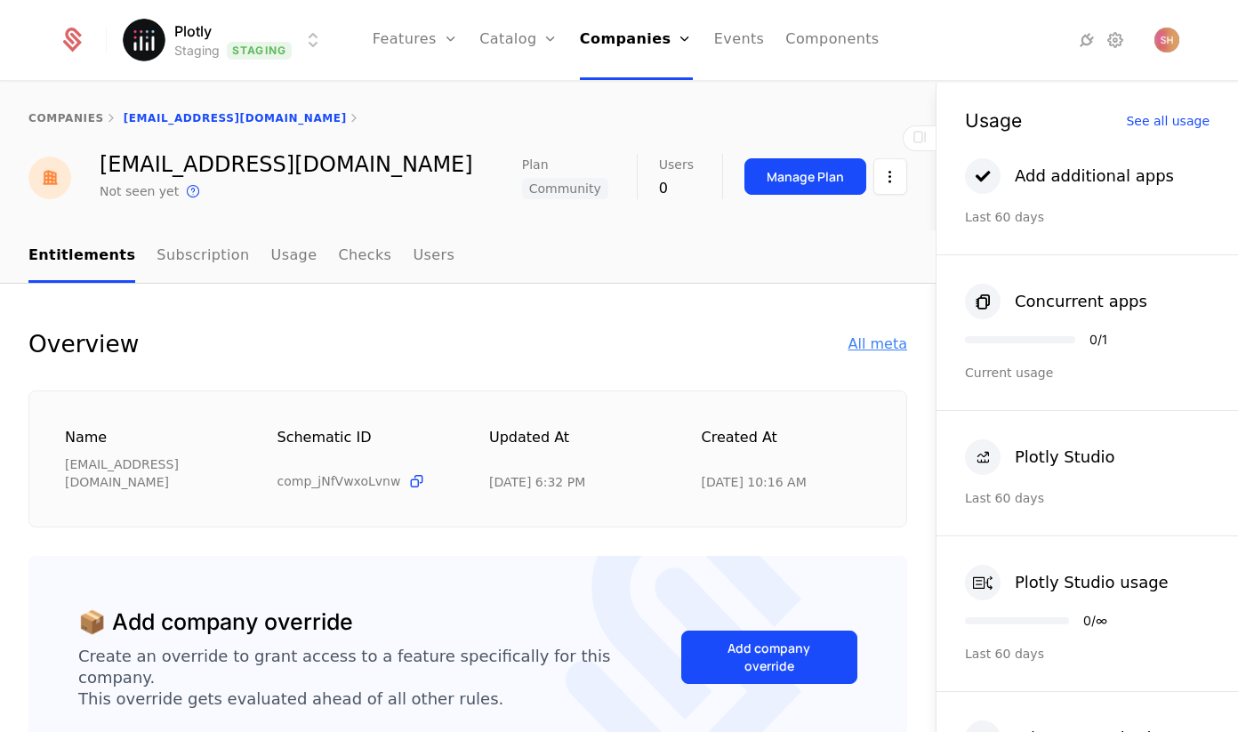
click at [895, 341] on div "All meta" at bounding box center [877, 343] width 59 height 21
click at [887, 344] on div "All meta" at bounding box center [877, 343] width 59 height 21
click at [899, 337] on div "All meta" at bounding box center [877, 343] width 59 height 21
